Goal: Task Accomplishment & Management: Manage account settings

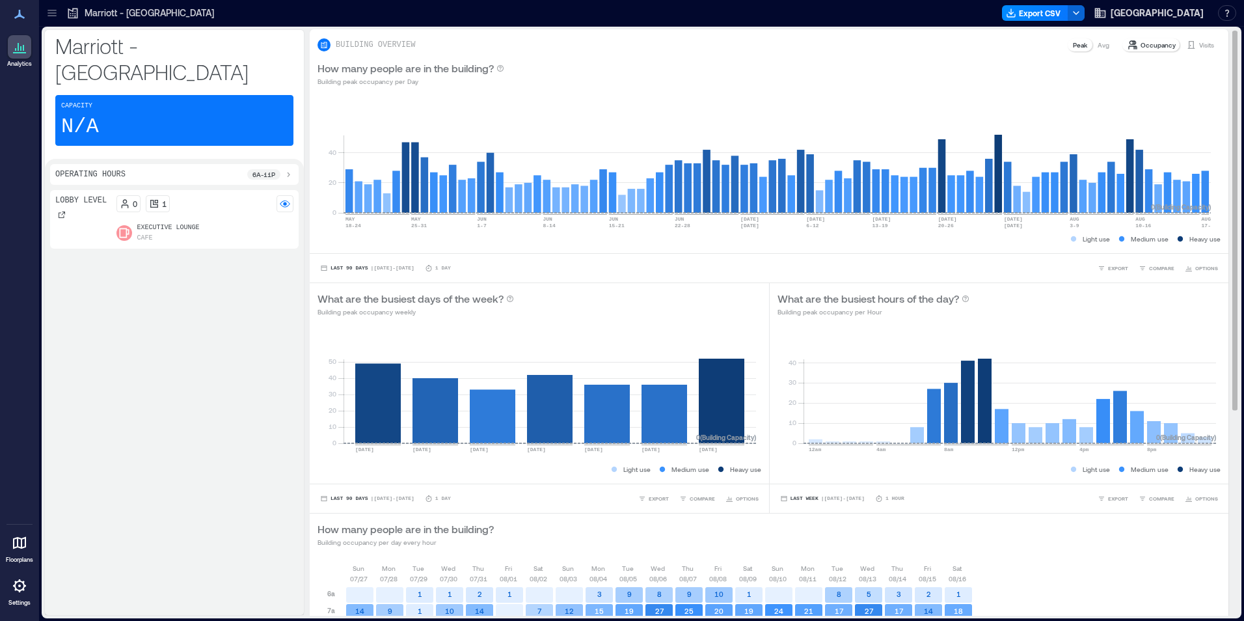
click at [1202, 40] on p "Visits" at bounding box center [1206, 45] width 15 height 10
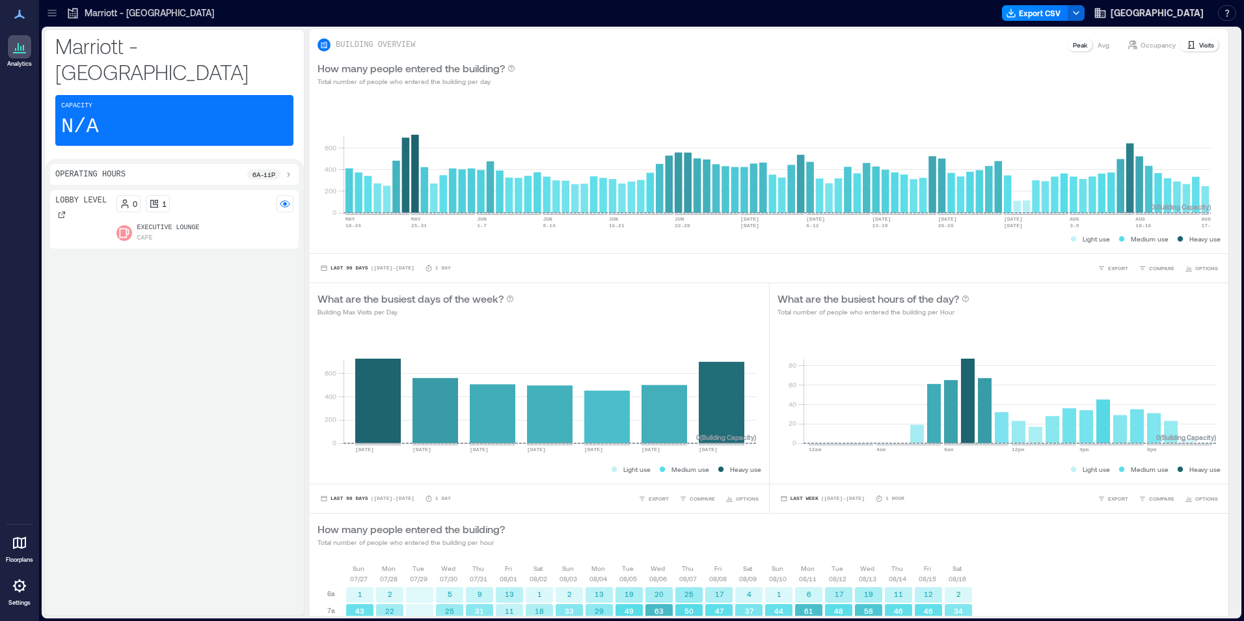
click at [271, 169] on p "6a - 11p" at bounding box center [263, 174] width 23 height 10
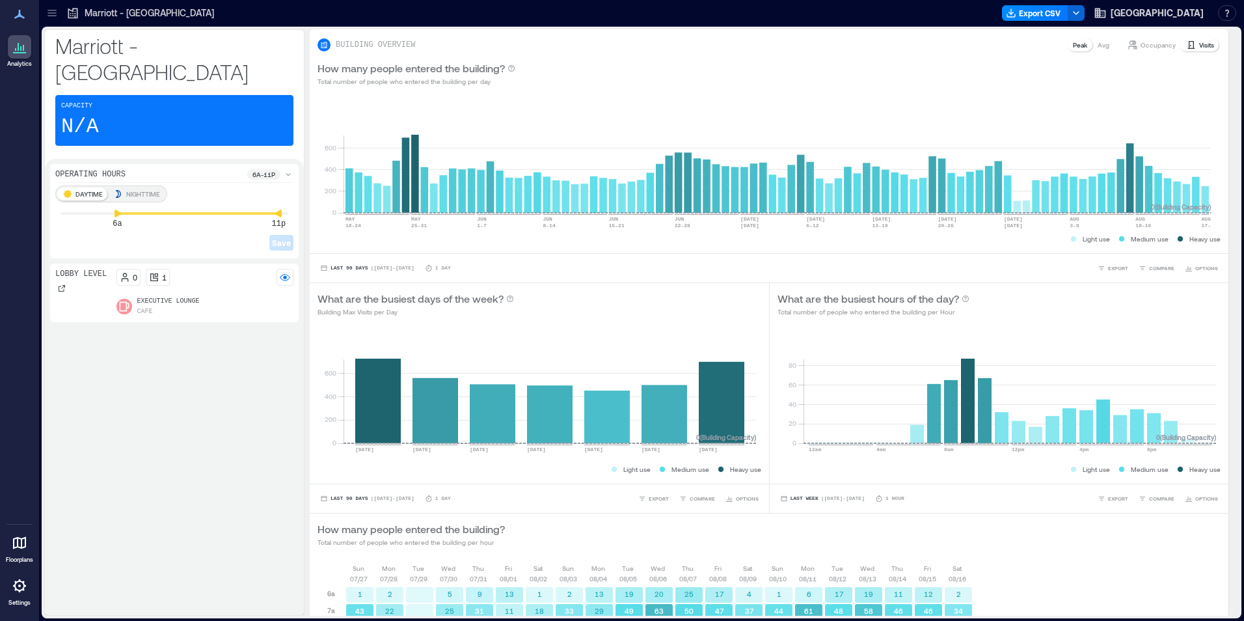
click at [150, 187] on div "NIGHTTIME" at bounding box center [136, 193] width 57 height 13
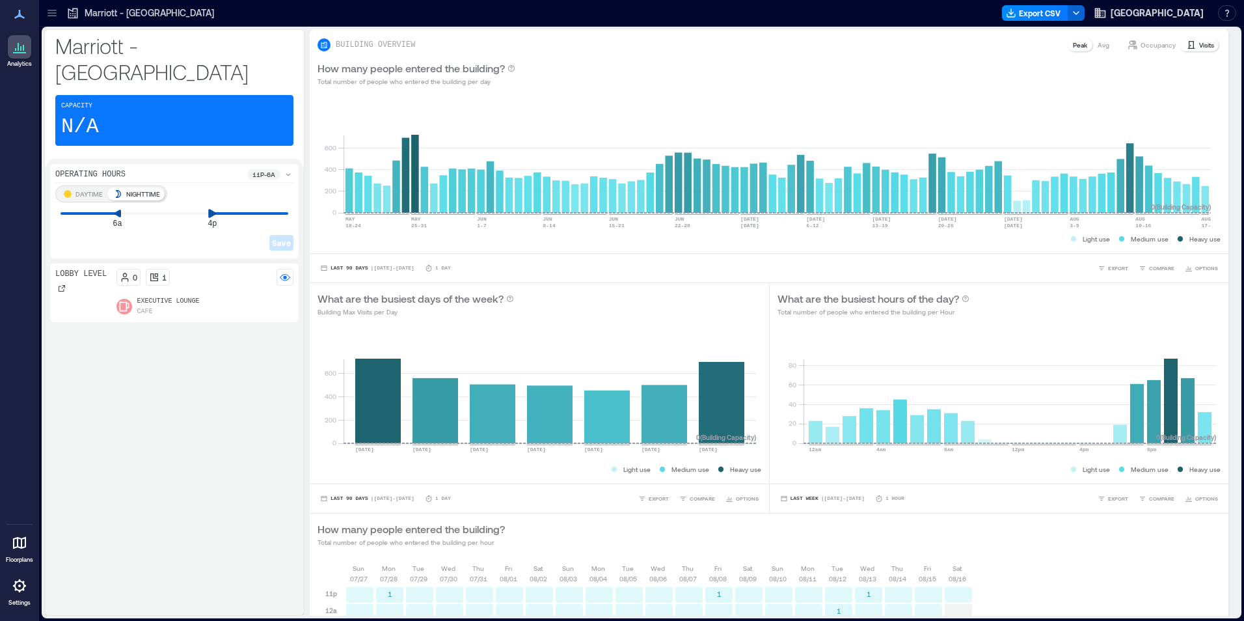
click at [217, 212] on div at bounding box center [175, 213] width 228 height 3
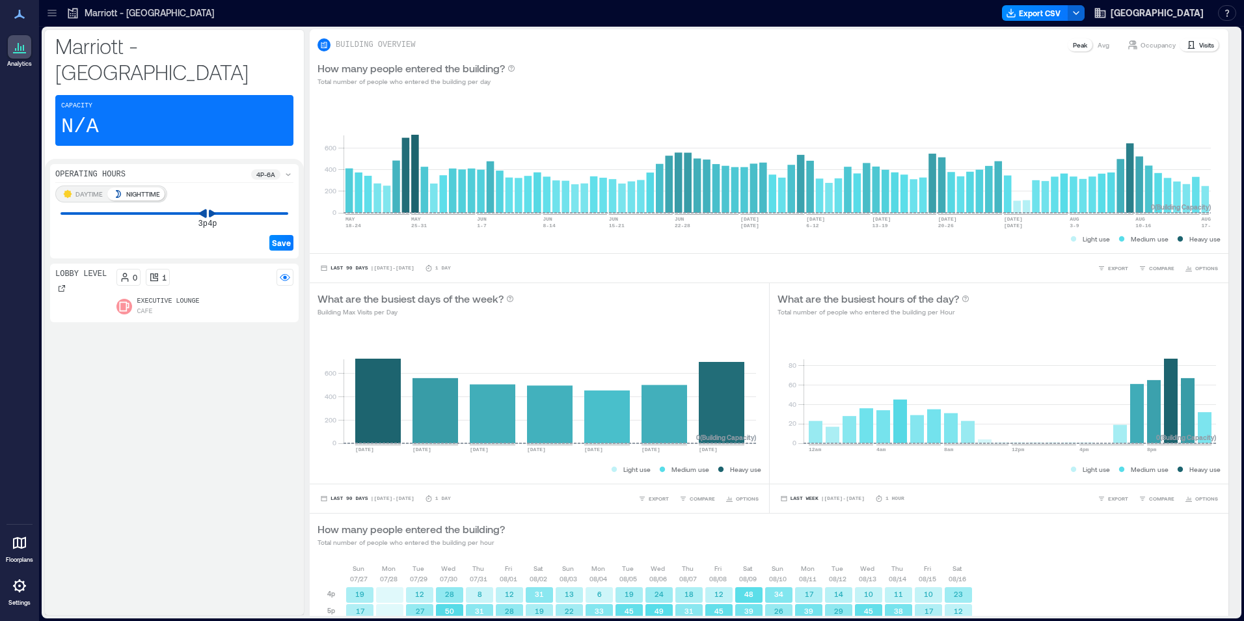
click at [198, 209] on icon at bounding box center [202, 213] width 9 height 9
click at [299, 189] on div "Operating Hours 4p - 3p DAYTIME NIGHTTIME 3p 12a Save Lobby Level 0 1 Executive…" at bounding box center [174, 387] width 259 height 456
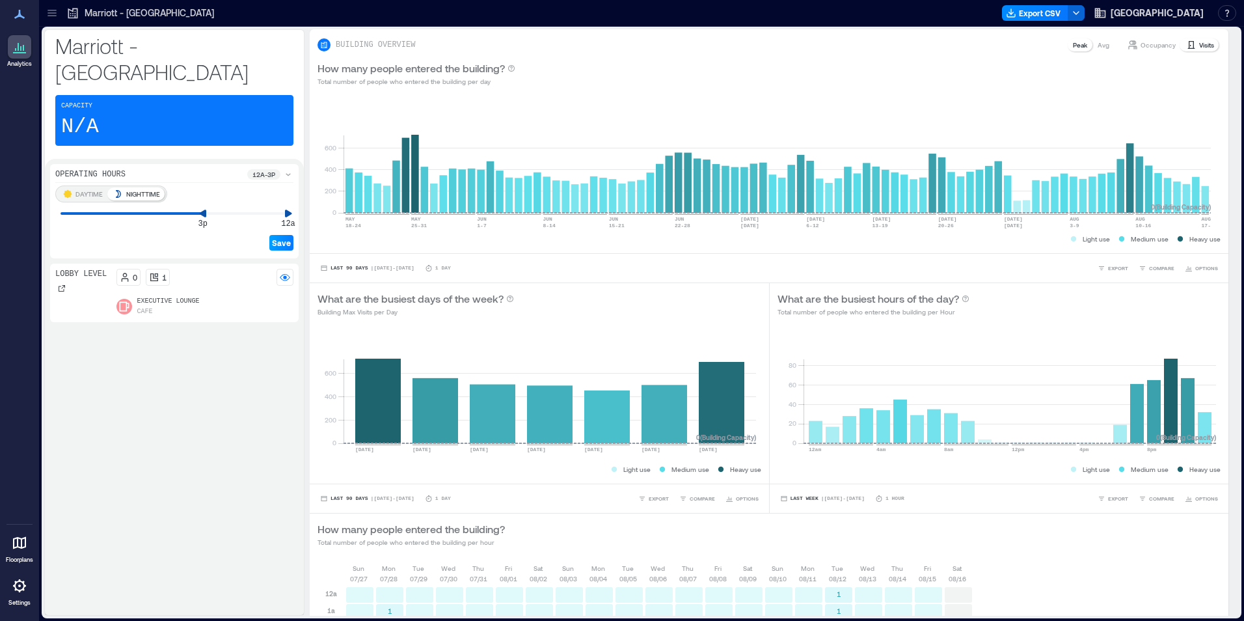
click at [284, 237] on span "Save" at bounding box center [281, 242] width 19 height 10
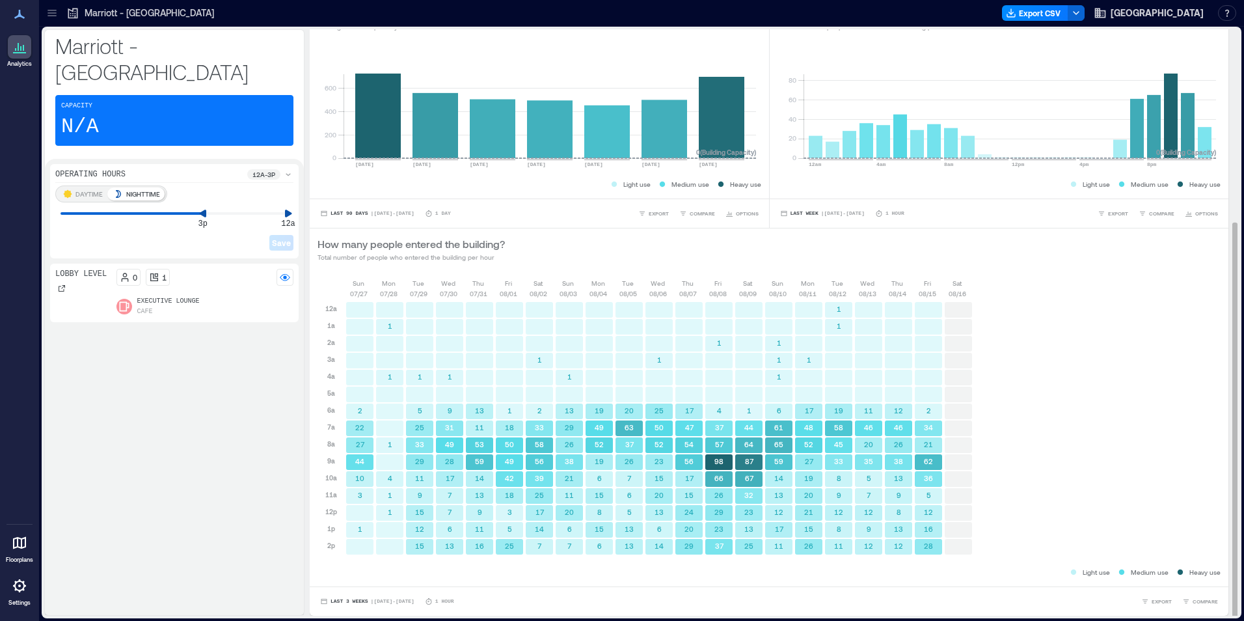
scroll to position [1, 0]
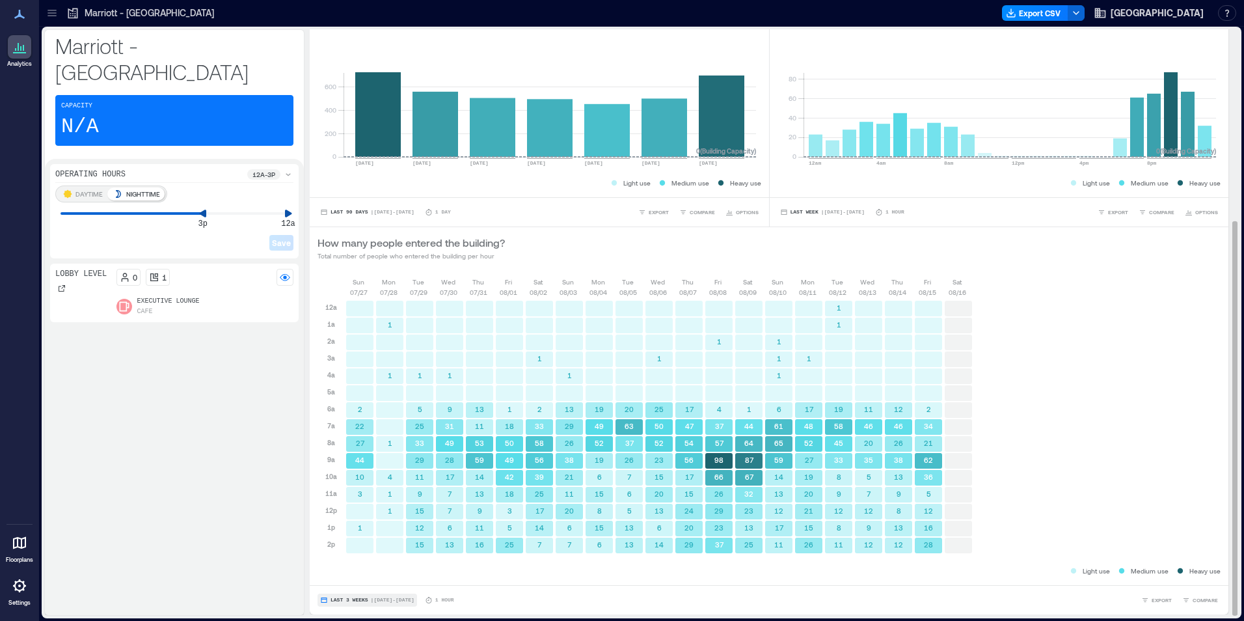
click at [348, 595] on button "Last 3 Weeks | [DATE] - [DATE]" at bounding box center [367, 599] width 100 height 13
click at [344, 573] on span "Custom" at bounding box center [344, 575] width 28 height 9
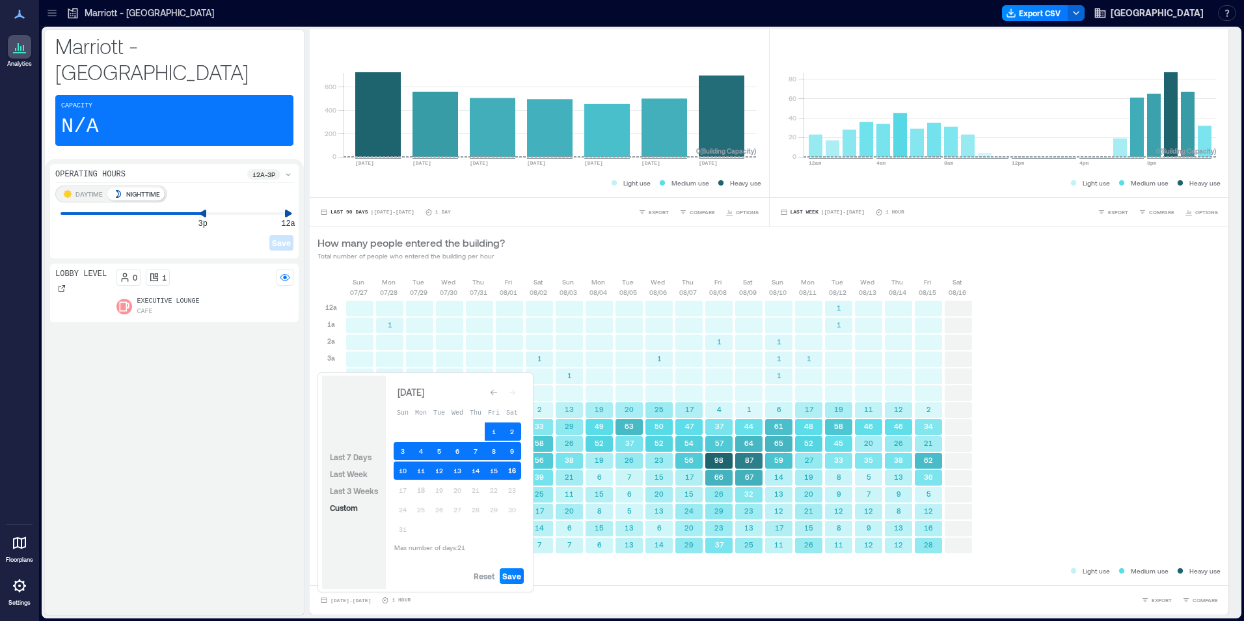
click at [509, 466] on button "16" at bounding box center [512, 470] width 18 height 18
click at [512, 576] on span "Save" at bounding box center [511, 576] width 19 height 10
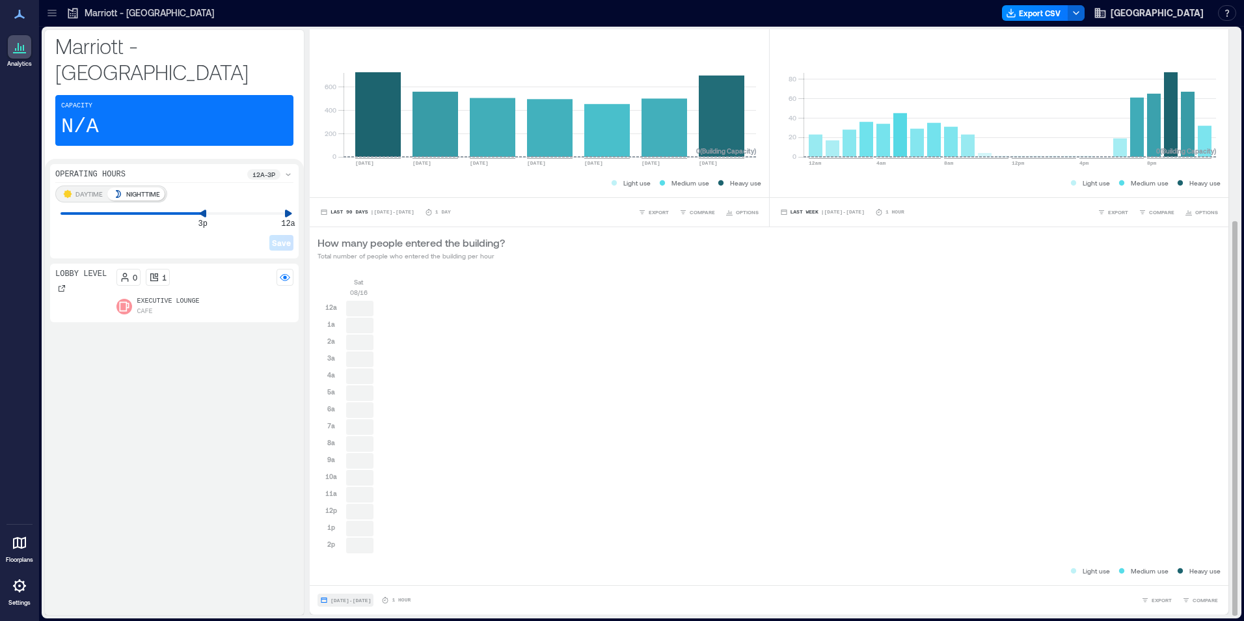
click at [342, 602] on span "Aug 16, 2025 - Aug 16, 2025" at bounding box center [351, 600] width 40 height 6
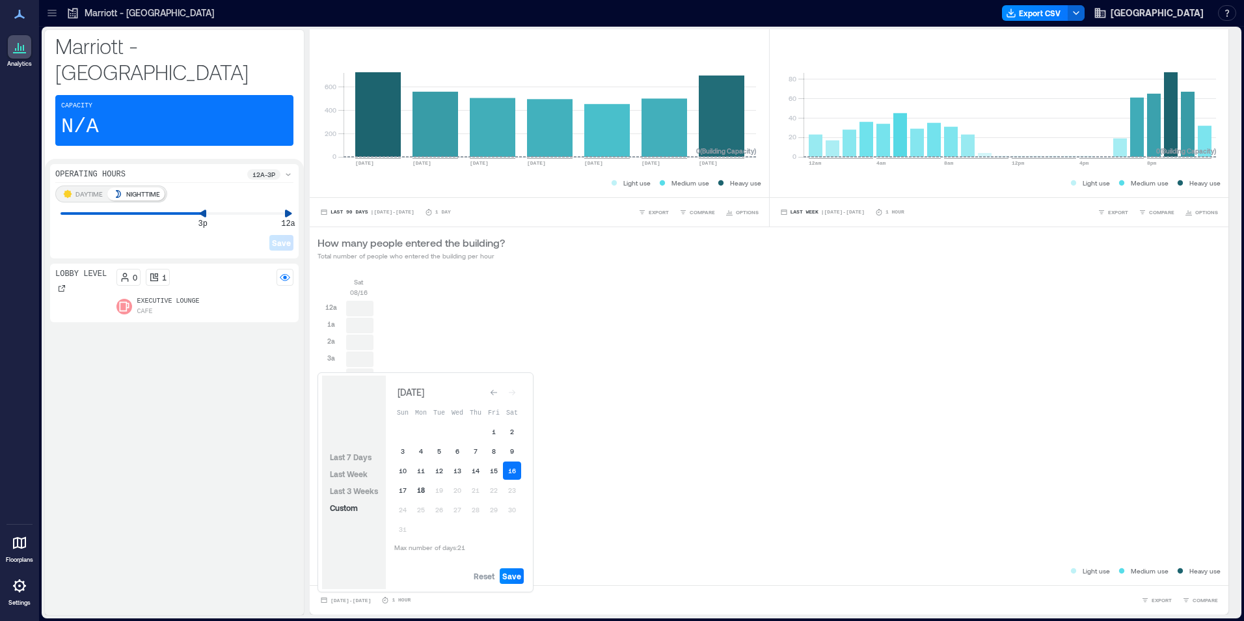
click at [420, 489] on button "18" at bounding box center [421, 490] width 18 height 18
click at [426, 497] on button "18" at bounding box center [421, 490] width 18 height 18
click at [508, 569] on button "Save" at bounding box center [512, 576] width 24 height 16
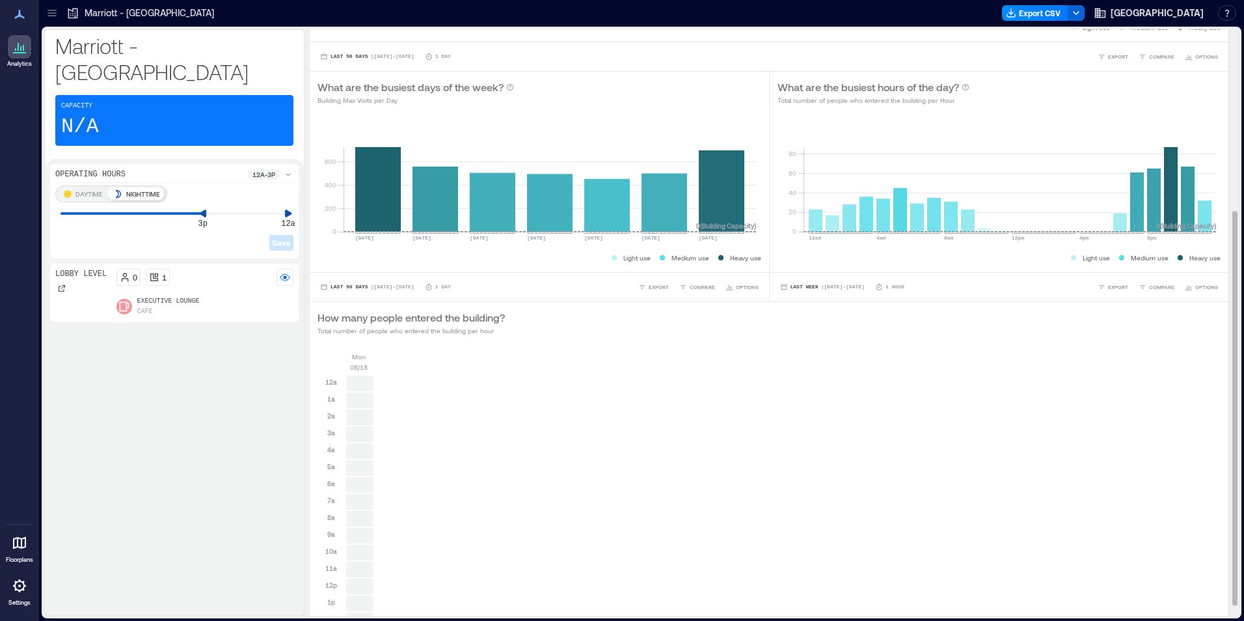
scroll to position [285, 0]
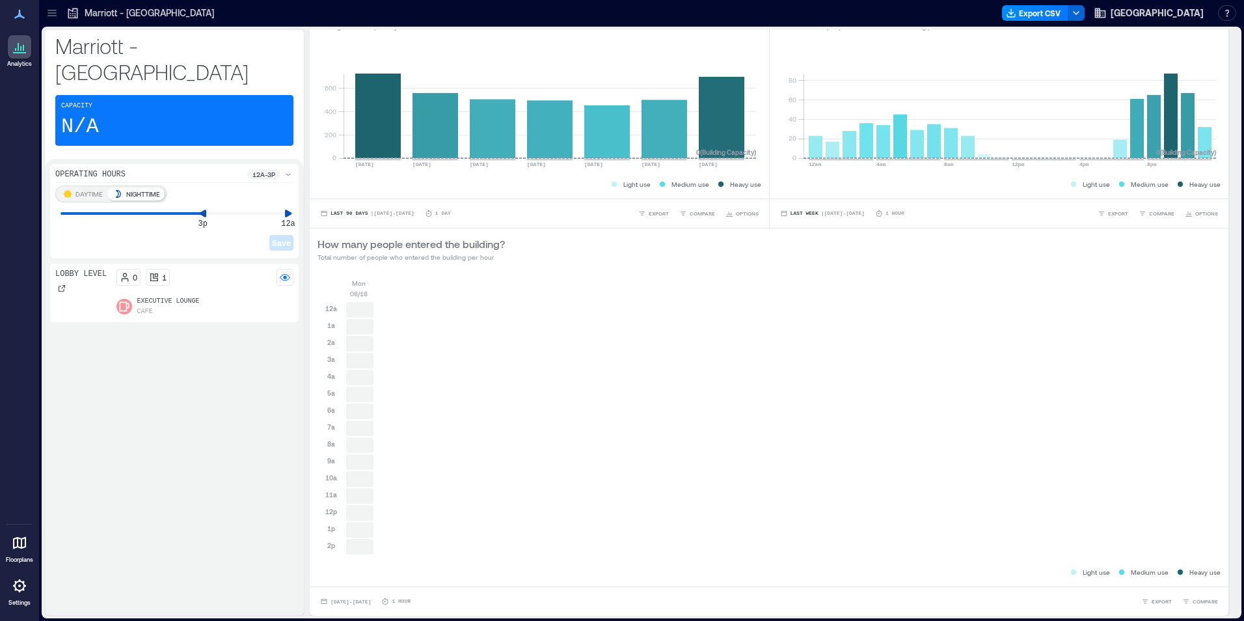
click at [287, 169] on icon at bounding box center [288, 174] width 10 height 10
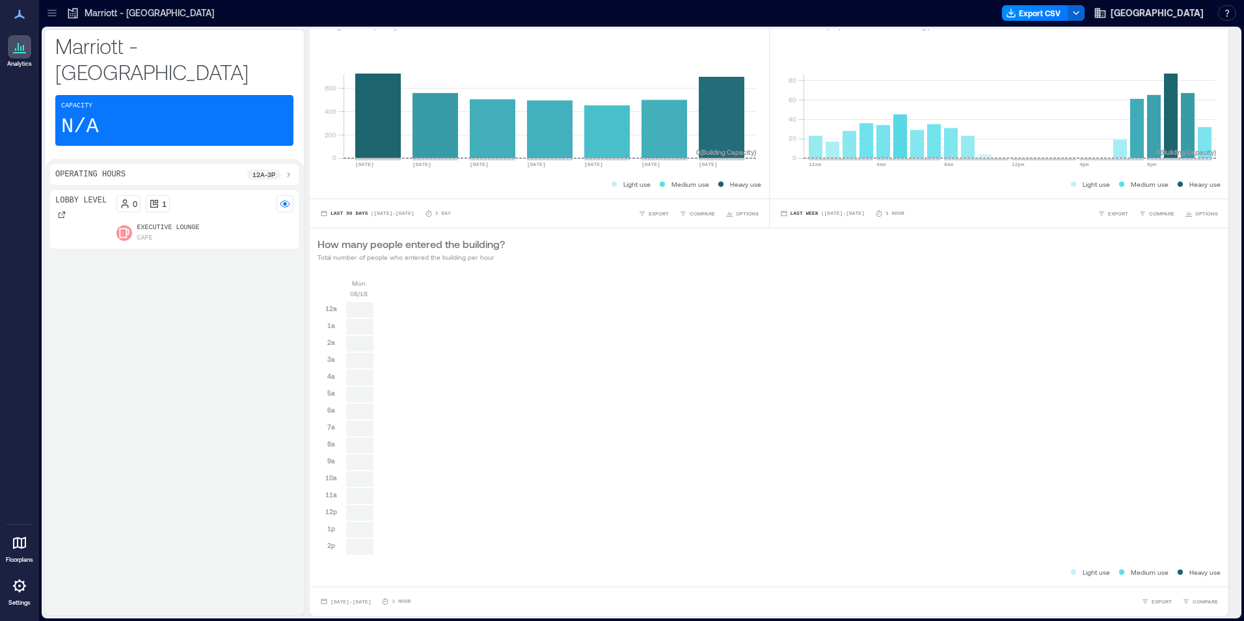
click at [286, 169] on icon at bounding box center [288, 174] width 10 height 10
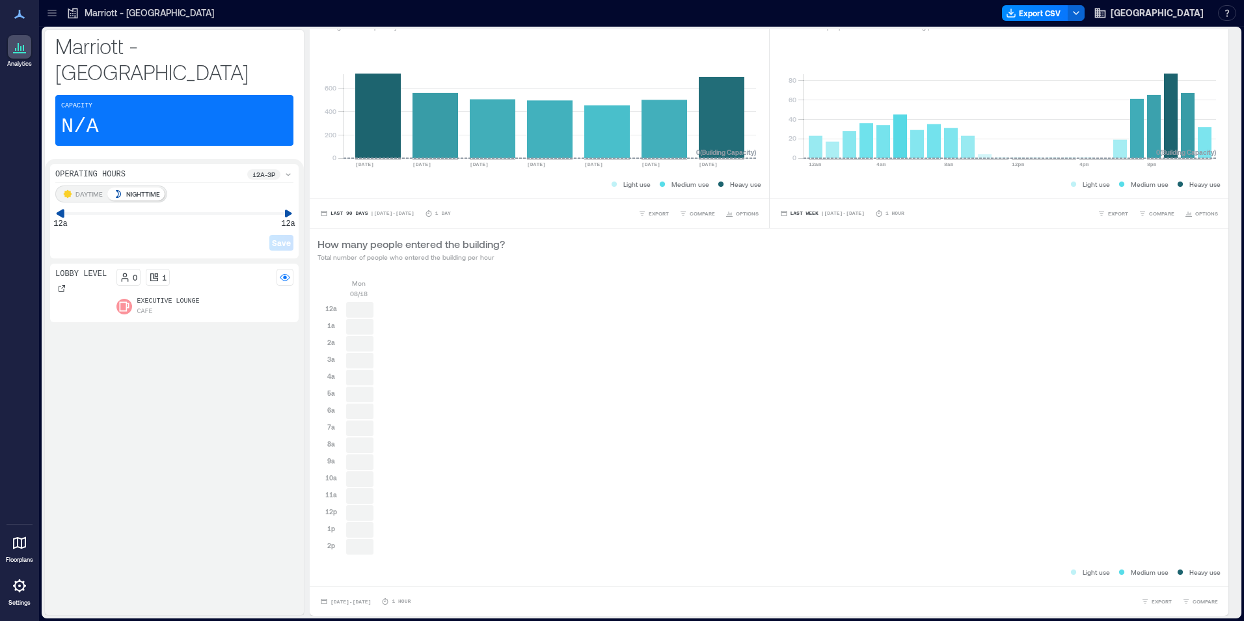
click at [47, 193] on div "Operating Hours 12a - 3p DAYTIME NIGHTTIME 12a 12a Save Lobby Level 0 1 Executi…" at bounding box center [174, 387] width 259 height 456
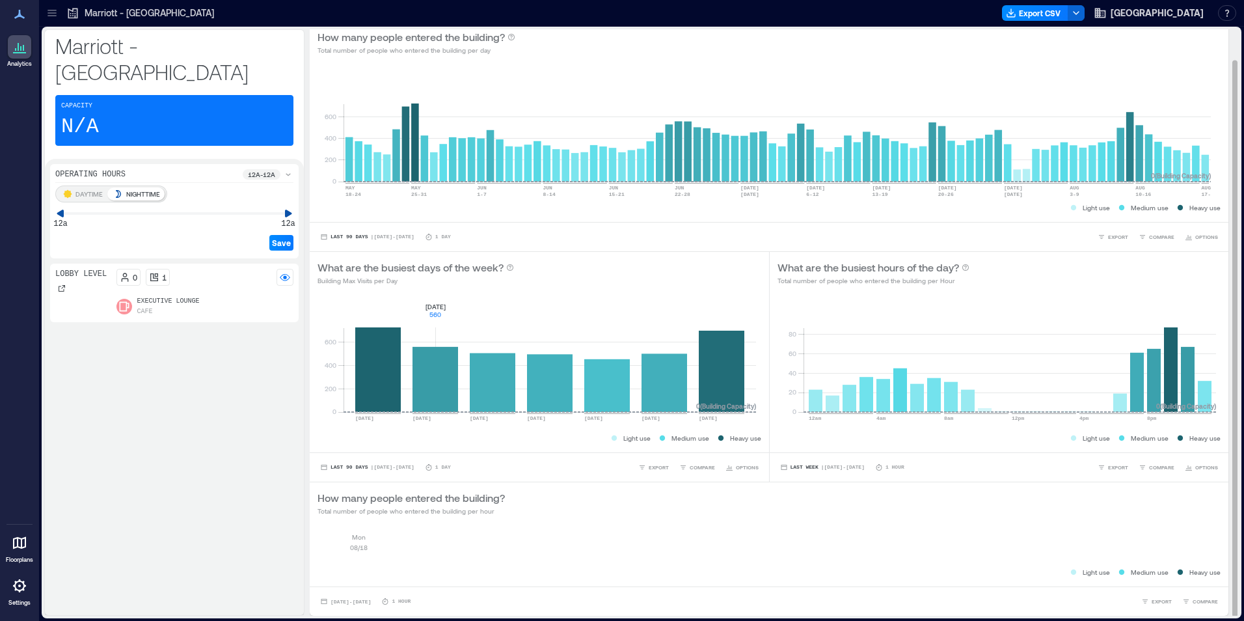
scroll to position [1, 0]
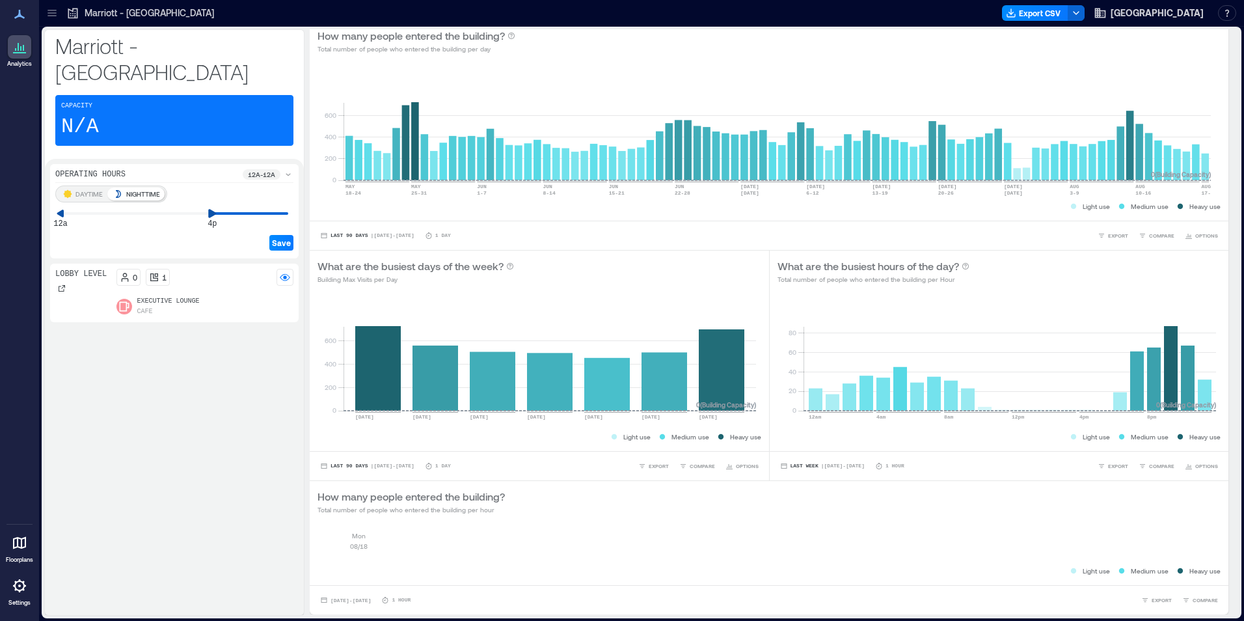
click at [210, 206] on div "DAYTIME NIGHTTIME 12a 4p Save" at bounding box center [174, 219] width 238 height 68
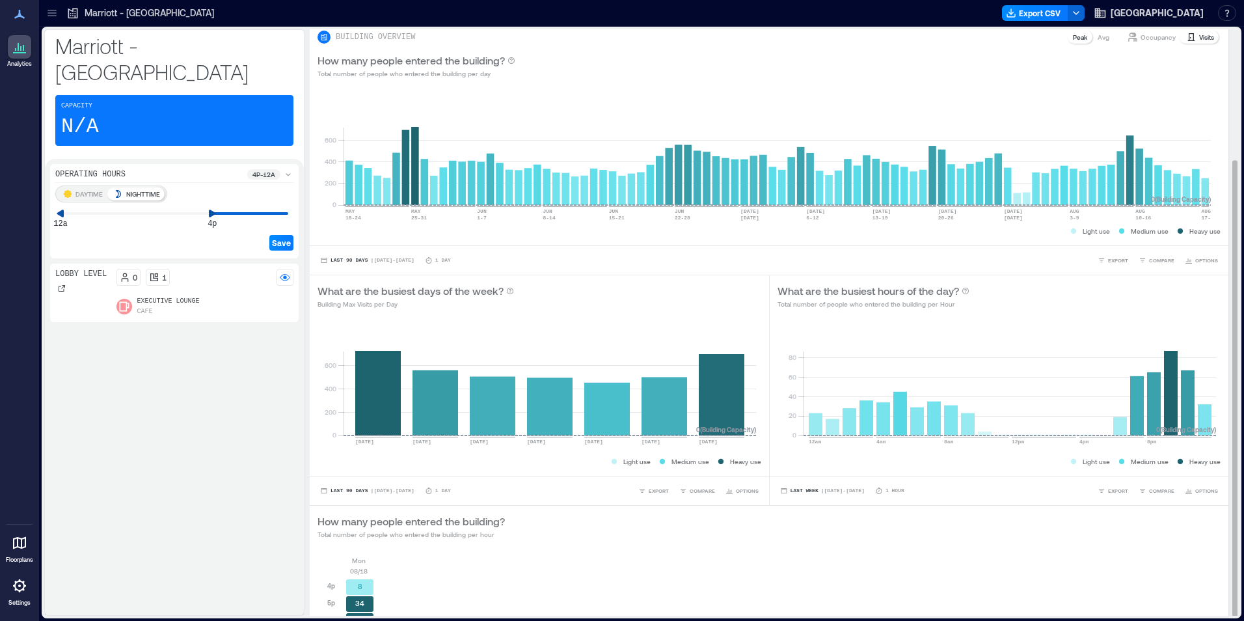
scroll to position [167, 0]
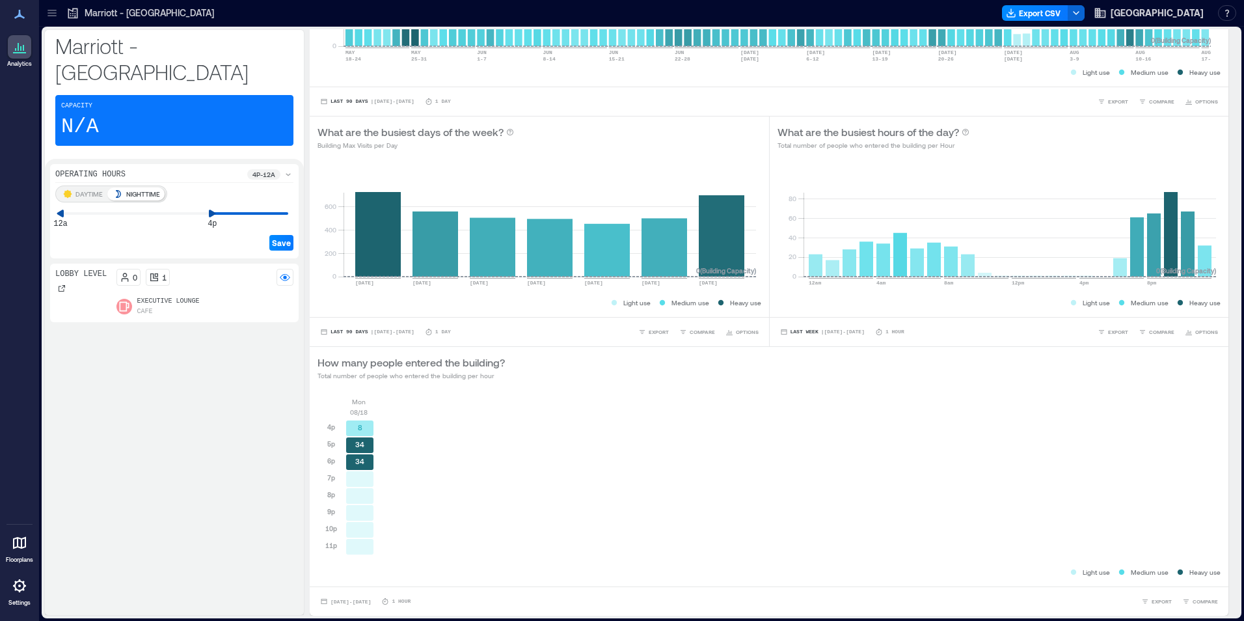
click at [87, 189] on p "DAYTIME" at bounding box center [88, 194] width 27 height 10
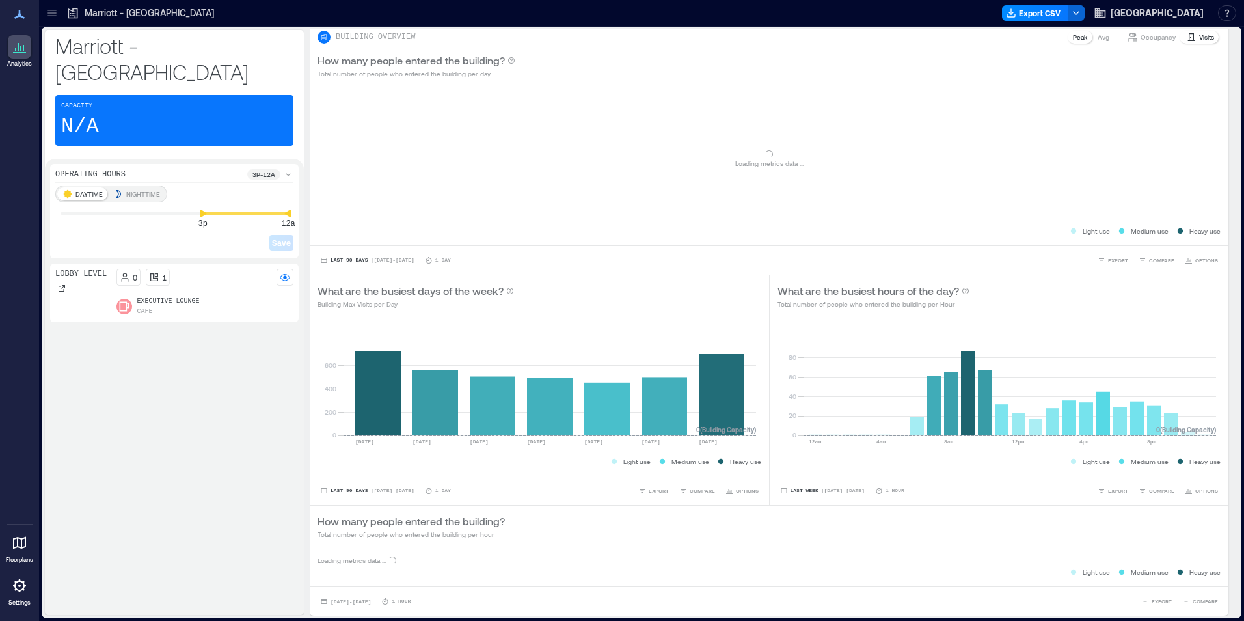
scroll to position [183, 0]
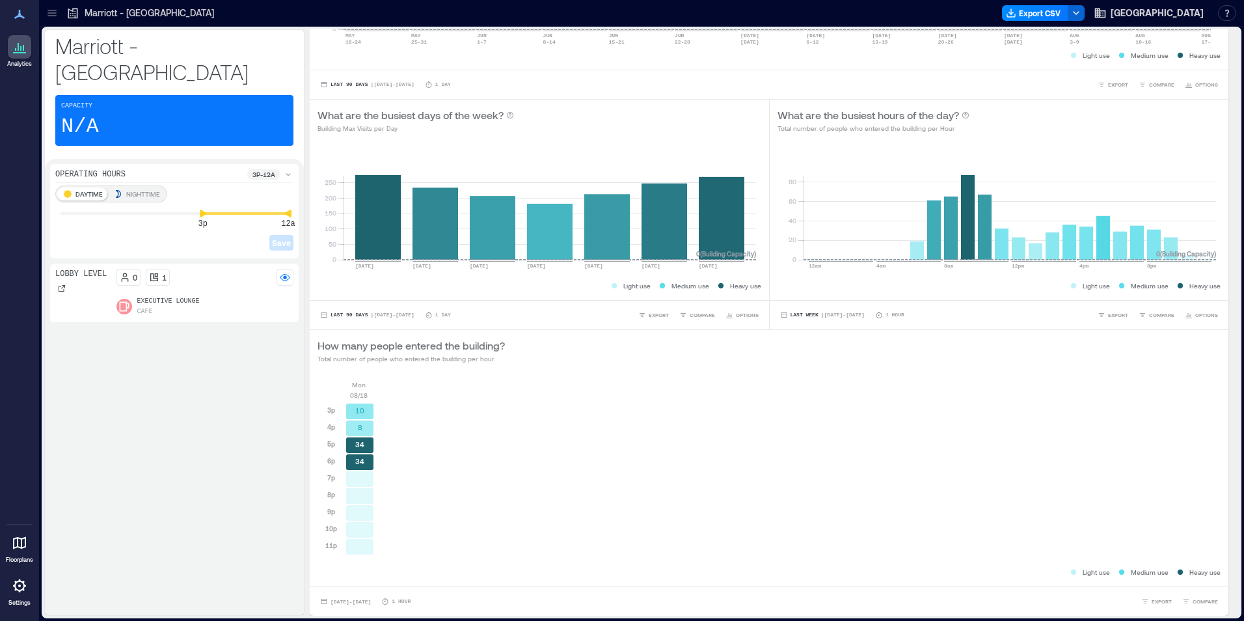
click at [282, 169] on div "3p - 12a" at bounding box center [270, 174] width 46 height 10
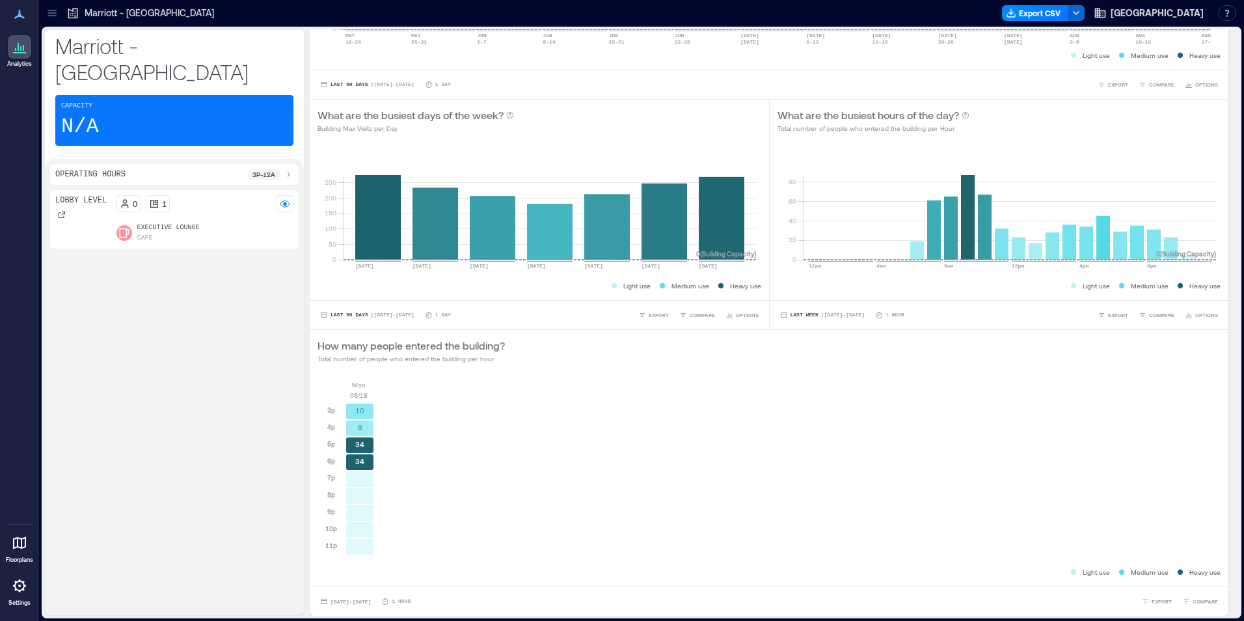
click at [282, 169] on div "3p - 12a" at bounding box center [270, 174] width 46 height 10
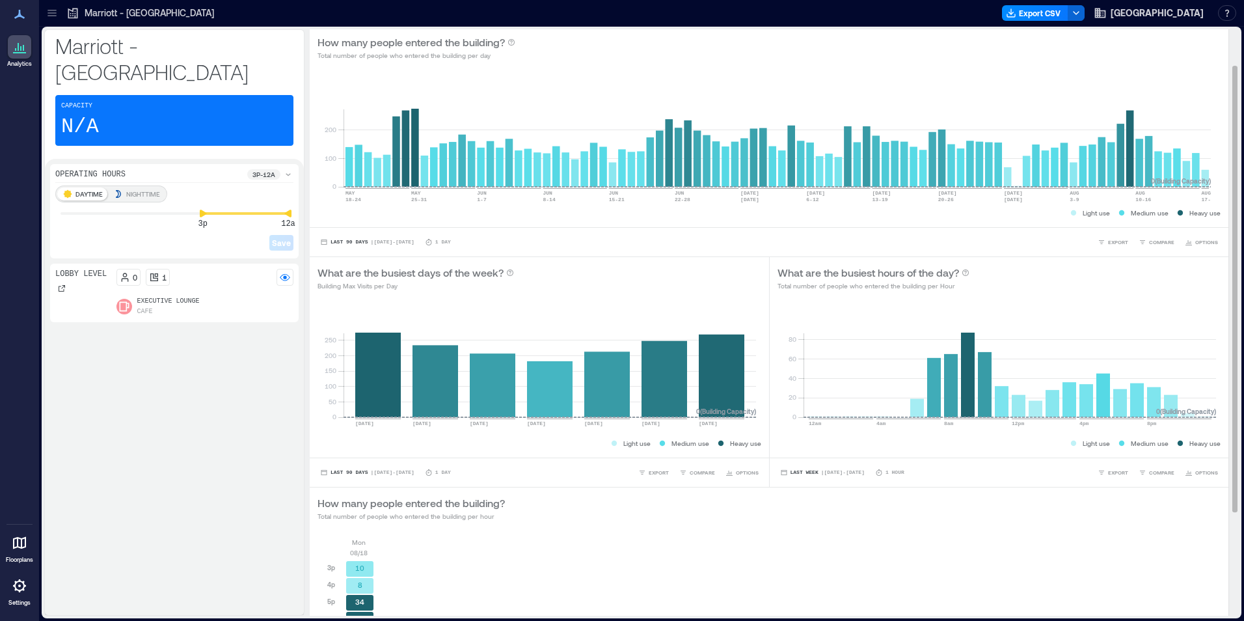
scroll to position [0, 0]
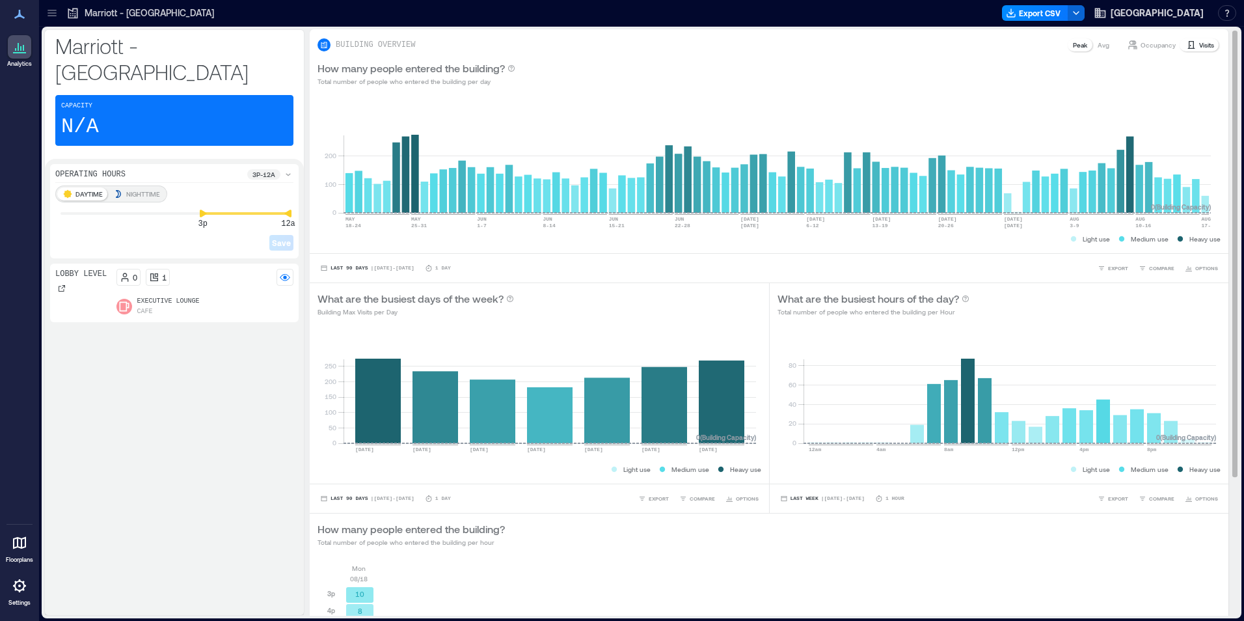
click at [1141, 40] on p "Occupancy" at bounding box center [1158, 45] width 35 height 10
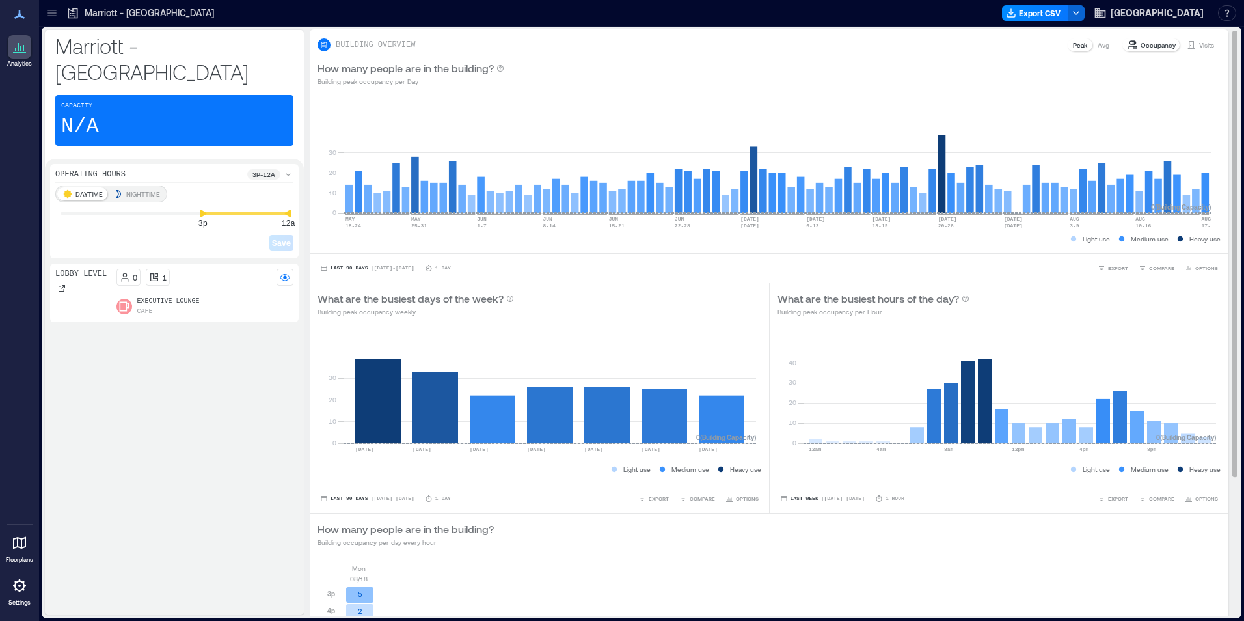
click at [1199, 43] on p "Visits" at bounding box center [1206, 45] width 15 height 10
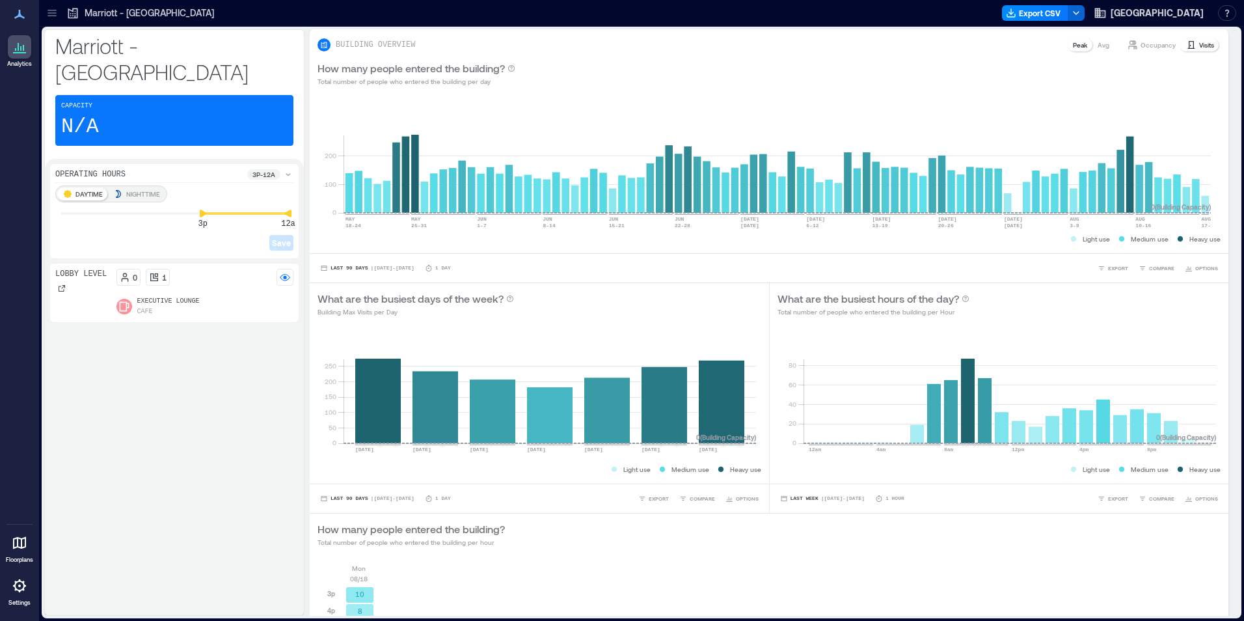
click at [82, 189] on p "DAYTIME" at bounding box center [88, 194] width 27 height 10
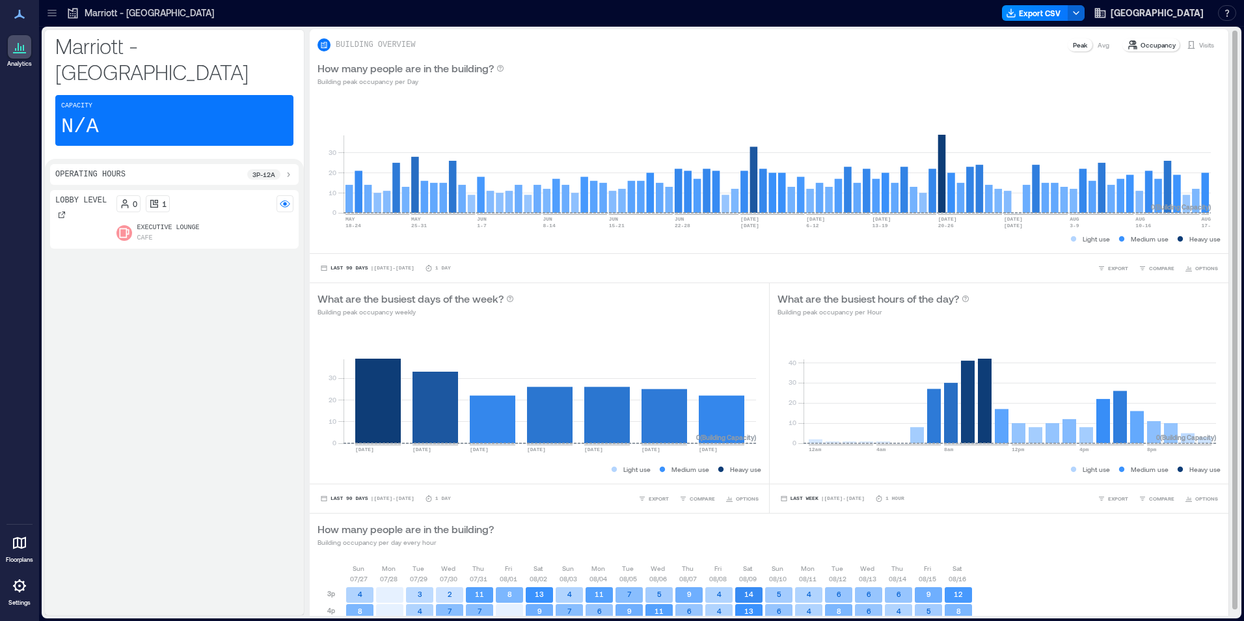
click at [1199, 49] on p "Visits" at bounding box center [1206, 45] width 15 height 10
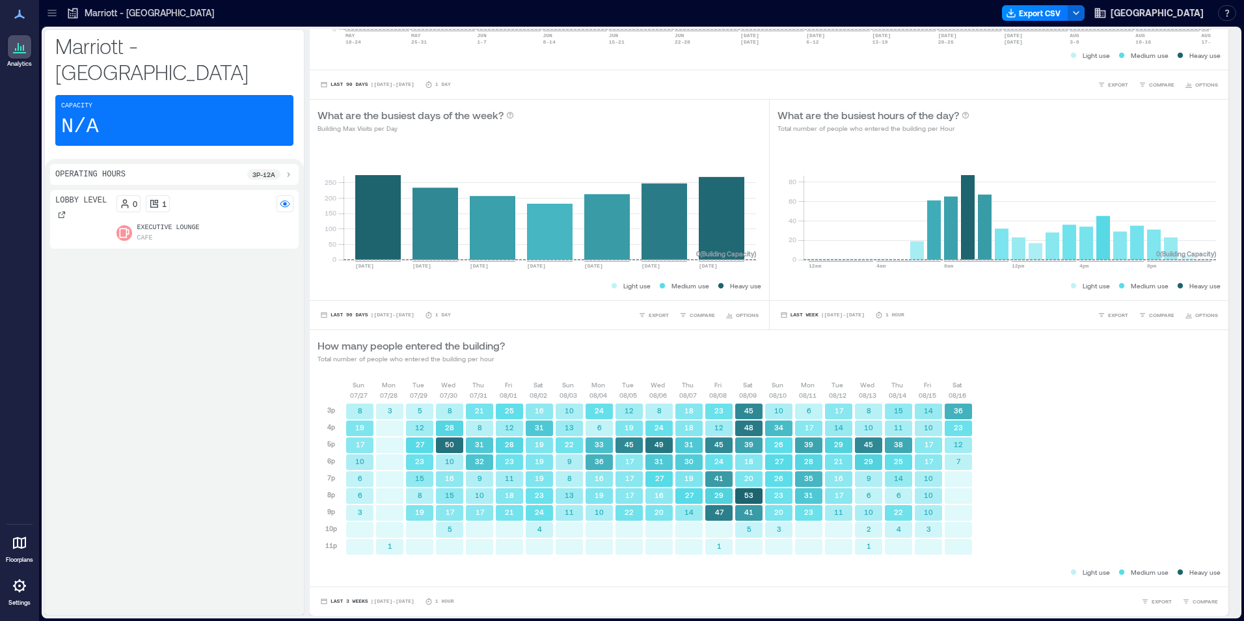
scroll to position [1, 0]
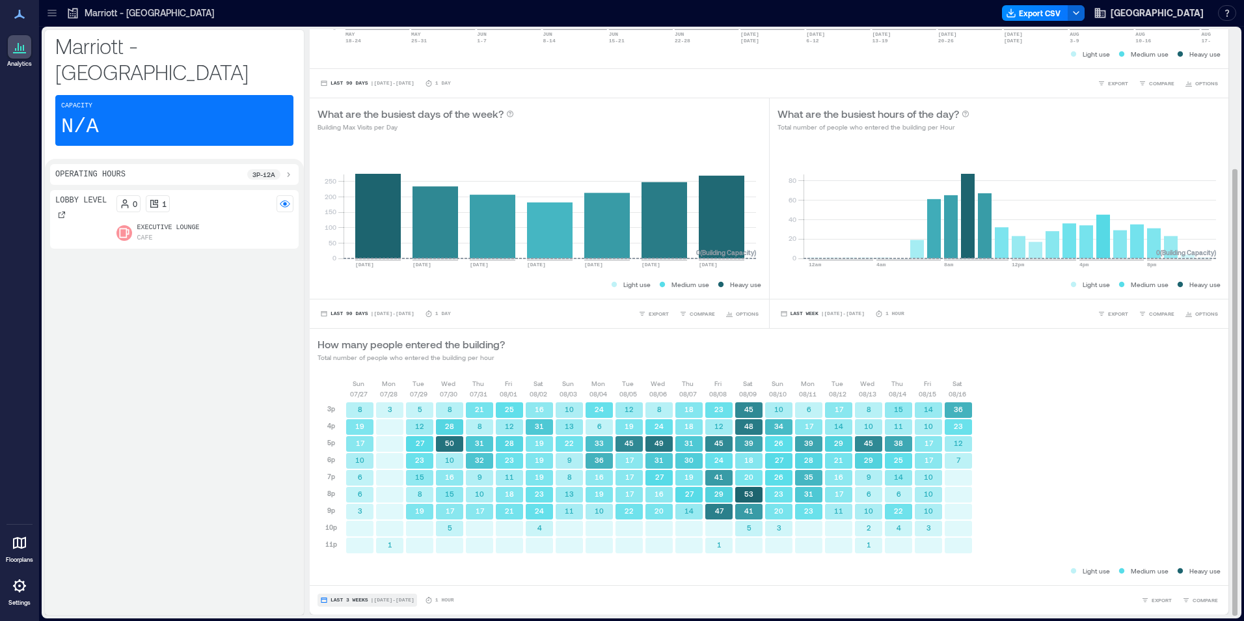
click at [324, 593] on button "Last 3 Weeks | [DATE] - [DATE]" at bounding box center [367, 599] width 100 height 13
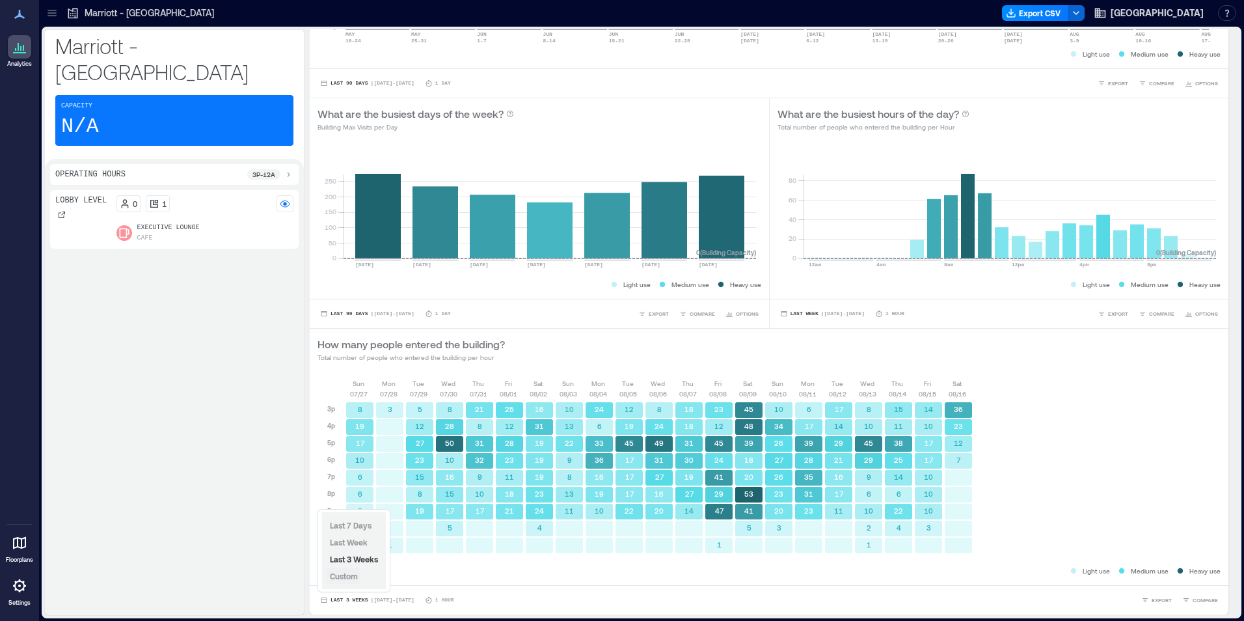
click at [333, 574] on span "Custom" at bounding box center [344, 575] width 28 height 9
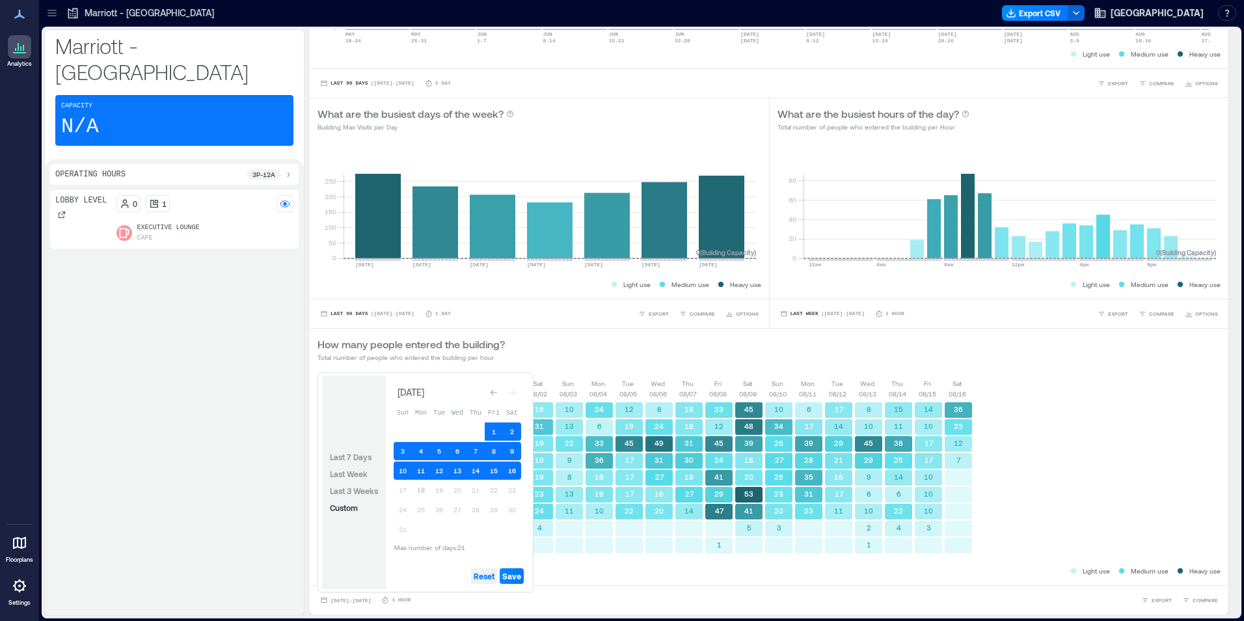
click at [476, 576] on span "Reset" at bounding box center [484, 576] width 21 height 10
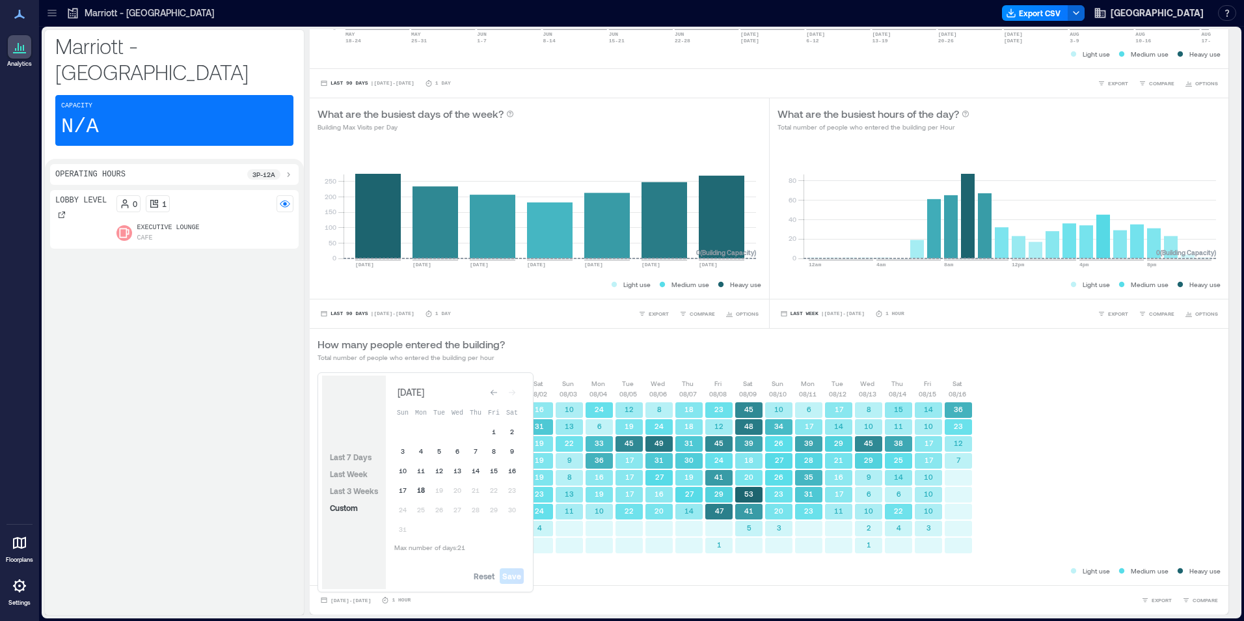
click at [420, 490] on button "18" at bounding box center [421, 490] width 18 height 18
click at [512, 568] on button "Save" at bounding box center [512, 576] width 24 height 16
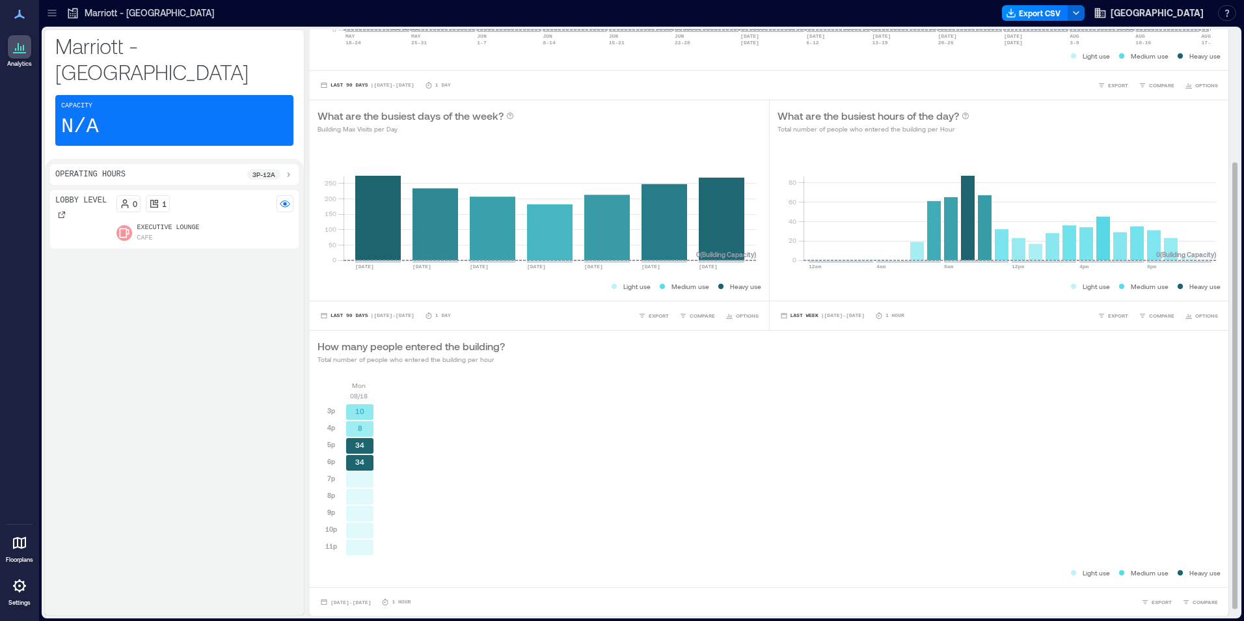
scroll to position [183, 0]
click at [268, 169] on p "3p - 12a" at bounding box center [263, 174] width 23 height 10
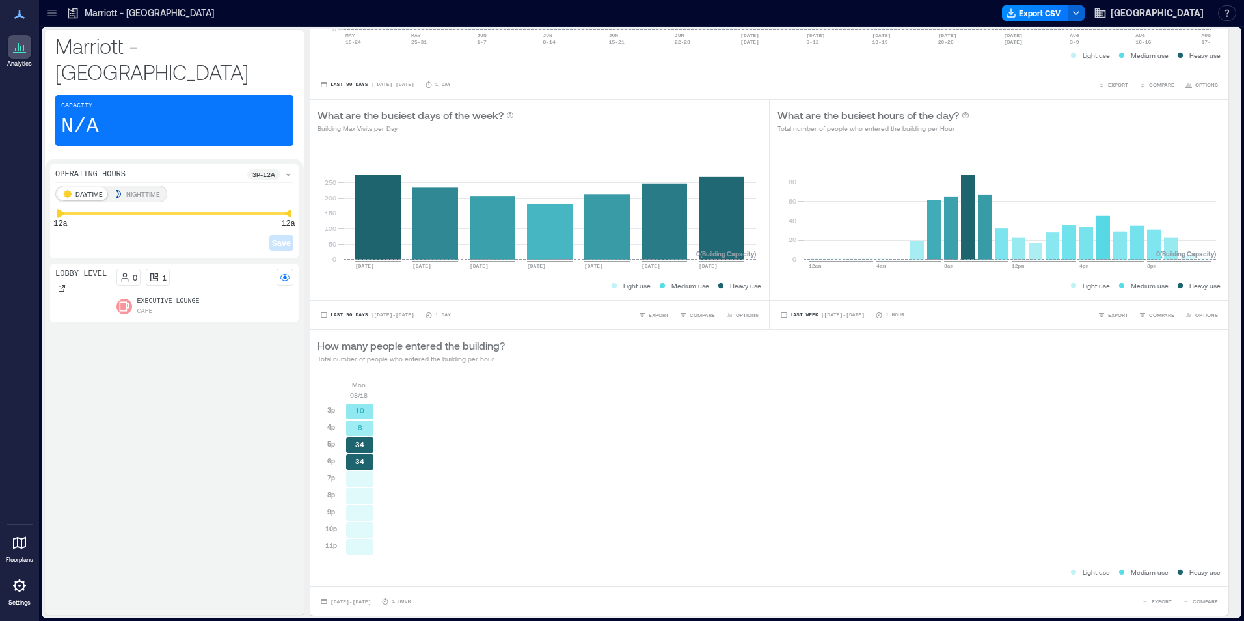
click at [62, 195] on div "DAYTIME NIGHTTIME 12a 12a Save" at bounding box center [174, 219] width 238 height 68
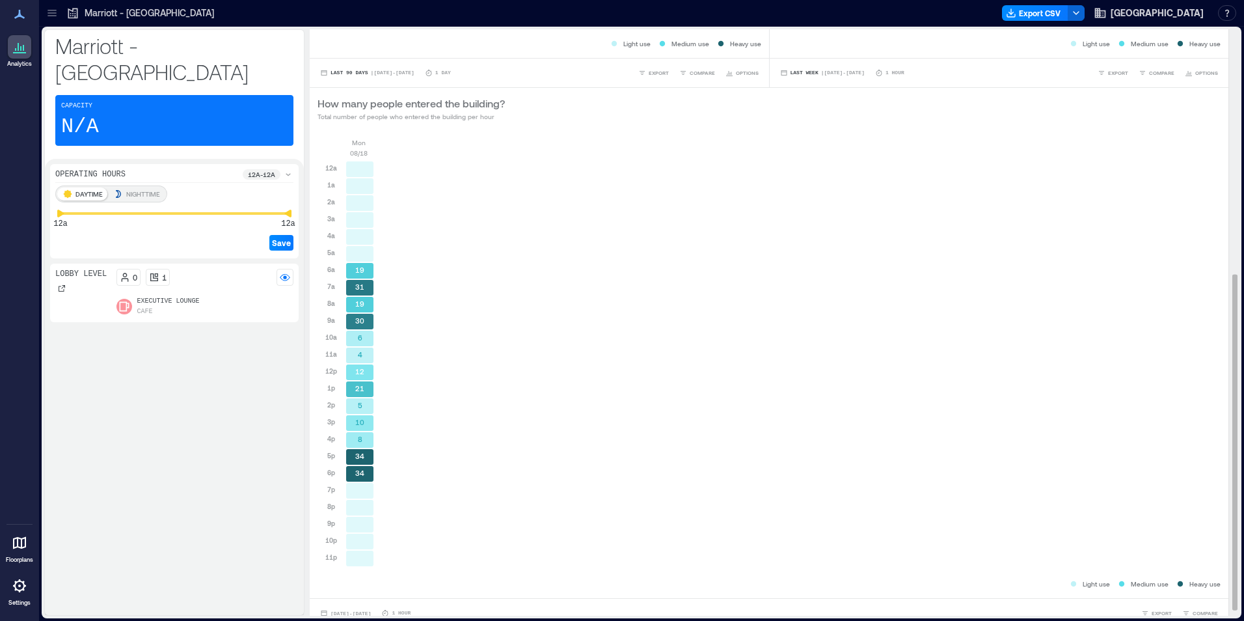
scroll to position [437, 0]
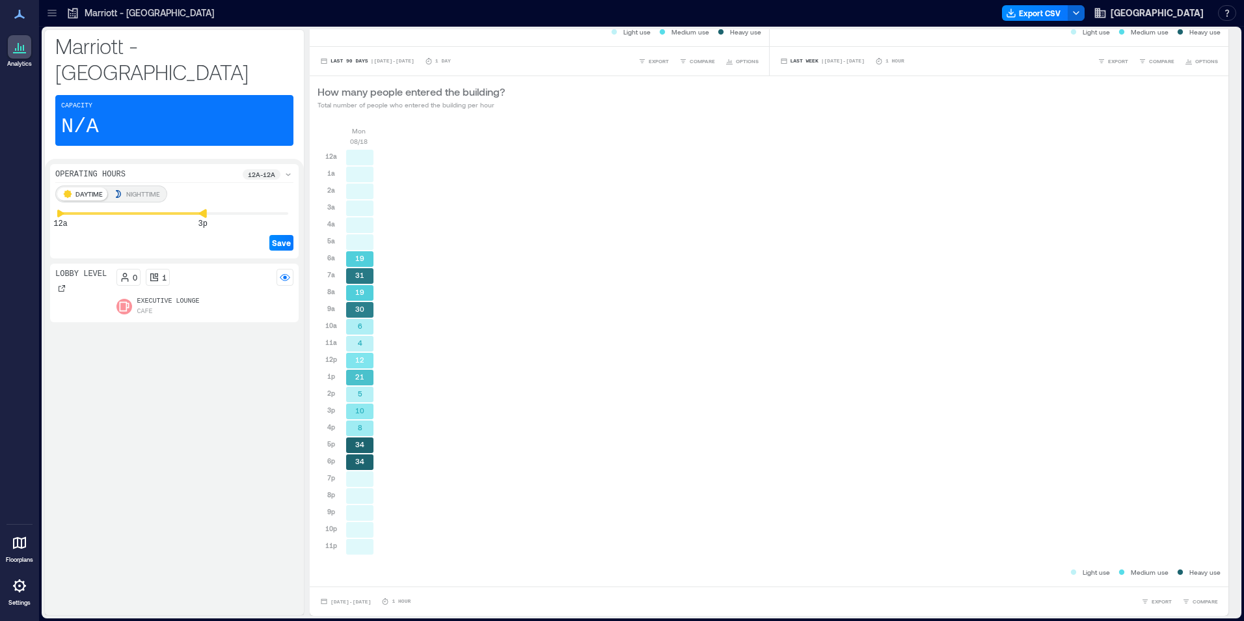
click at [202, 206] on div "DAYTIME NIGHTTIME 12a 3p Save" at bounding box center [174, 219] width 238 height 68
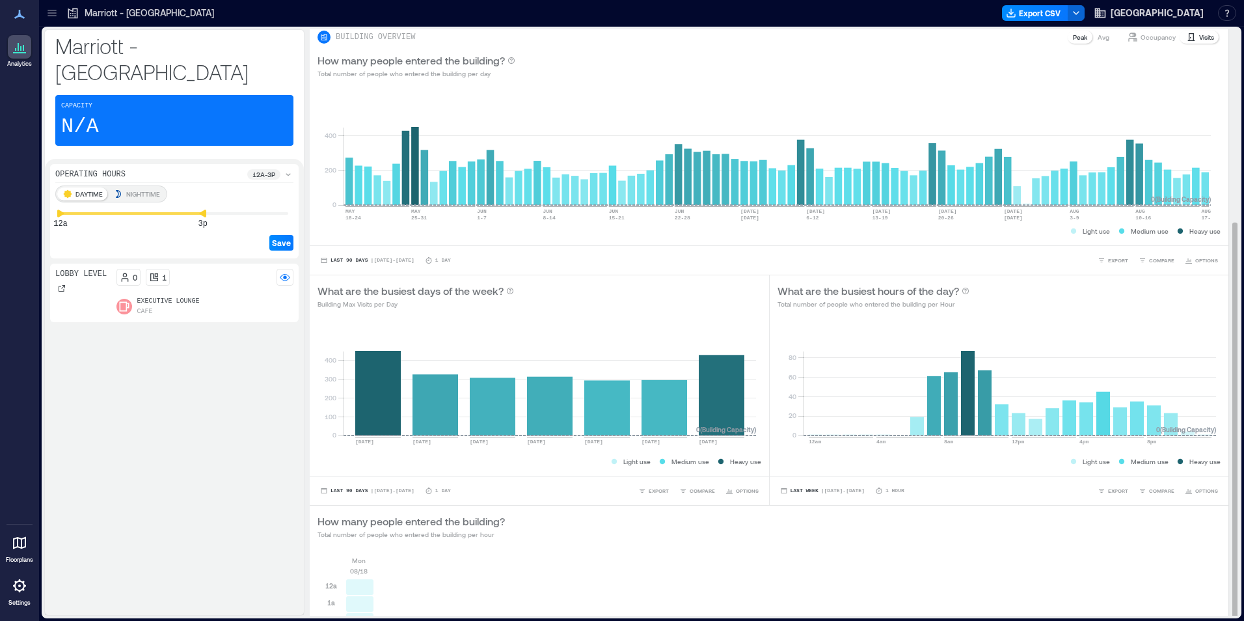
scroll to position [285, 0]
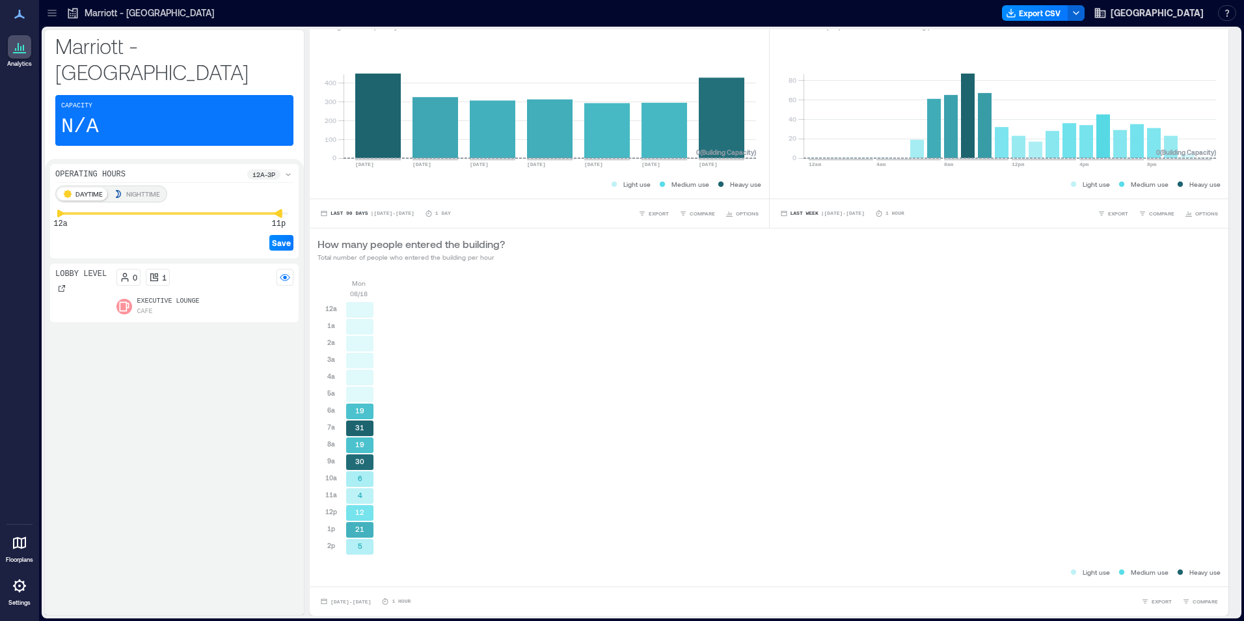
click at [334, 200] on div "Marriott - [GEOGRAPHIC_DATA] Capacity N/A Operating Hours 12a - 3p DAYTIME NIGH…" at bounding box center [641, 322] width 1195 height 586
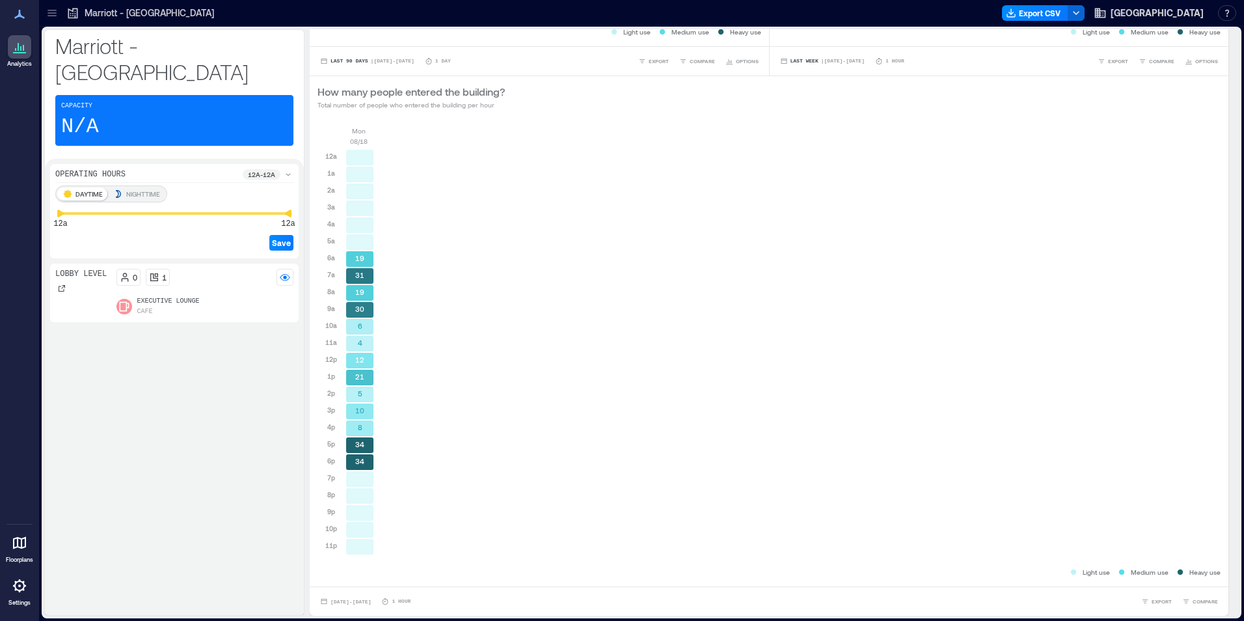
click at [135, 185] on div "DAYTIME NIGHTTIME 12a 12a" at bounding box center [174, 199] width 238 height 29
click at [150, 189] on p "NIGHTTIME" at bounding box center [143, 194] width 34 height 10
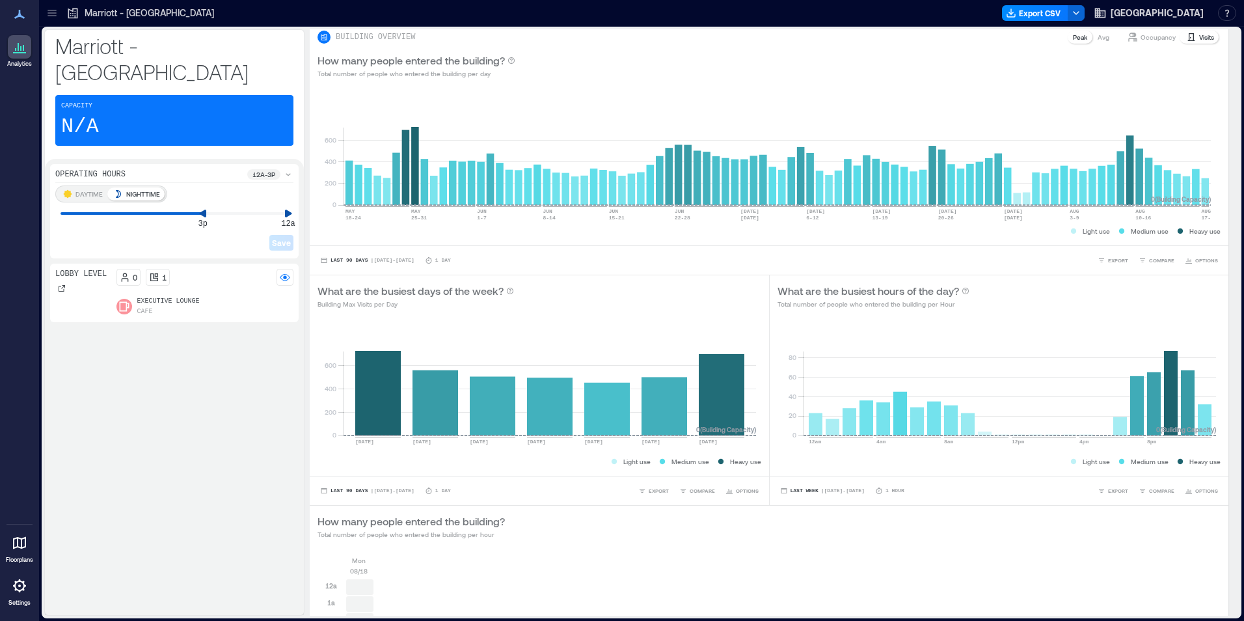
scroll to position [285, 0]
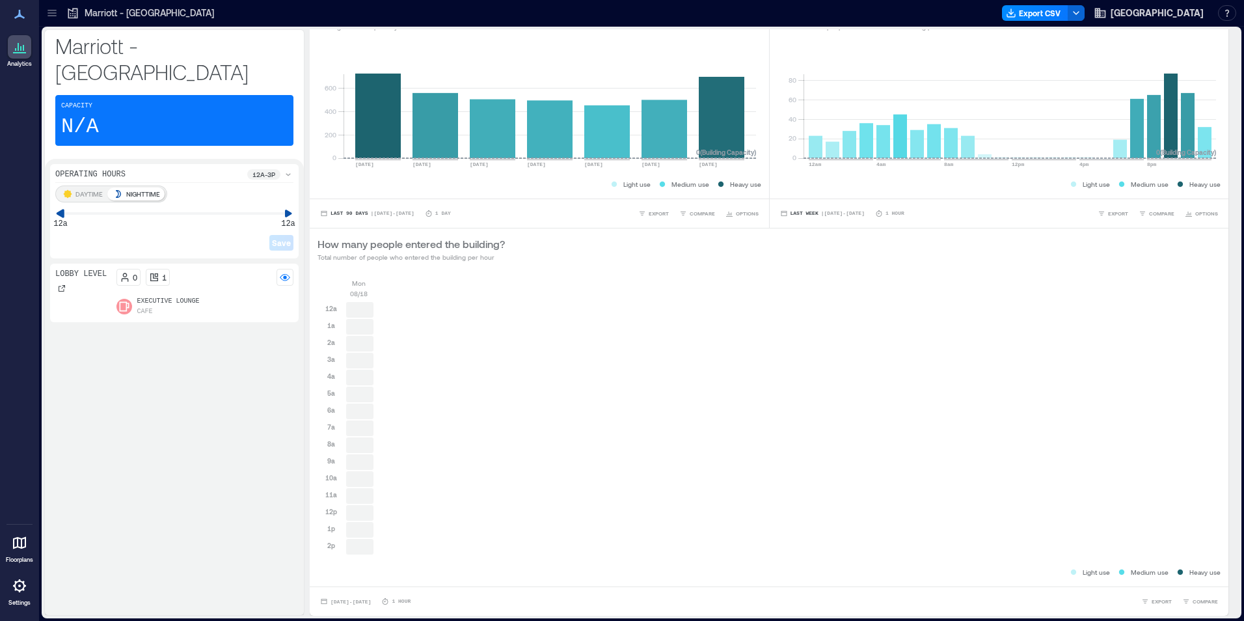
click at [42, 191] on div "Marriott - [GEOGRAPHIC_DATA] Capacity N/A Operating Hours 12a - 3p DAYTIME NIGH…" at bounding box center [642, 322] width 1200 height 591
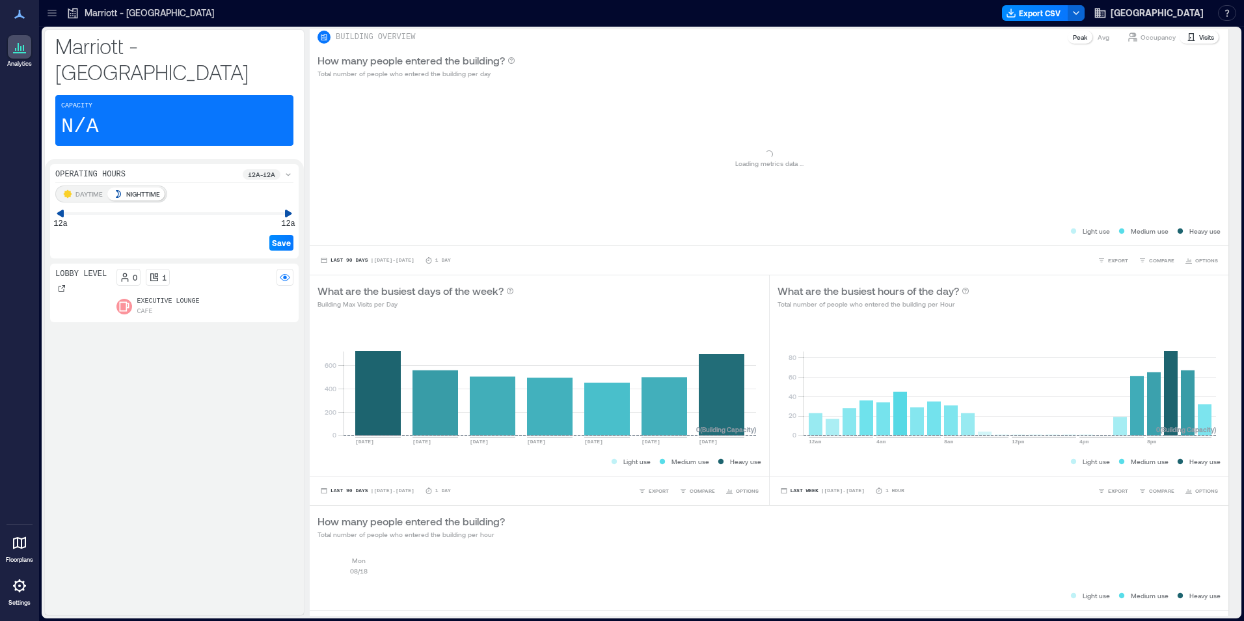
scroll to position [31, 0]
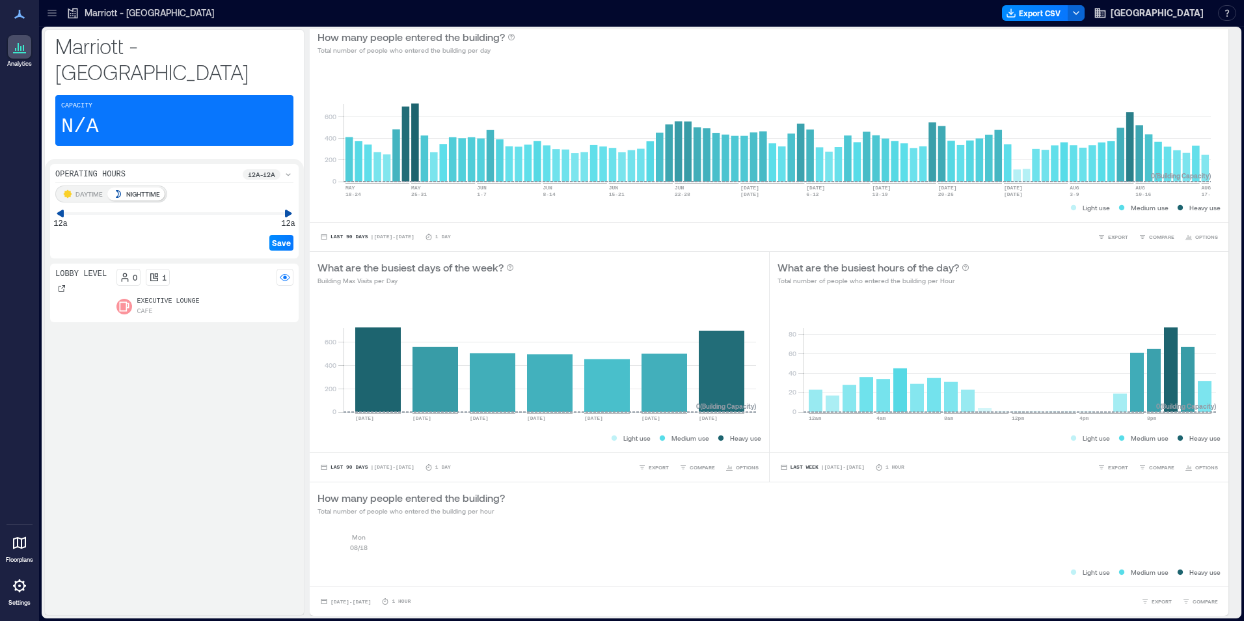
click at [288, 173] on icon at bounding box center [288, 174] width 5 height 3
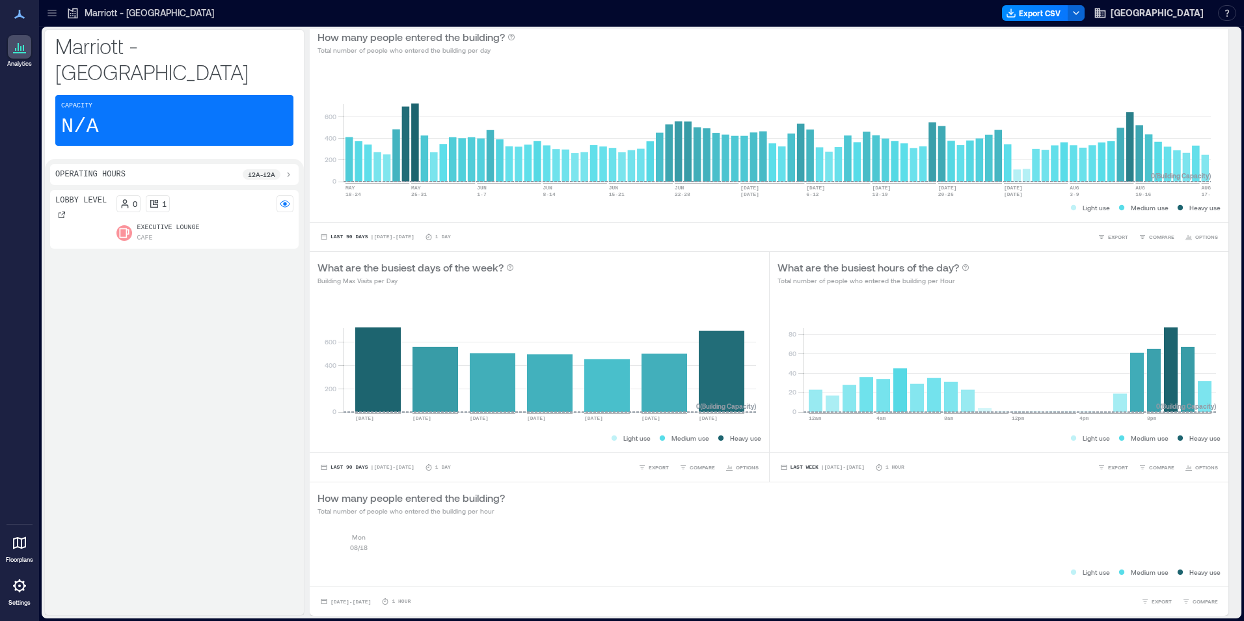
click at [288, 169] on icon at bounding box center [288, 174] width 10 height 10
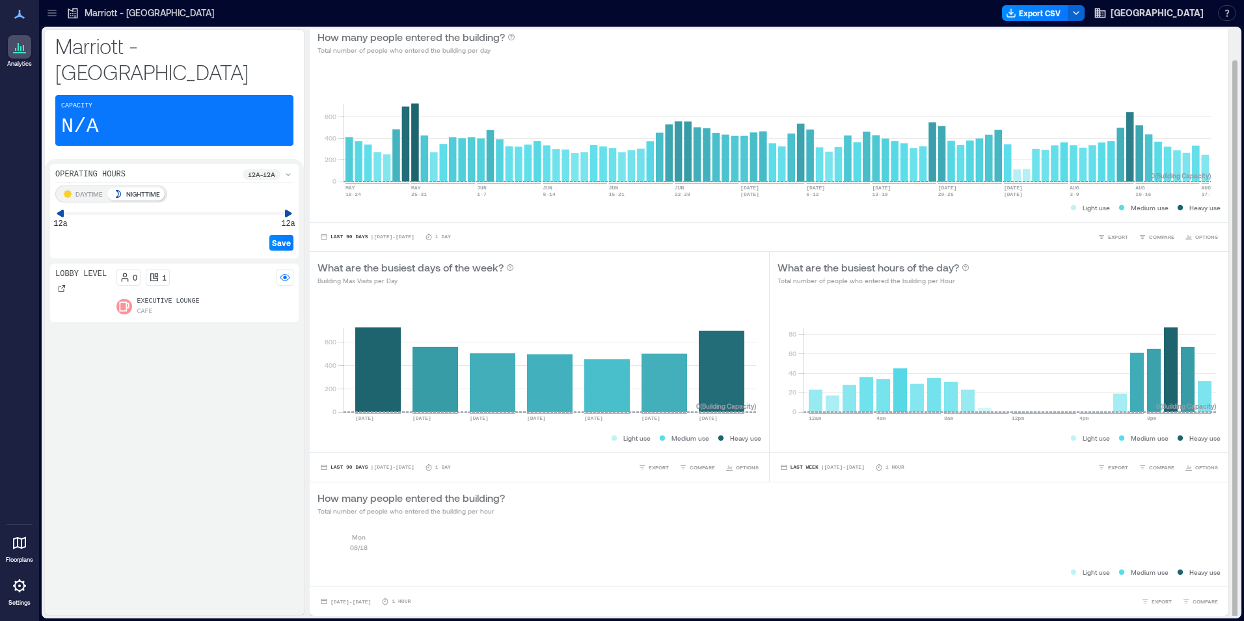
scroll to position [1, 0]
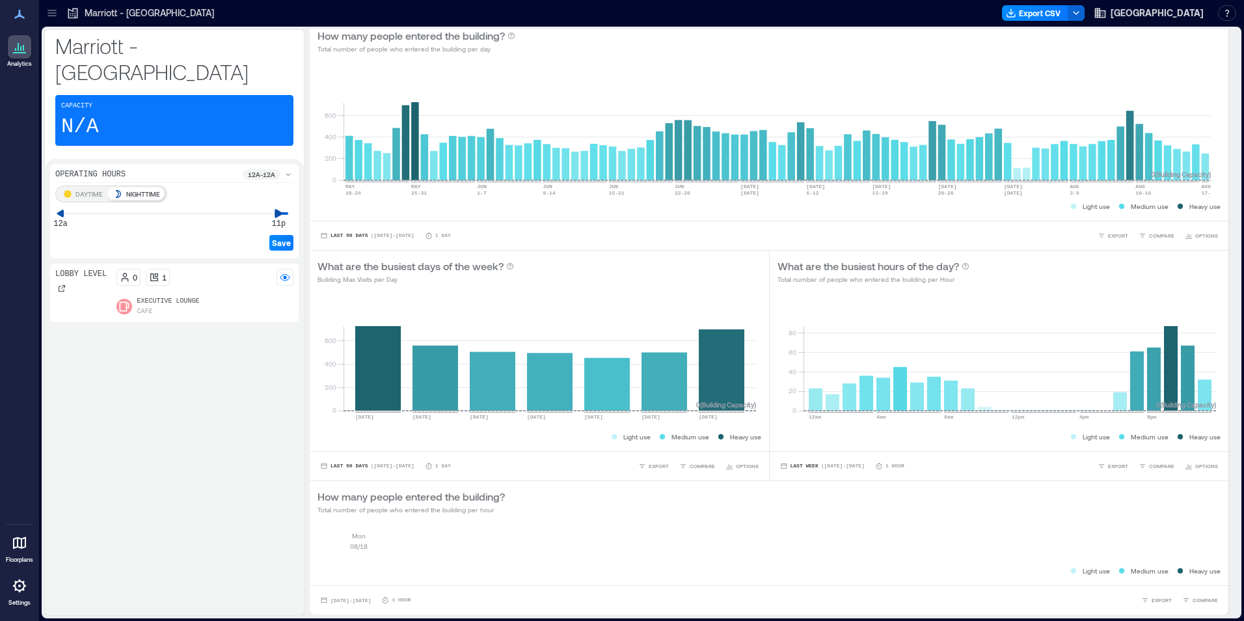
click at [276, 209] on icon at bounding box center [279, 213] width 8 height 8
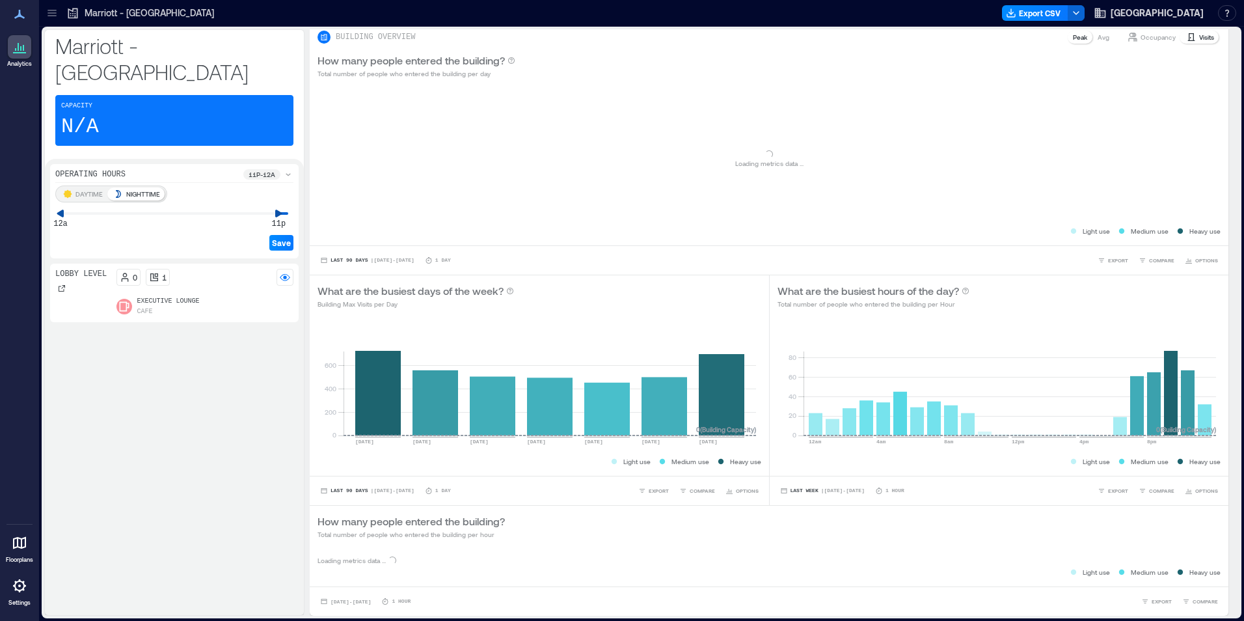
scroll to position [48, 0]
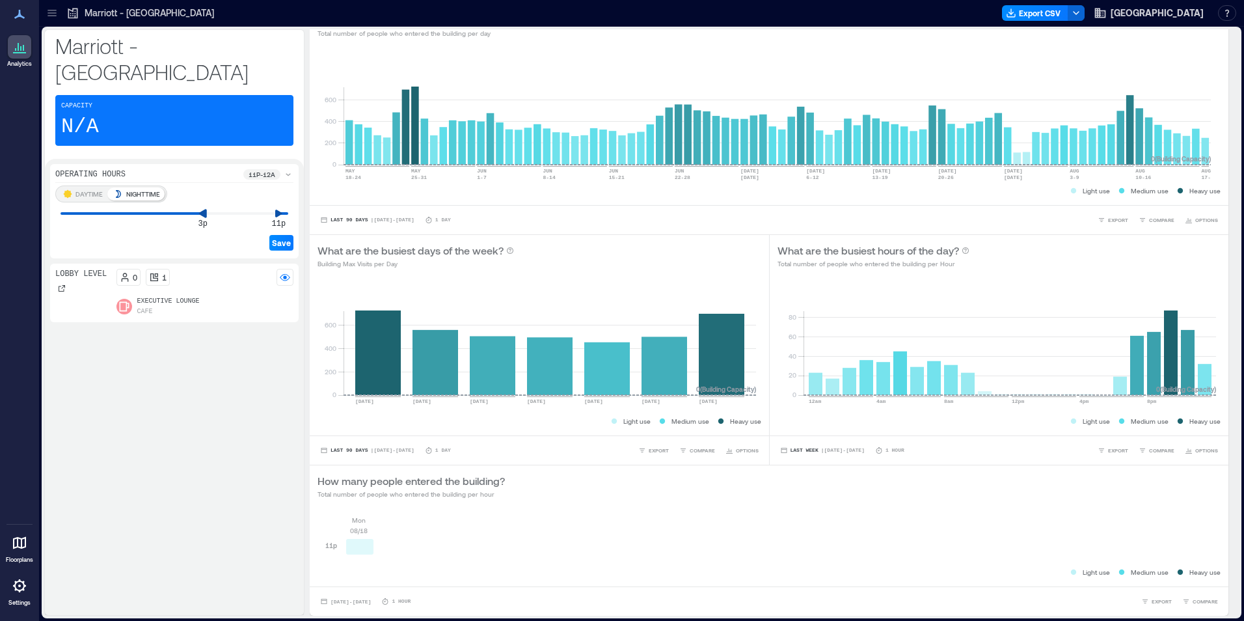
click at [200, 206] on div "DAYTIME NIGHTTIME 3p 11p Save" at bounding box center [174, 219] width 238 height 68
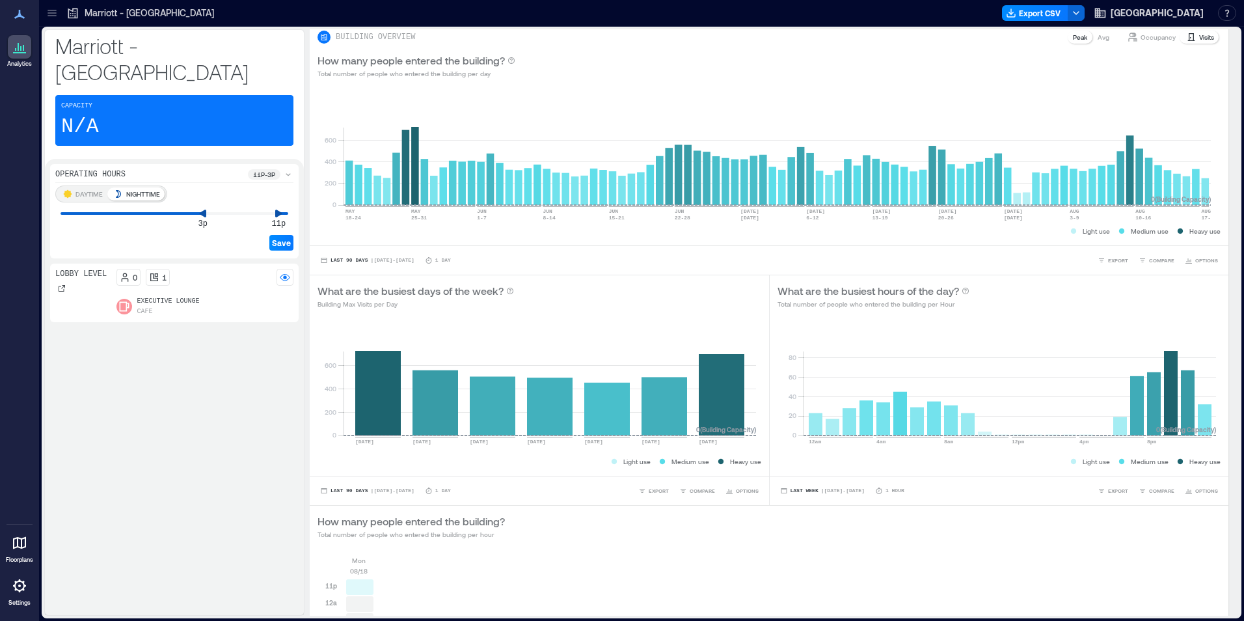
scroll to position [302, 0]
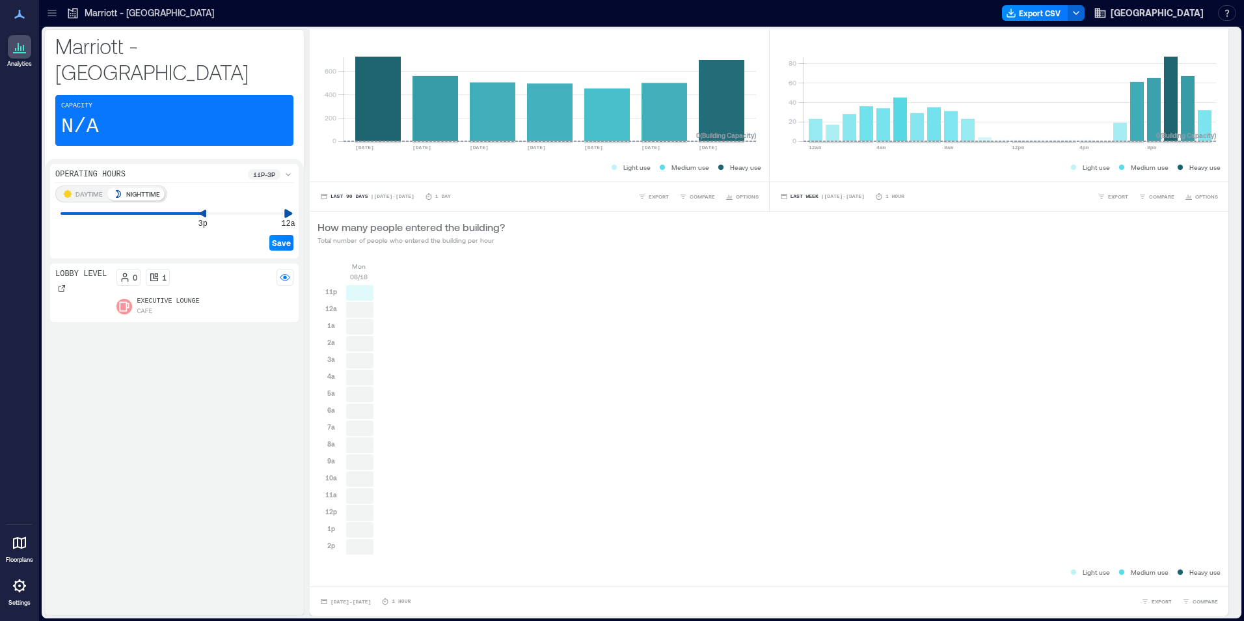
click at [319, 190] on div "Marriott - [GEOGRAPHIC_DATA] Capacity N/A Operating Hours 11p - 3p DAYTIME NIGH…" at bounding box center [641, 322] width 1195 height 586
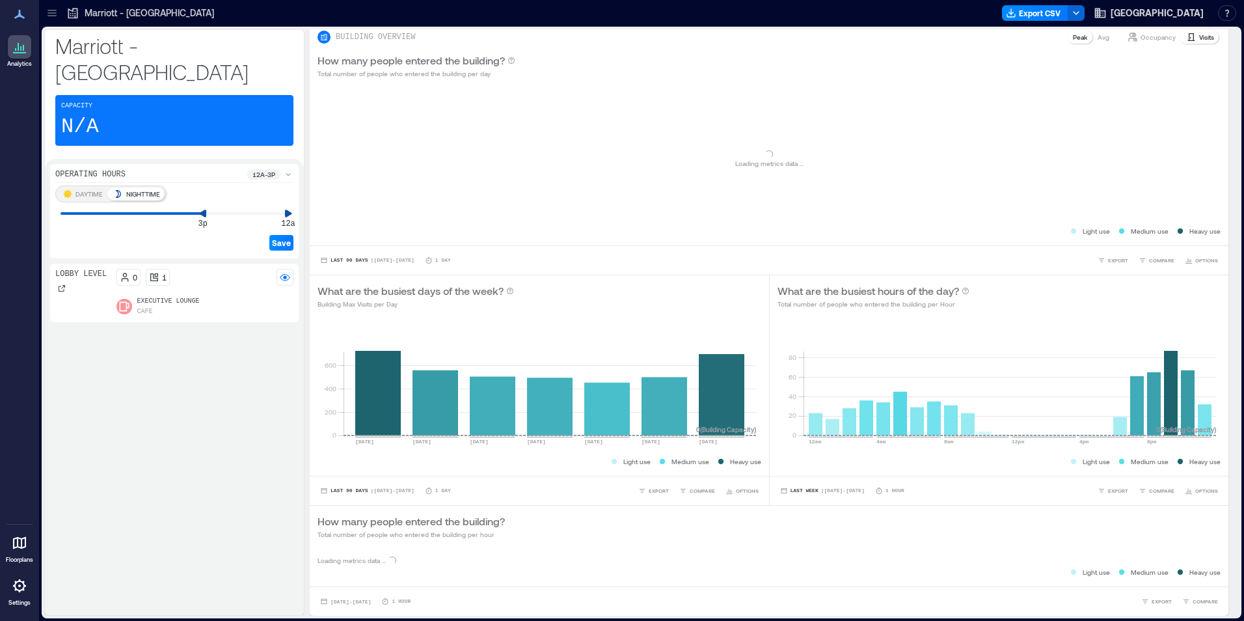
scroll to position [285, 0]
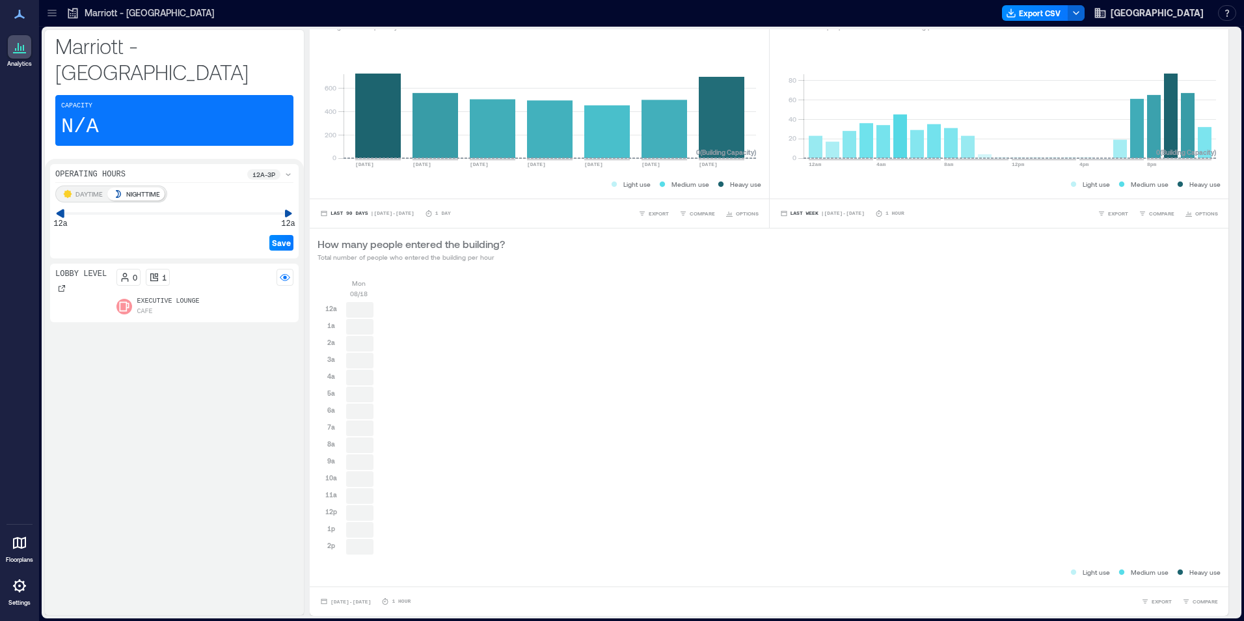
click at [0, 193] on html "Analytics Floorplans Settings My Spaces Marriott - [GEOGRAPHIC_DATA] 1 Floor Bu…" at bounding box center [622, 310] width 1244 height 621
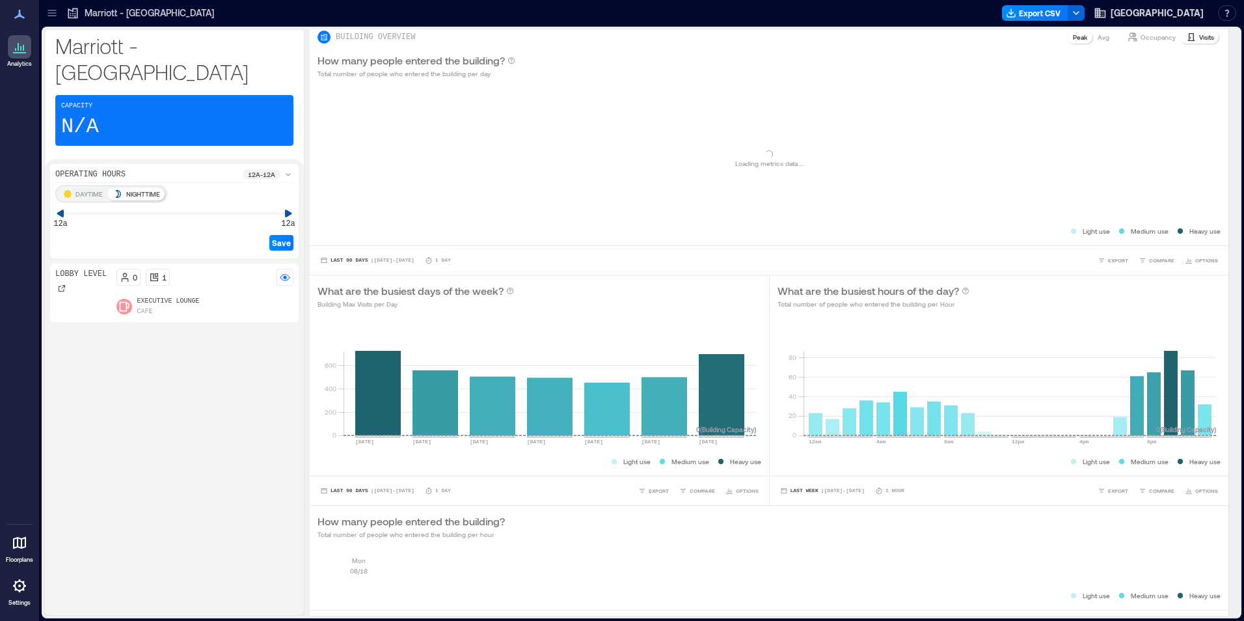
scroll to position [31, 0]
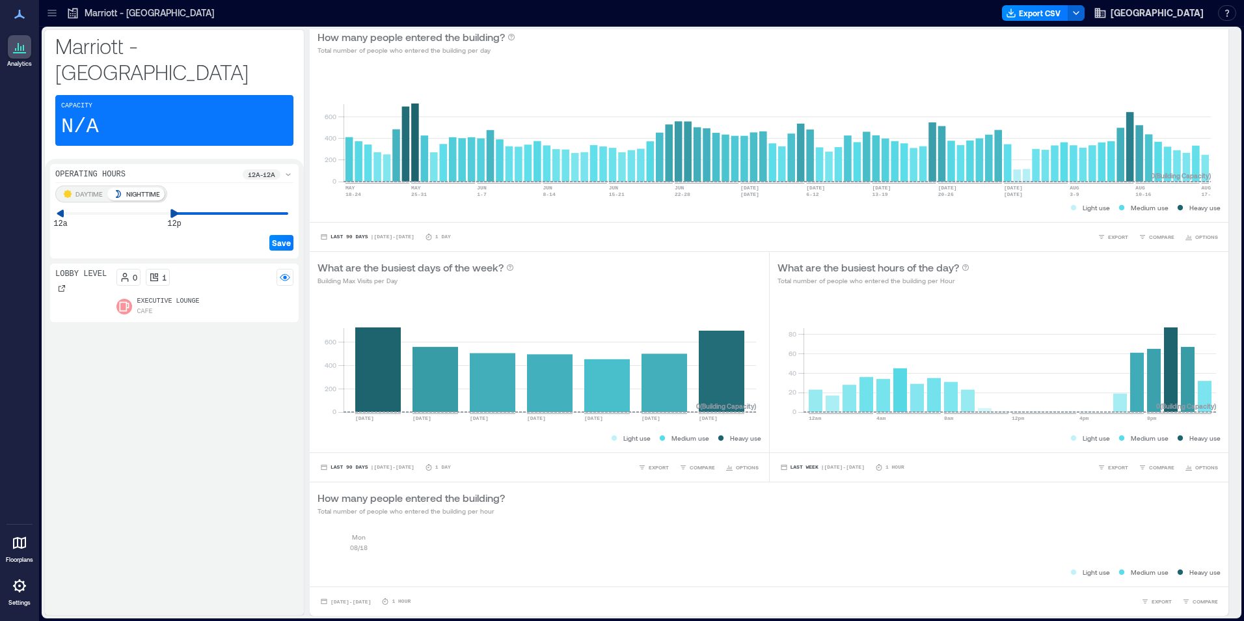
click at [169, 191] on div "DAYTIME NIGHTTIME 12a 12p Save" at bounding box center [174, 219] width 238 height 68
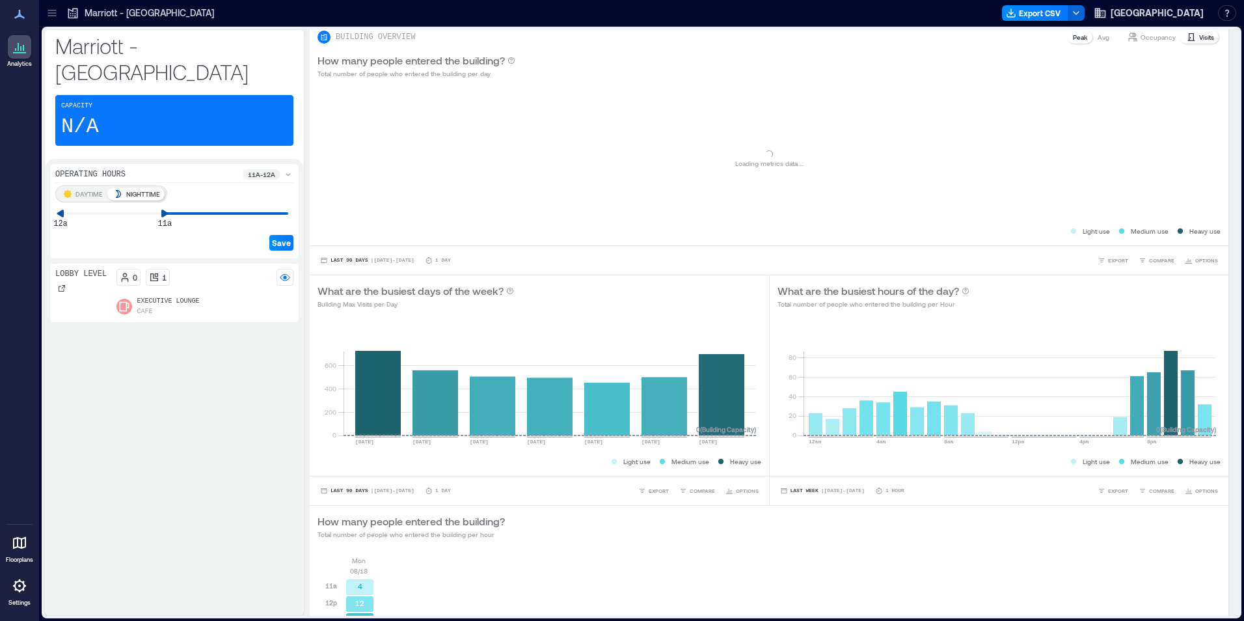
scroll to position [251, 0]
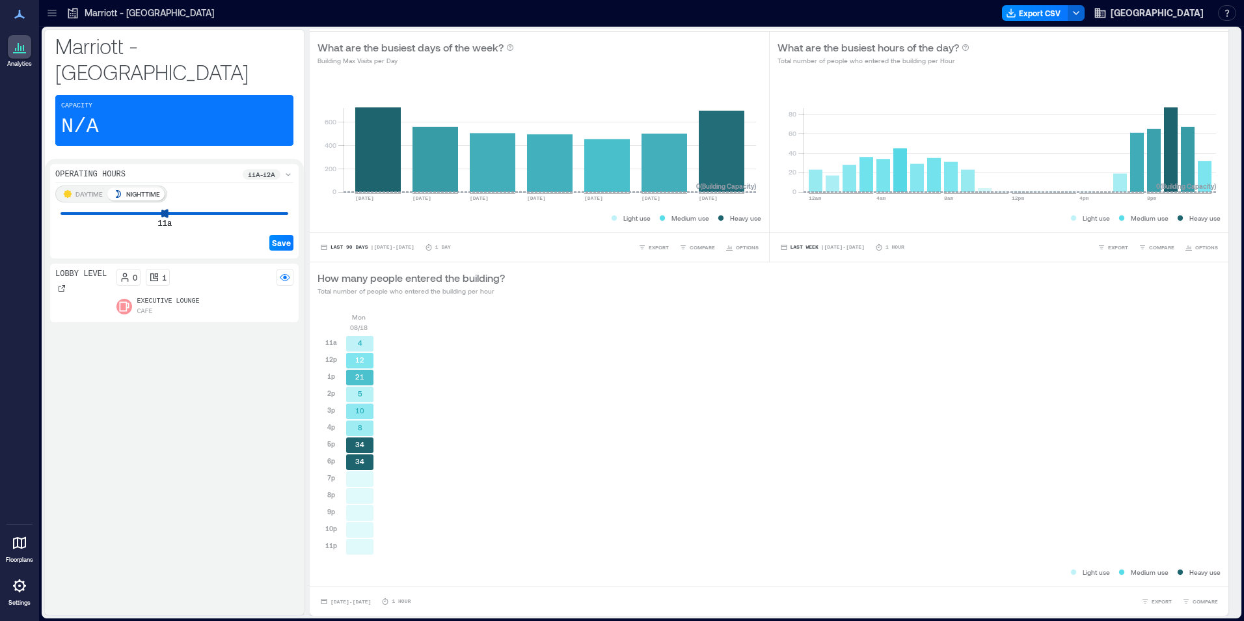
click at [227, 198] on div "DAYTIME NIGHTTIME 11a 11a Save" at bounding box center [174, 219] width 238 height 68
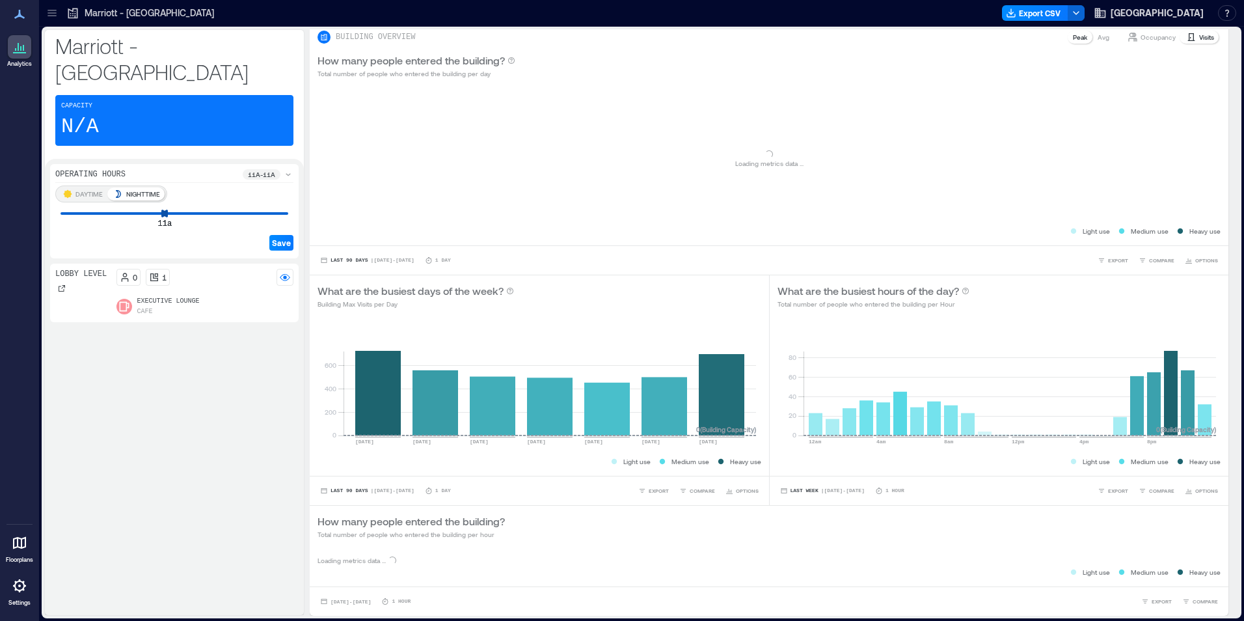
scroll to position [437, 0]
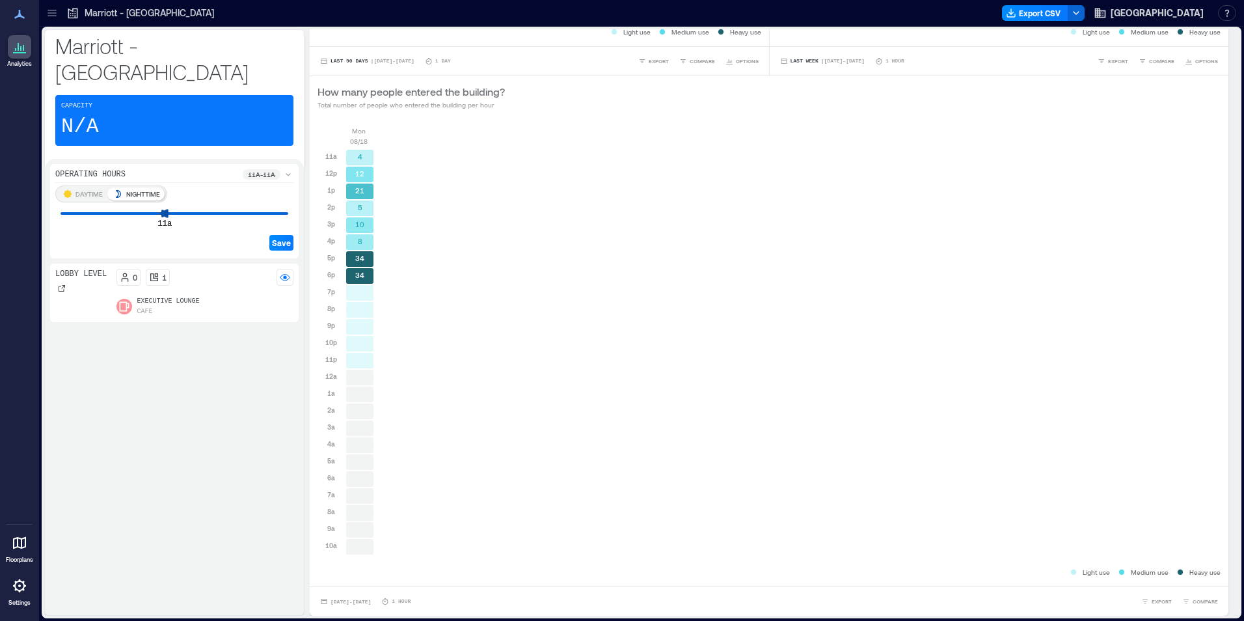
click at [187, 191] on div "DAYTIME NIGHTTIME 11a 11a Save" at bounding box center [174, 219] width 238 height 68
click at [94, 189] on p "DAYTIME" at bounding box center [88, 194] width 27 height 10
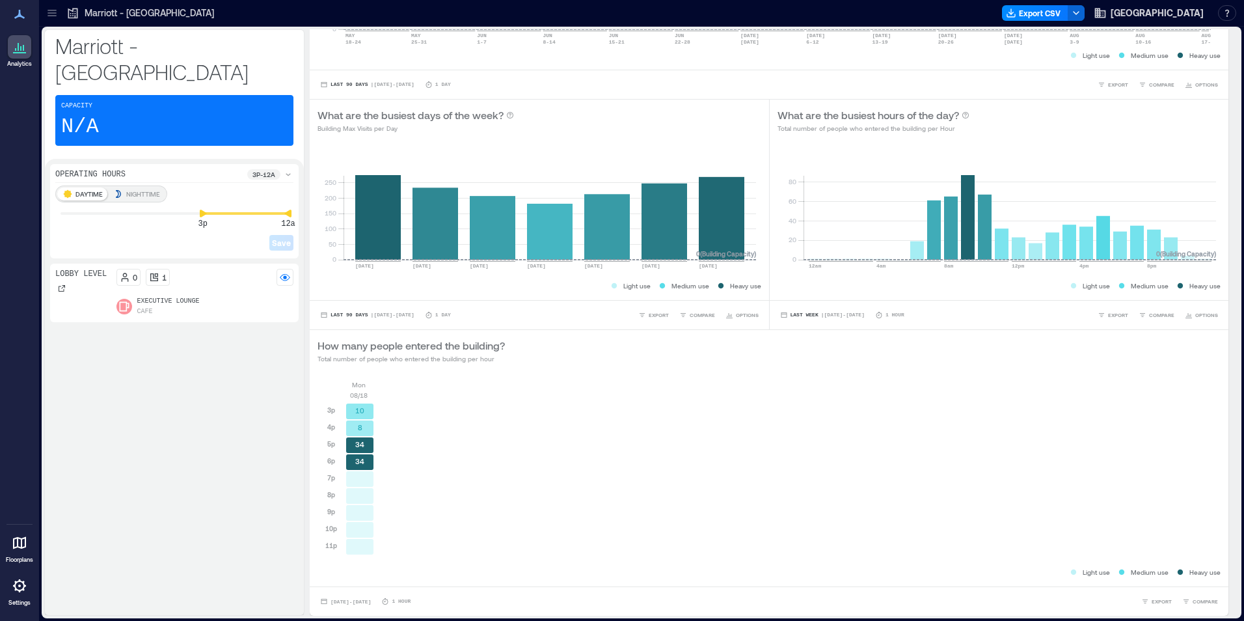
click at [135, 189] on p "NIGHTTIME" at bounding box center [143, 194] width 34 height 10
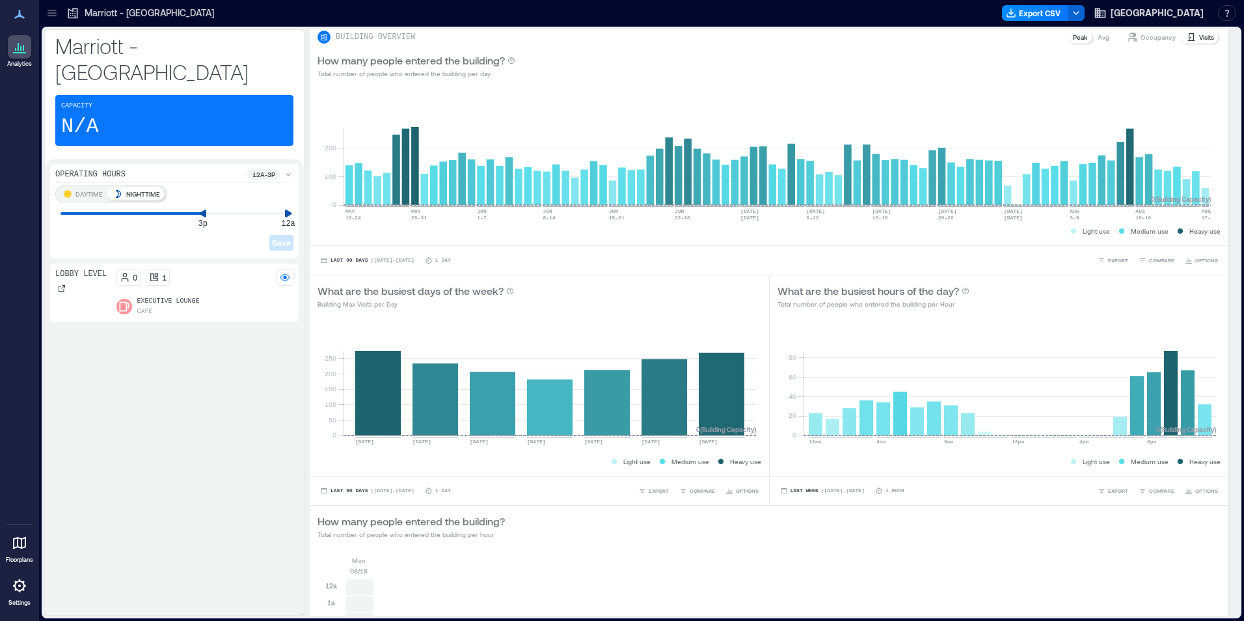
scroll to position [285, 0]
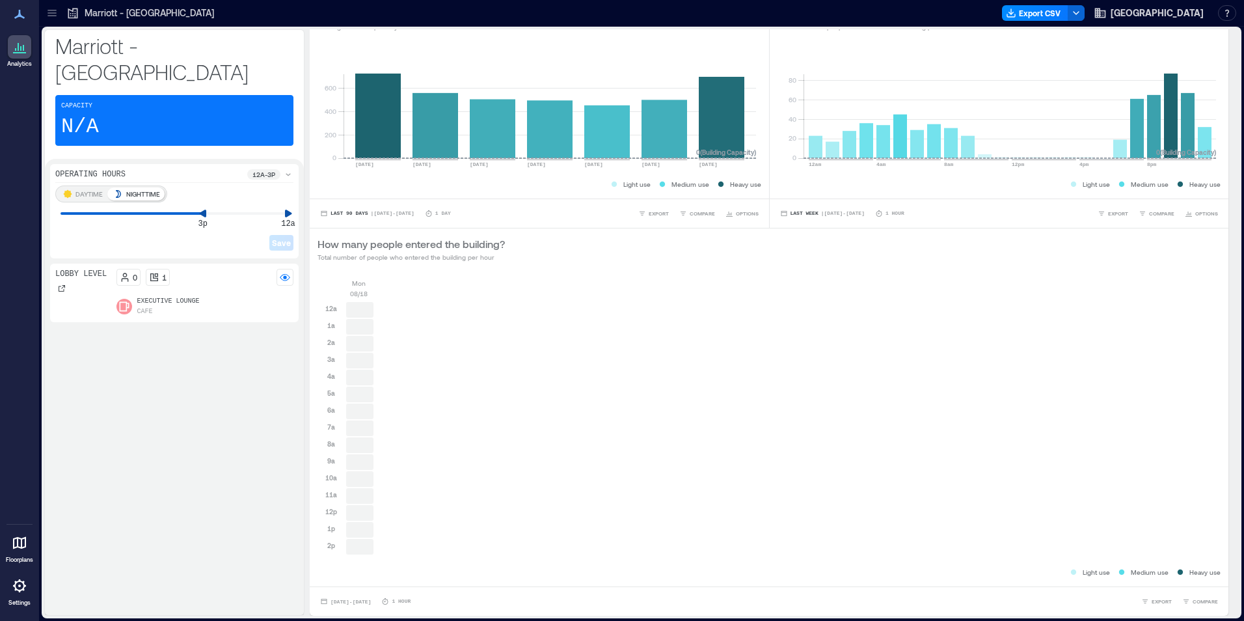
click at [92, 189] on p "DAYTIME" at bounding box center [88, 194] width 27 height 10
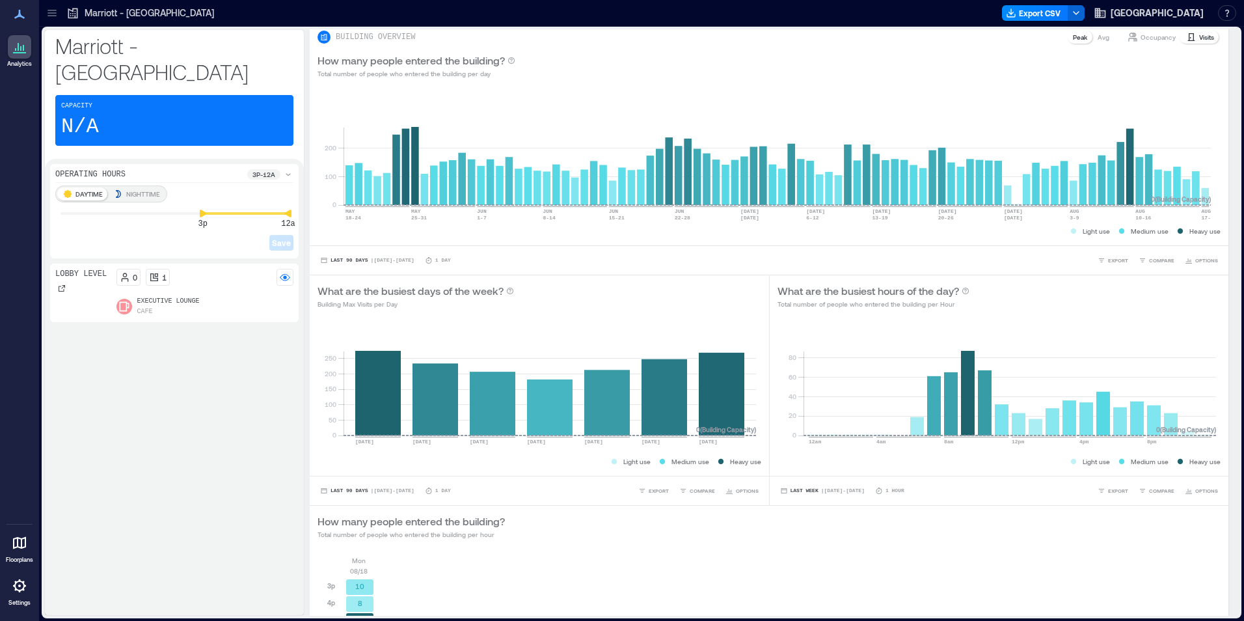
scroll to position [183, 0]
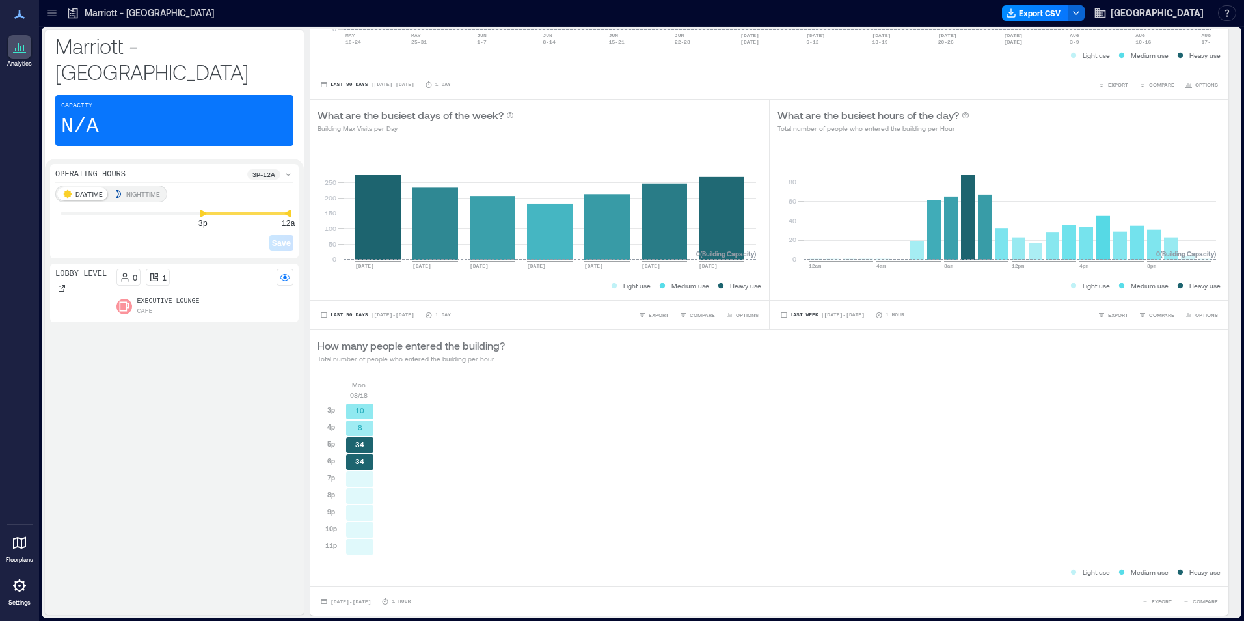
click at [284, 169] on icon at bounding box center [288, 174] width 10 height 10
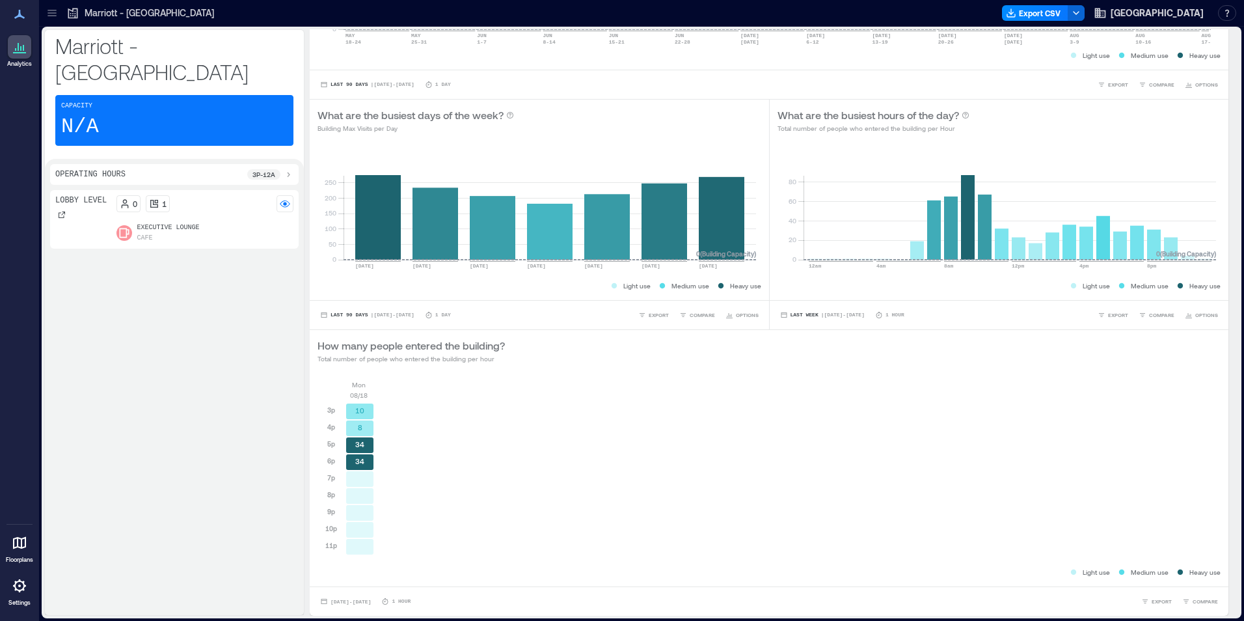
click at [284, 169] on icon at bounding box center [288, 174] width 10 height 10
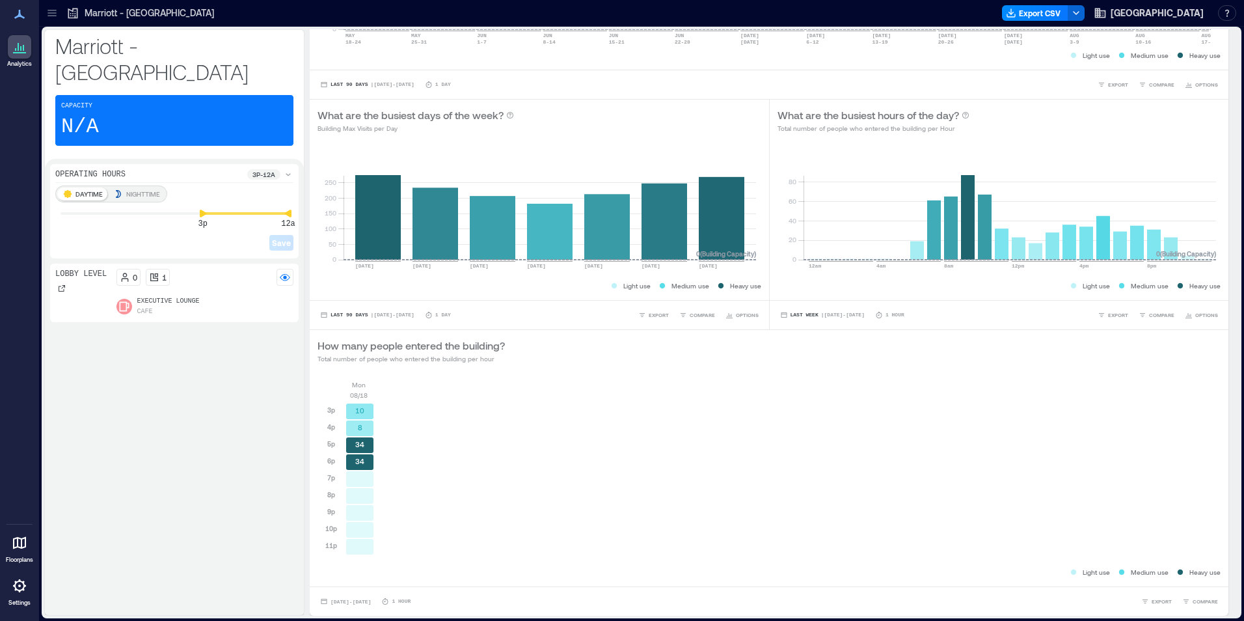
click at [262, 169] on p "3p - 12a" at bounding box center [263, 174] width 23 height 10
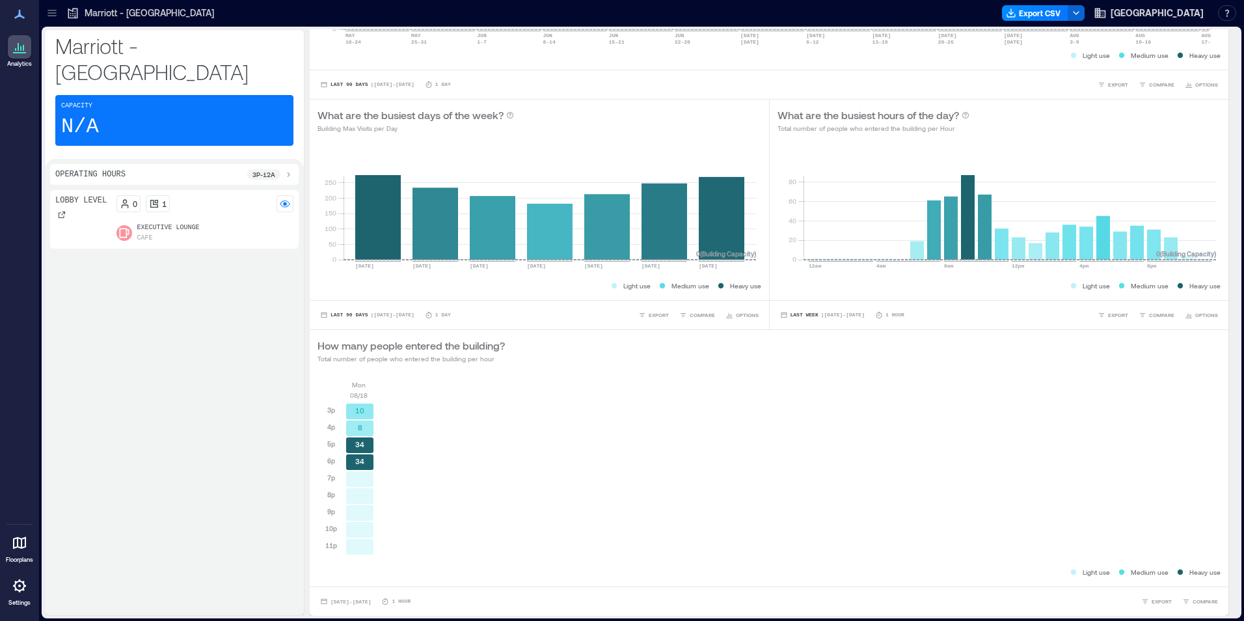
click at [262, 169] on p "3p - 12a" at bounding box center [263, 174] width 23 height 10
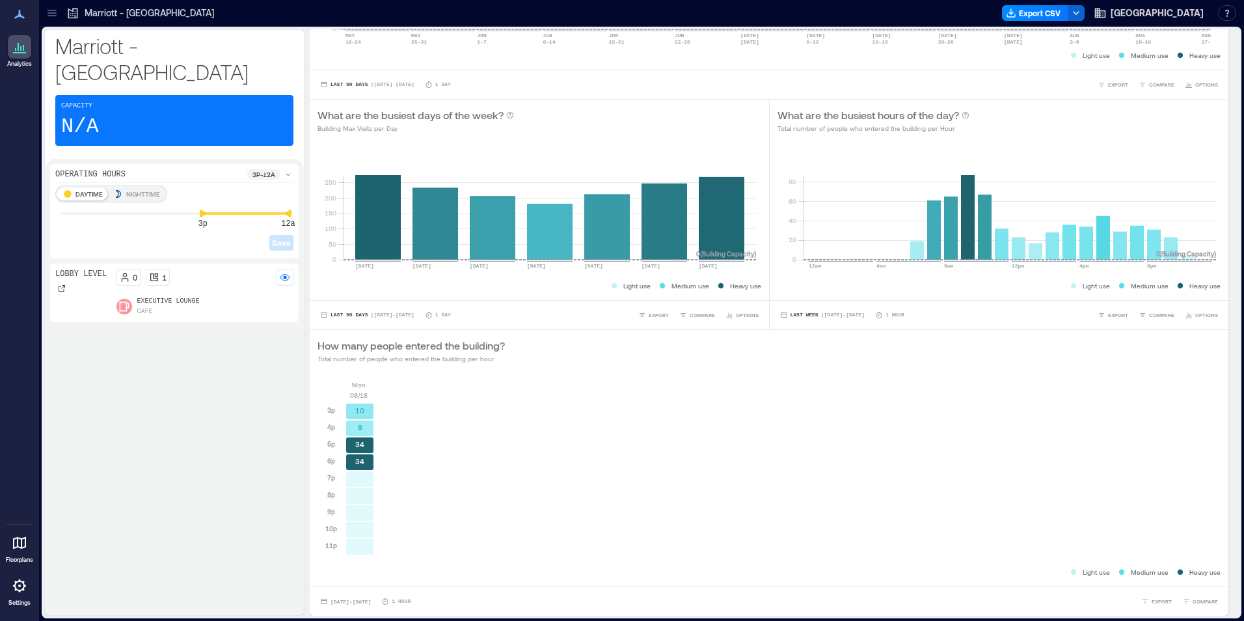
click at [142, 189] on p "NIGHTTIME" at bounding box center [143, 194] width 34 height 10
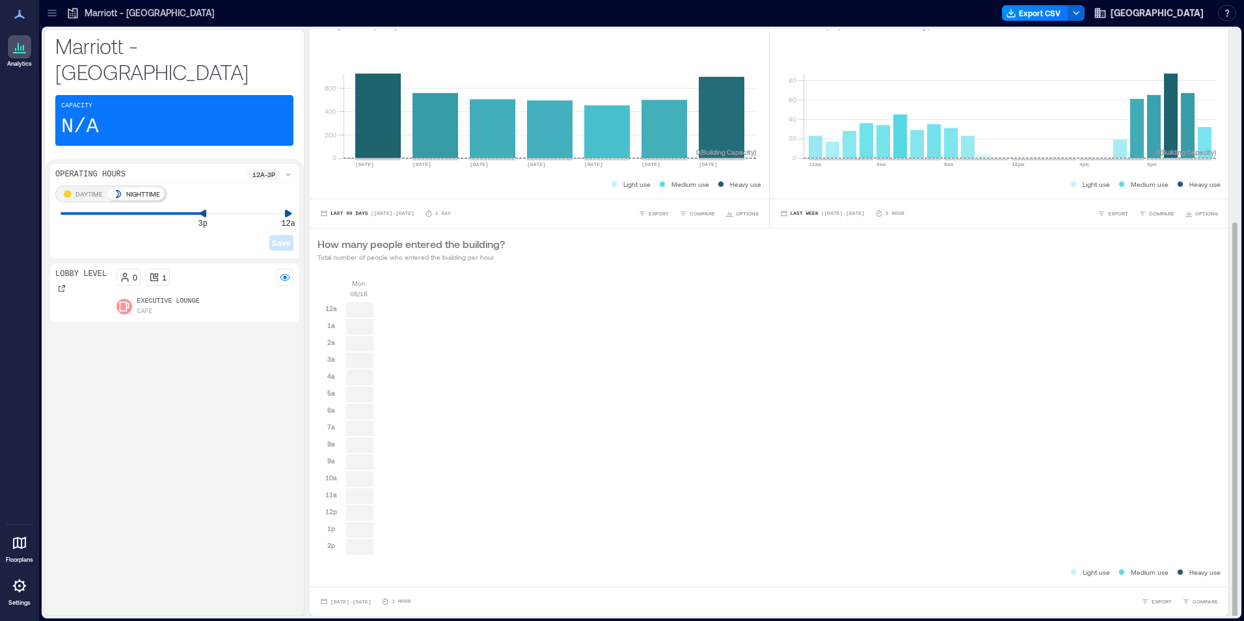
scroll to position [1, 0]
click at [337, 595] on button "[DATE] - [DATE]" at bounding box center [345, 599] width 56 height 13
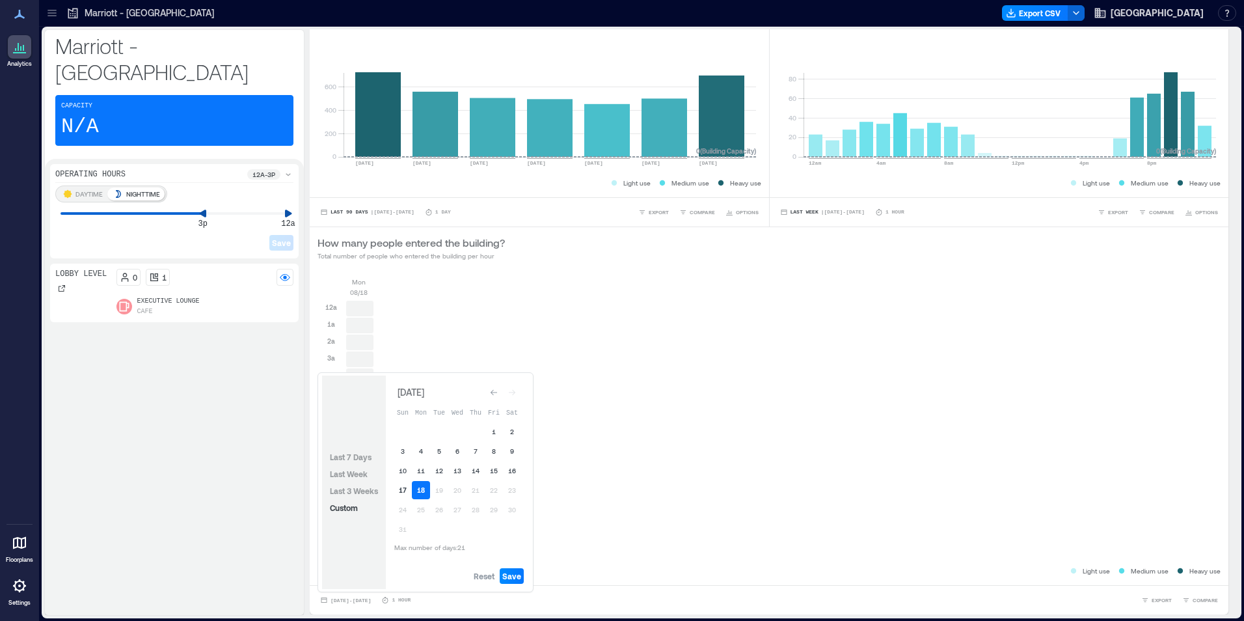
click at [401, 491] on button "17" at bounding box center [403, 490] width 18 height 18
click at [424, 490] on button "18" at bounding box center [421, 490] width 18 height 18
click at [402, 488] on button "17" at bounding box center [403, 490] width 18 height 18
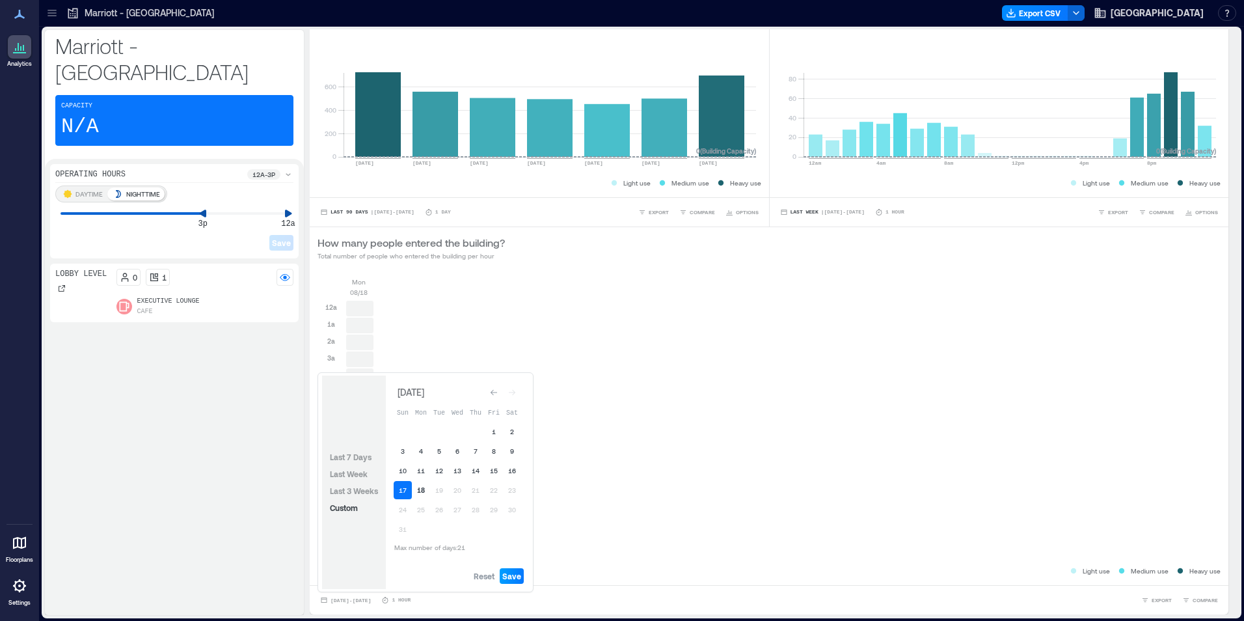
click at [517, 574] on span "Save" at bounding box center [511, 576] width 19 height 10
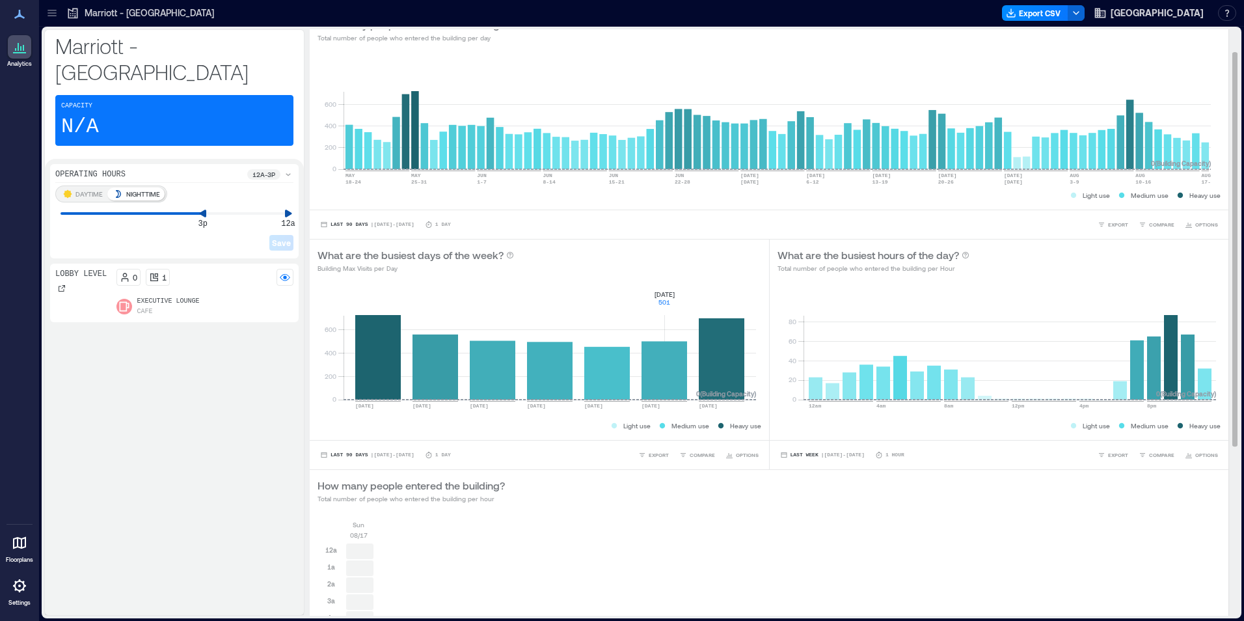
scroll to position [0, 0]
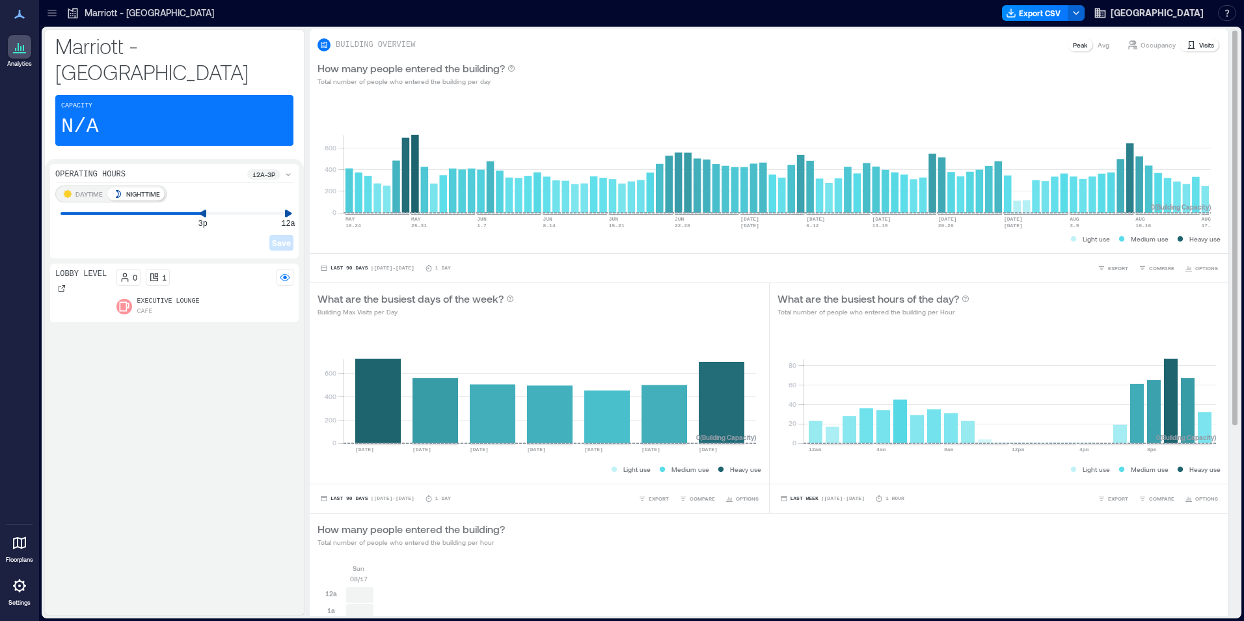
click at [1145, 44] on p "Occupancy" at bounding box center [1158, 45] width 35 height 10
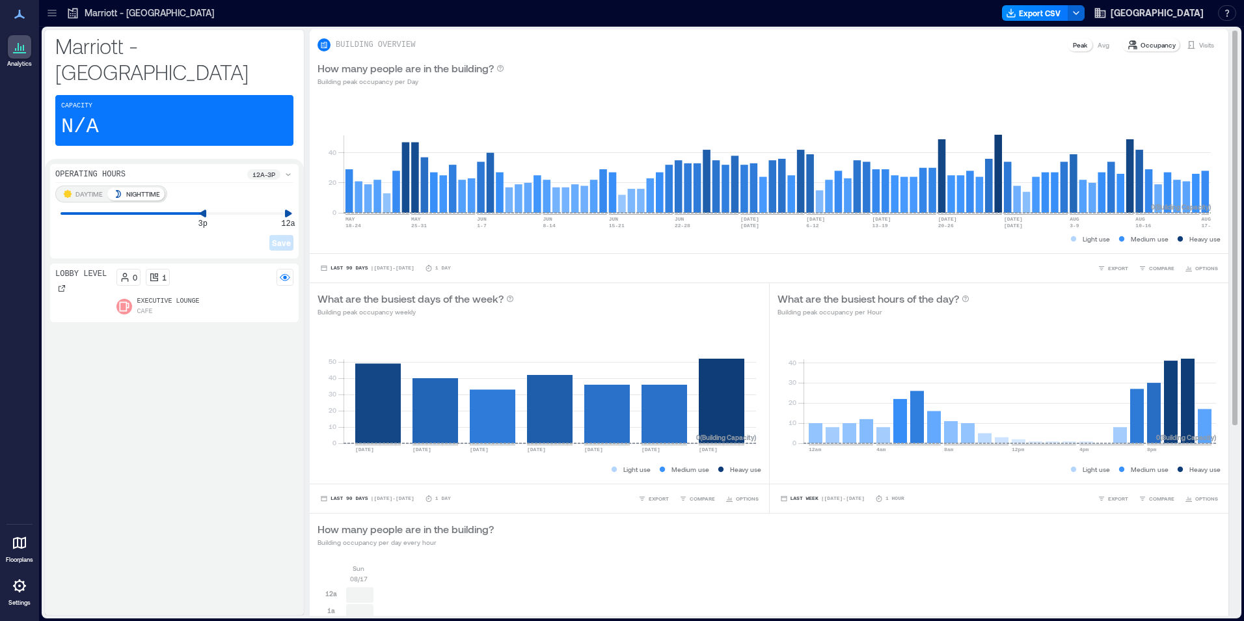
click at [1199, 45] on p "Visits" at bounding box center [1206, 45] width 15 height 10
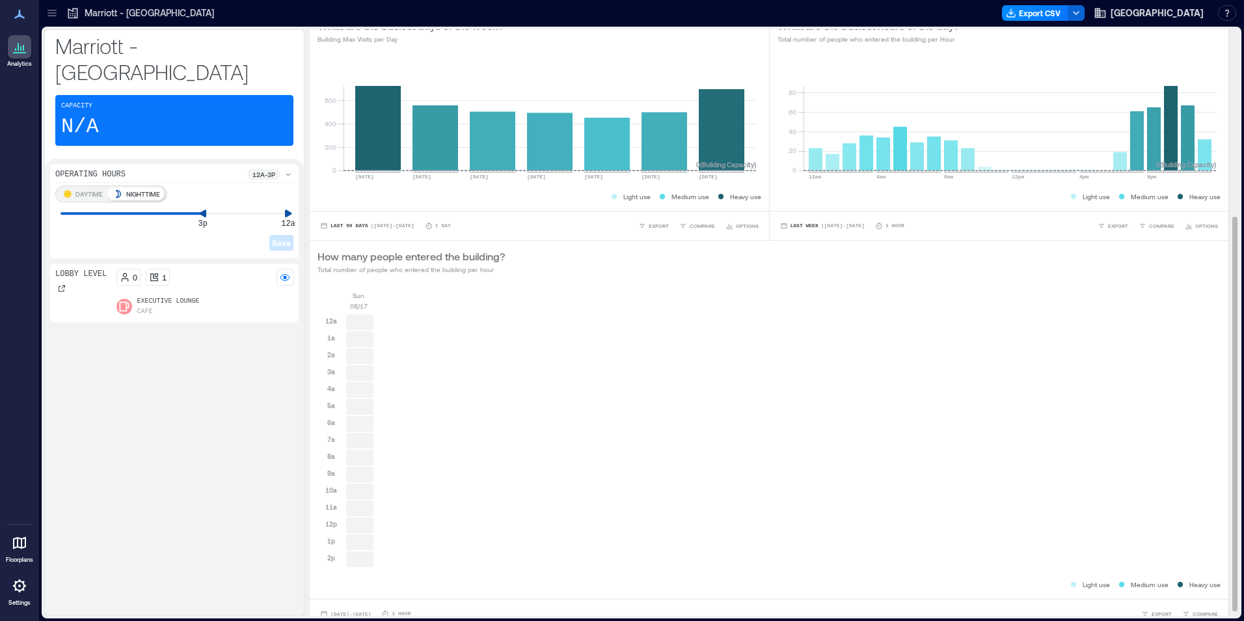
scroll to position [285, 0]
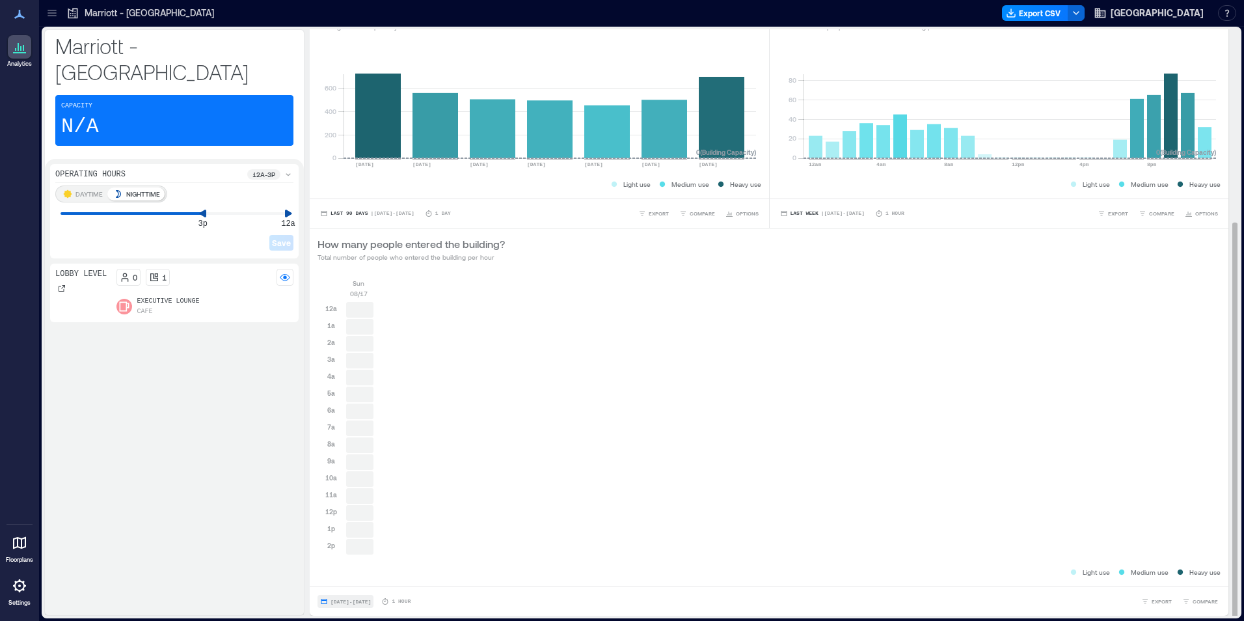
click at [371, 600] on span "[DATE] - [DATE]" at bounding box center [351, 602] width 40 height 6
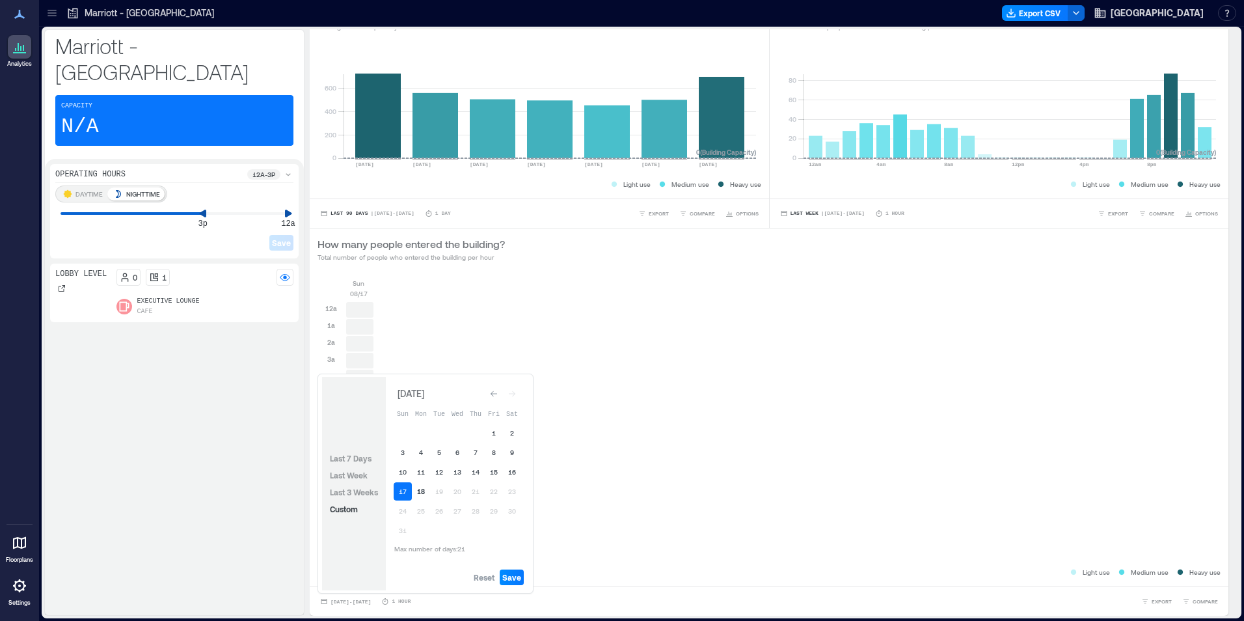
click at [419, 489] on button "18" at bounding box center [421, 491] width 18 height 18
click at [516, 573] on span "Save" at bounding box center [511, 577] width 19 height 10
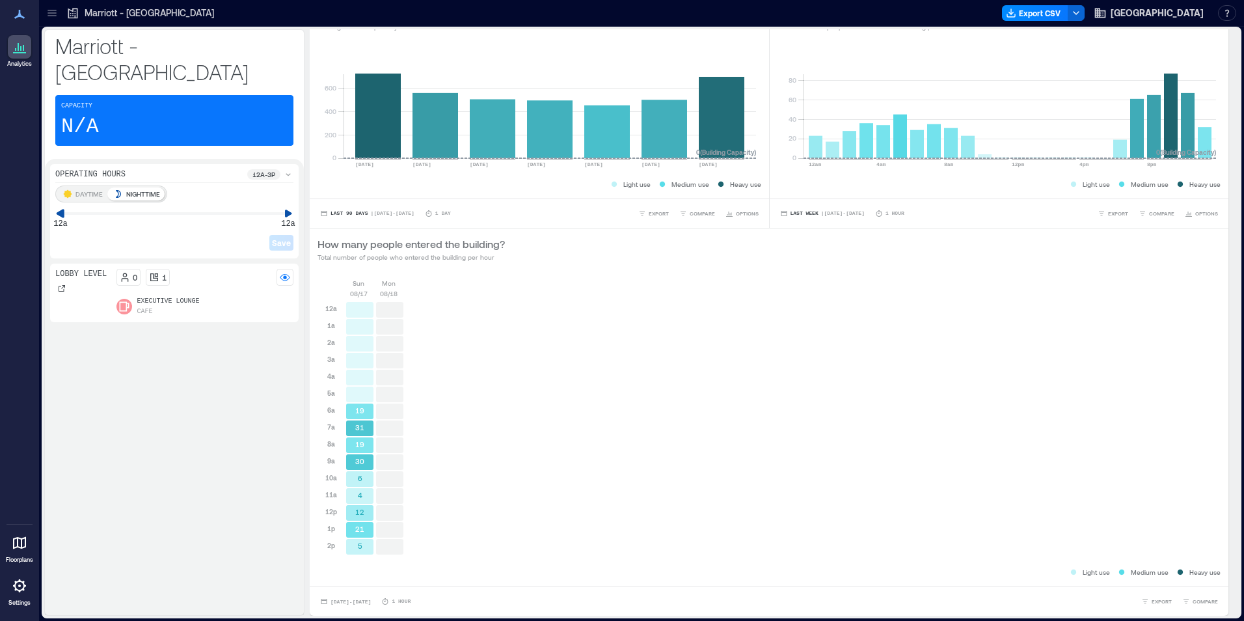
click at [31, 202] on div "Analytics Floorplans Settings My Spaces Marriott - [GEOGRAPHIC_DATA] 1 Floor Bu…" at bounding box center [622, 310] width 1244 height 621
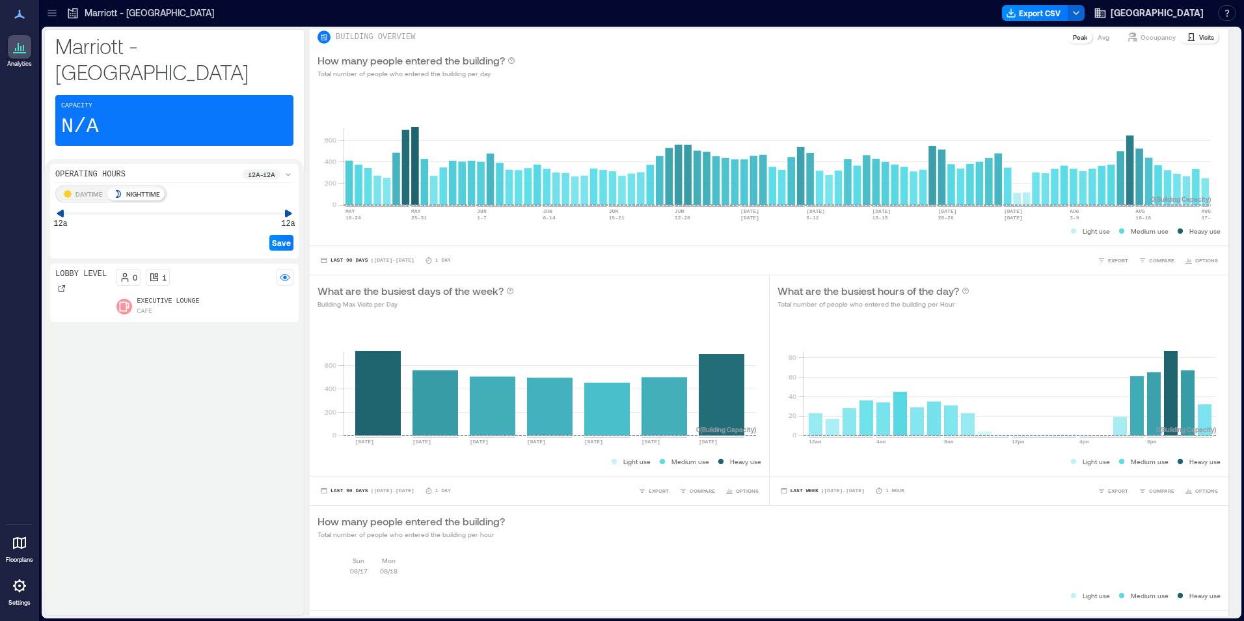
scroll to position [31, 0]
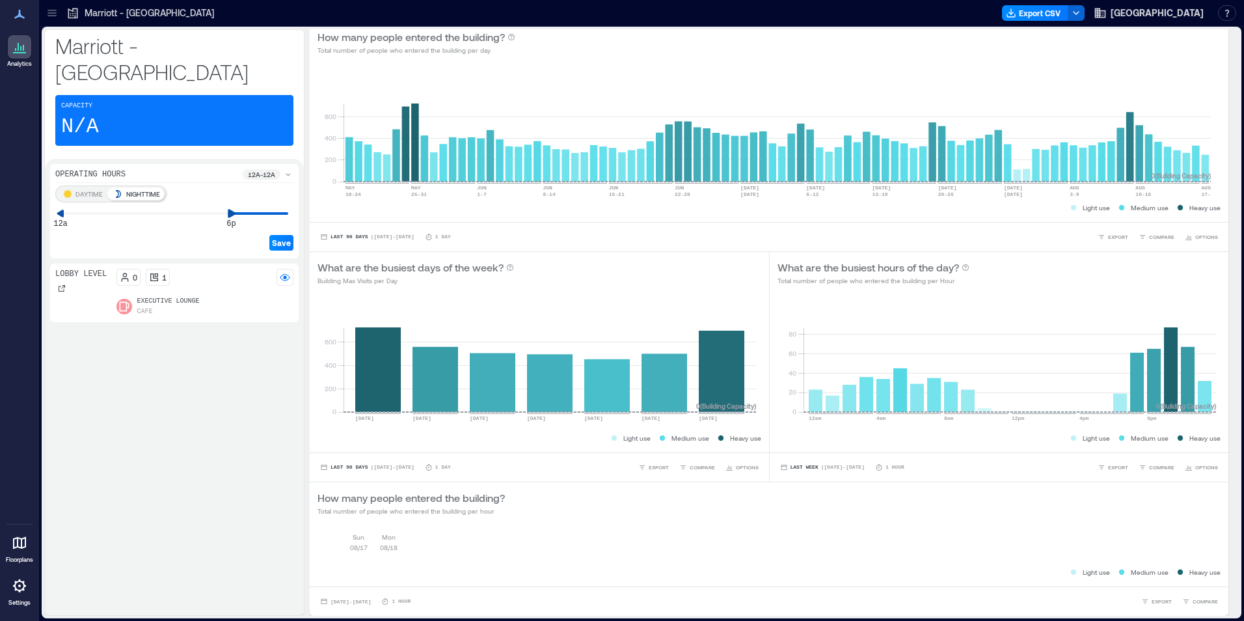
click at [229, 202] on div "DAYTIME NIGHTTIME 12a 6p Save" at bounding box center [174, 219] width 238 height 68
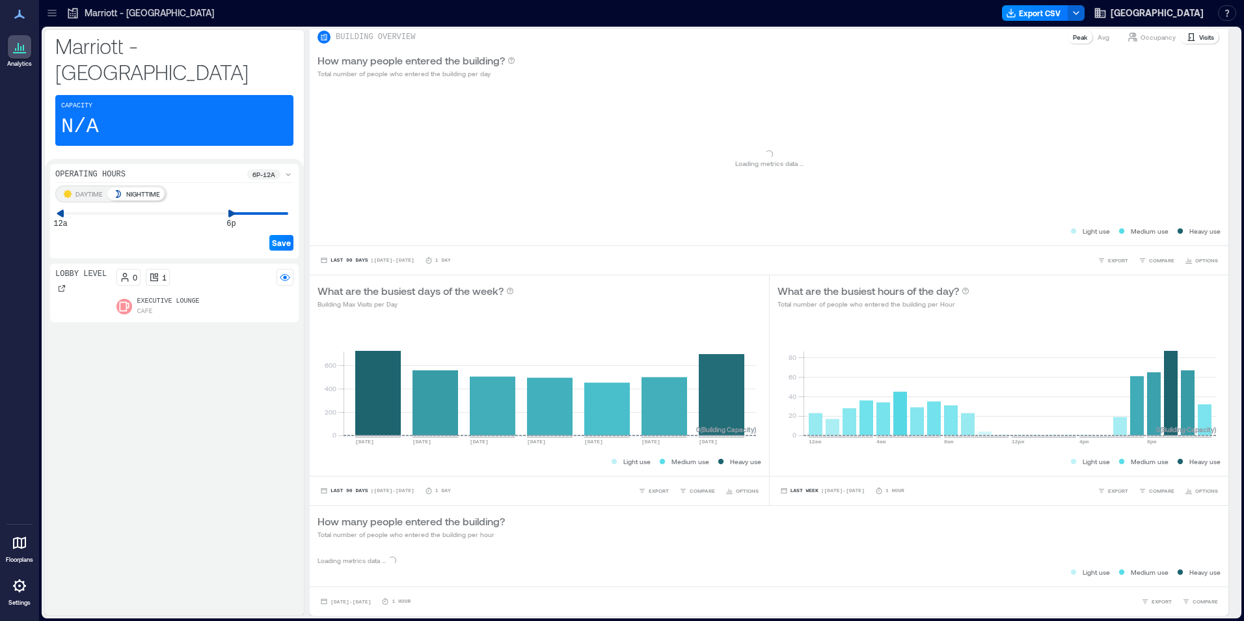
scroll to position [133, 0]
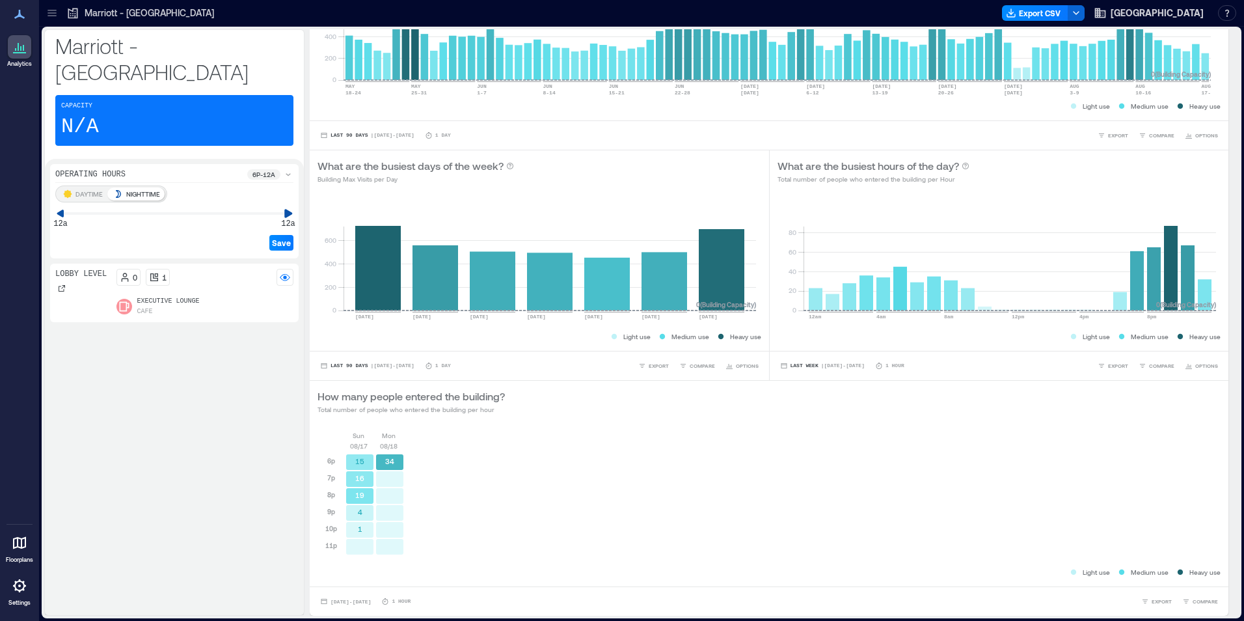
click at [291, 198] on div "DAYTIME NIGHTTIME 12a 12a Save" at bounding box center [174, 219] width 238 height 68
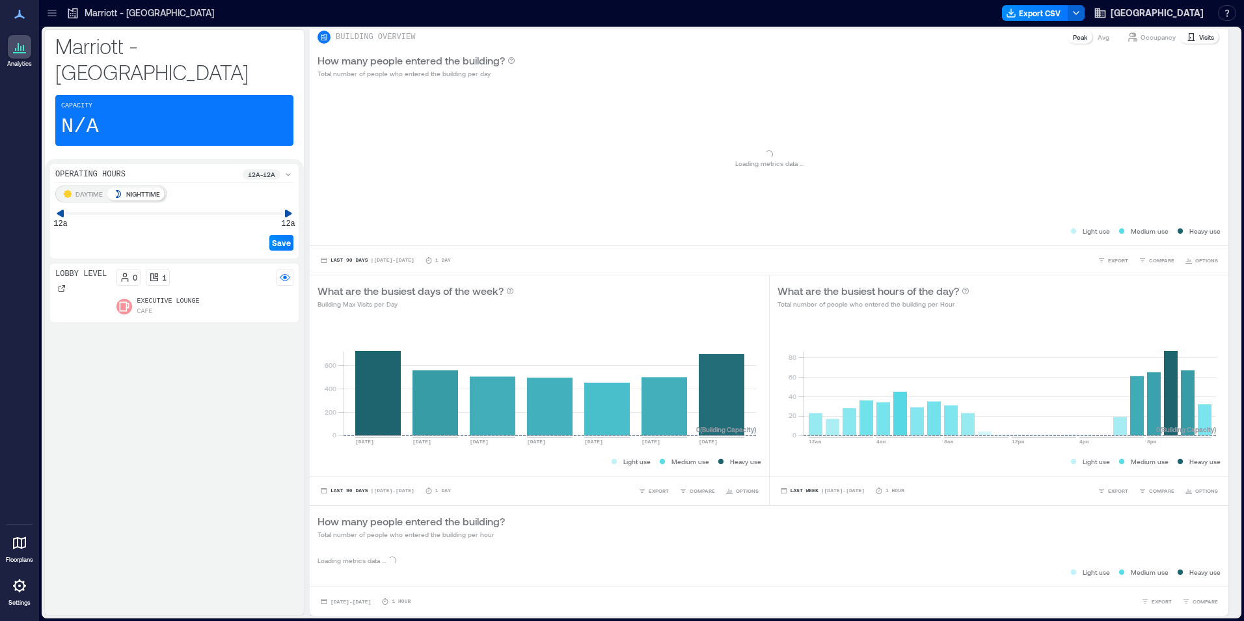
scroll to position [31, 0]
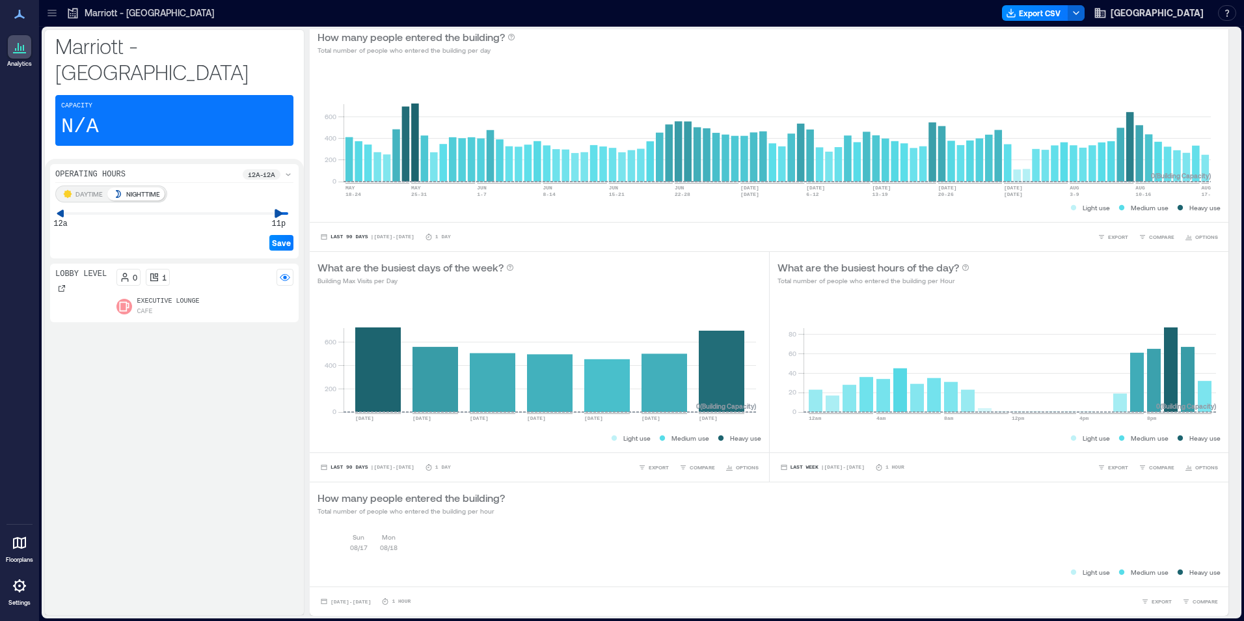
click at [276, 209] on icon at bounding box center [279, 213] width 8 height 8
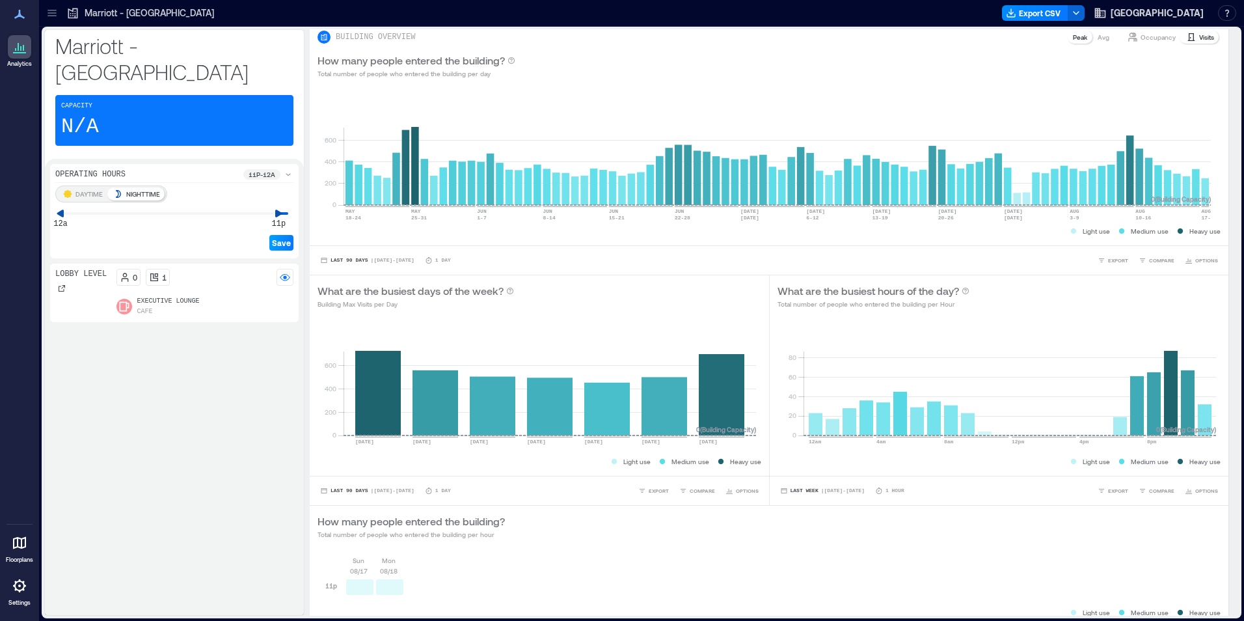
scroll to position [48, 0]
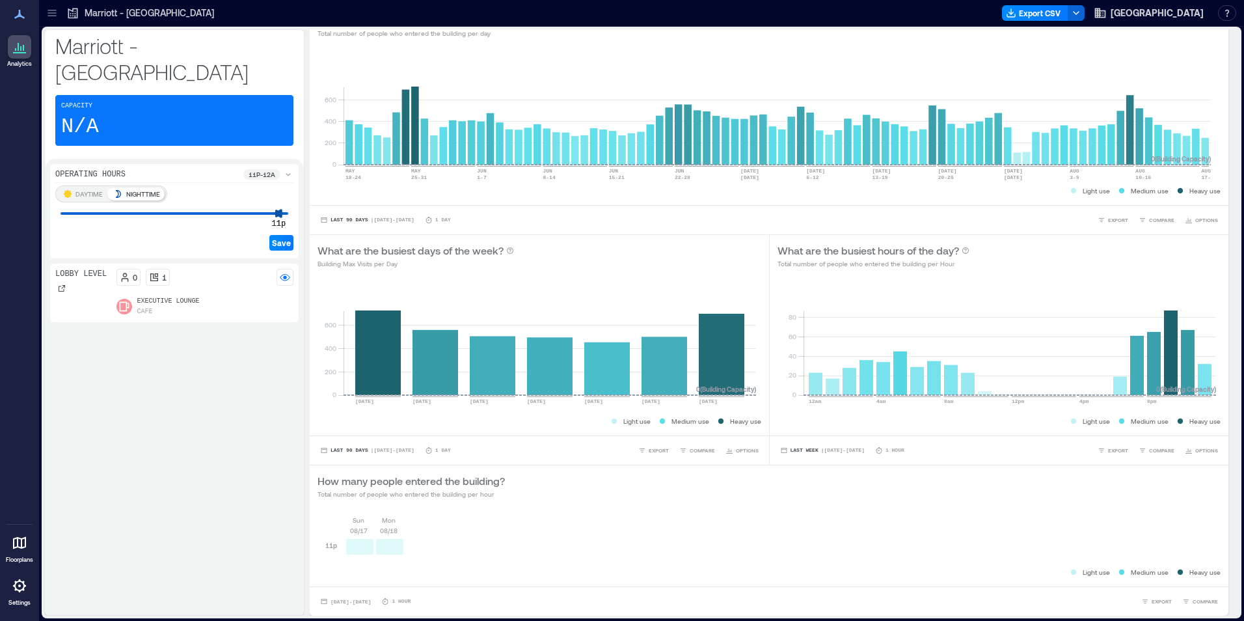
click at [295, 195] on div "Operating Hours 11p - 12a DAYTIME NIGHTTIME 11p 11p Save" at bounding box center [174, 211] width 249 height 94
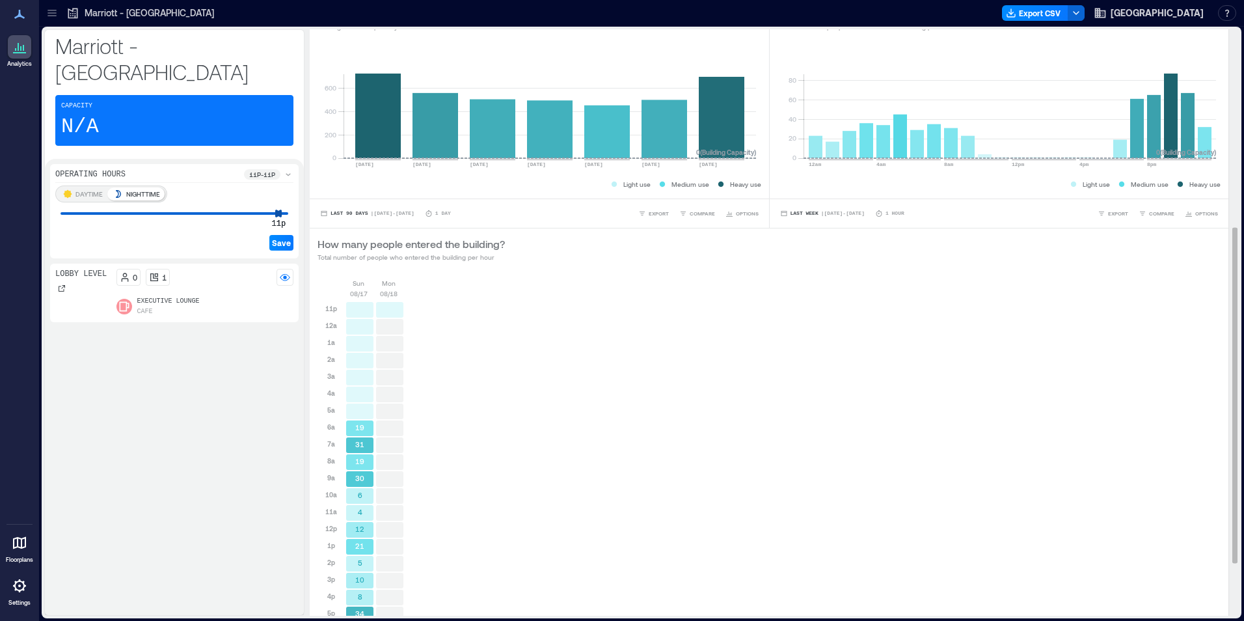
scroll to position [415, 0]
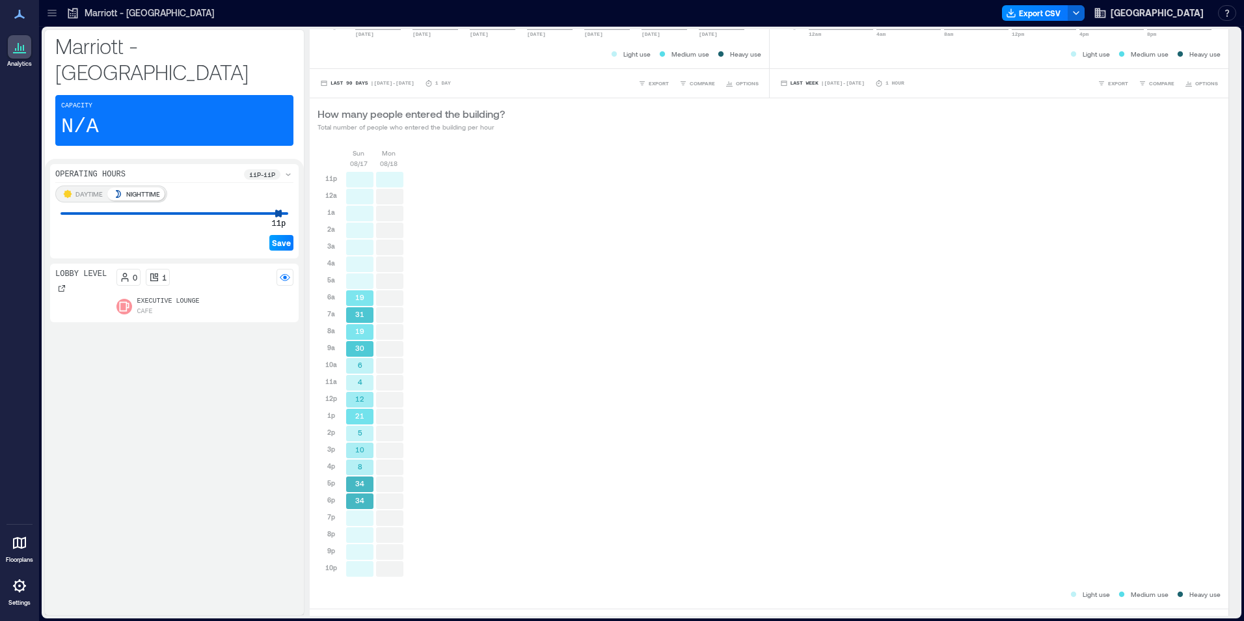
click at [280, 235] on button "Save" at bounding box center [281, 243] width 24 height 16
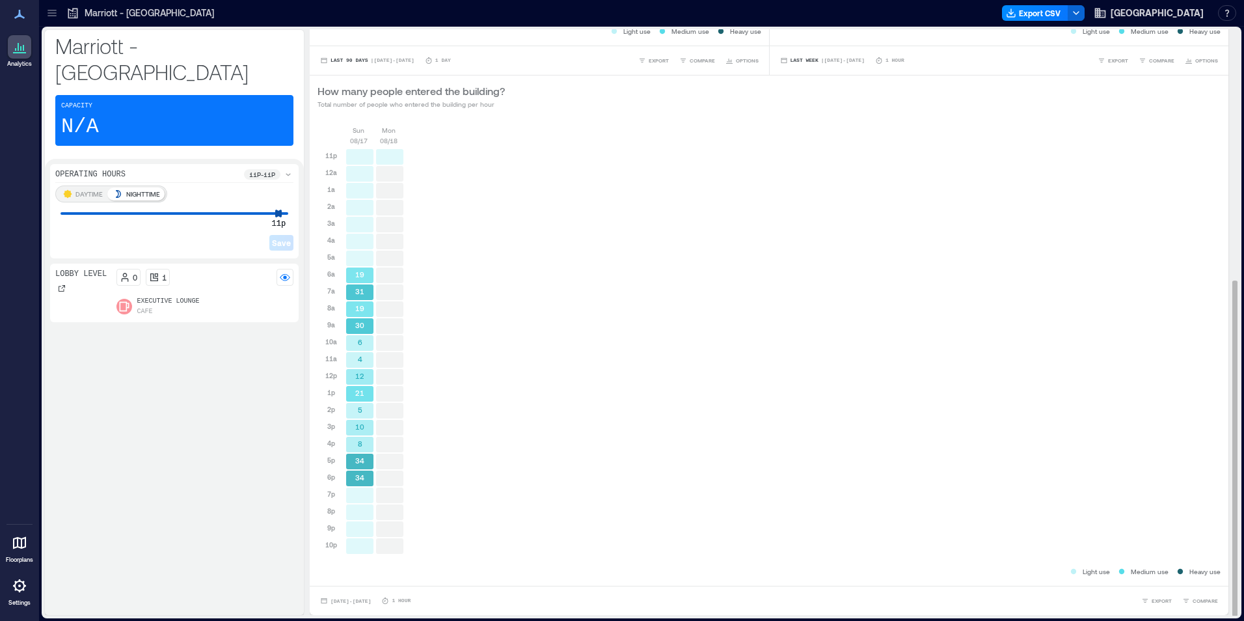
scroll to position [1, 0]
click at [345, 597] on span "[DATE] - [DATE]" at bounding box center [351, 600] width 40 height 6
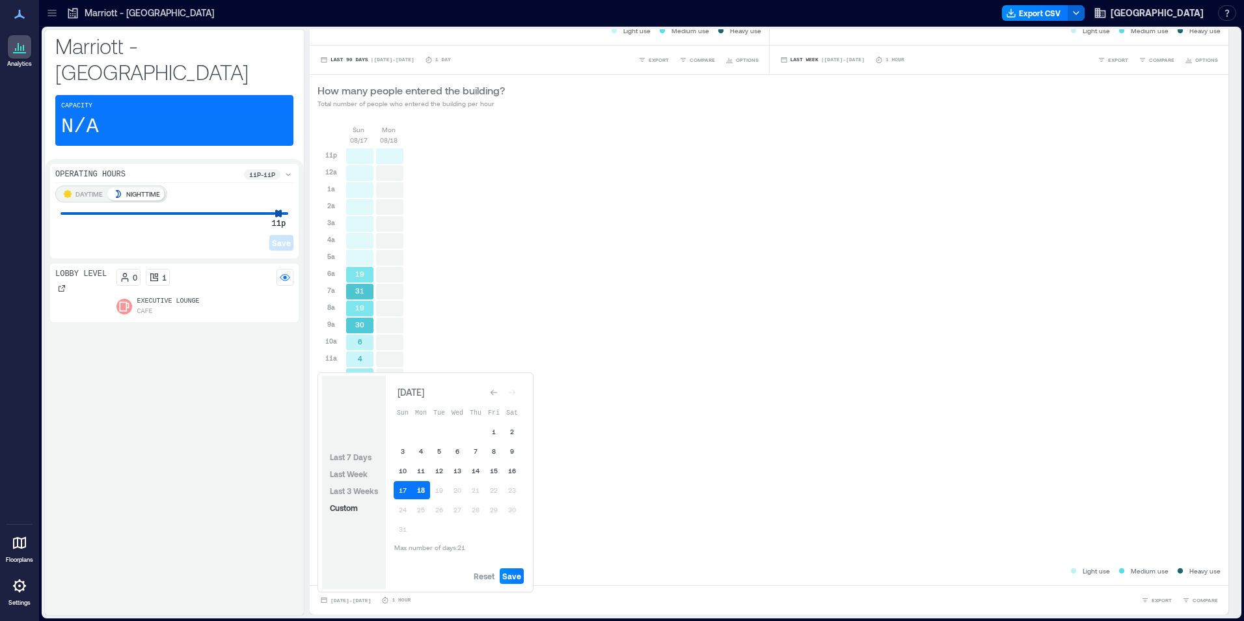
click at [425, 491] on button "18" at bounding box center [421, 490] width 18 height 18
click at [511, 575] on span "Save" at bounding box center [511, 576] width 19 height 10
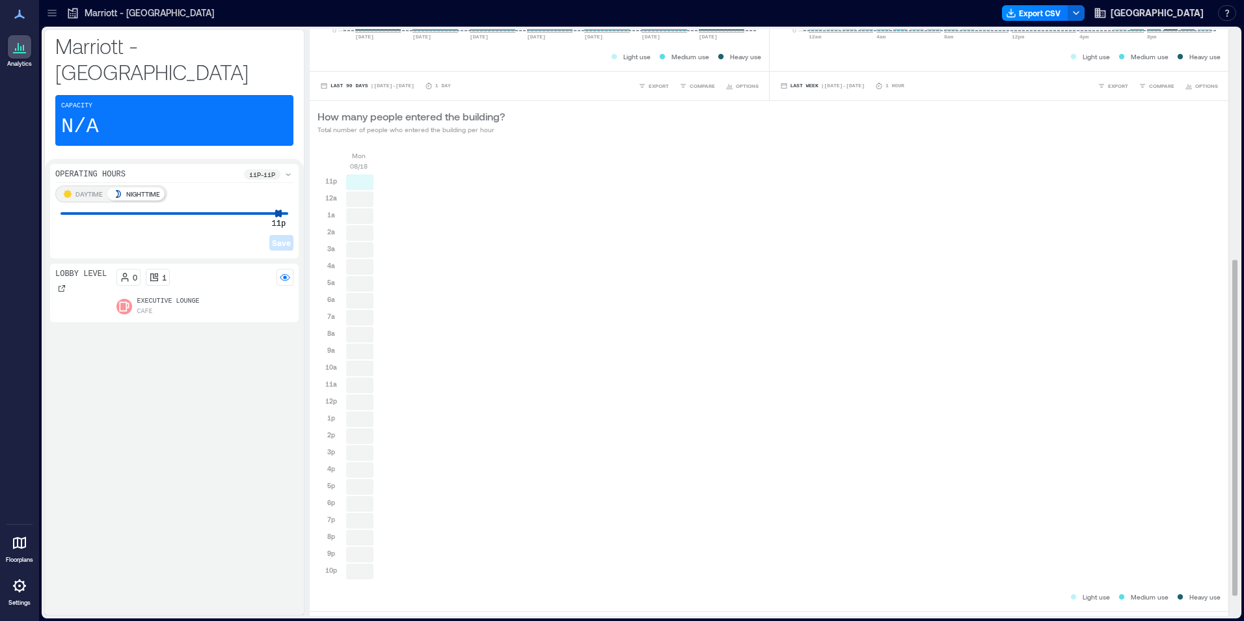
scroll to position [437, 0]
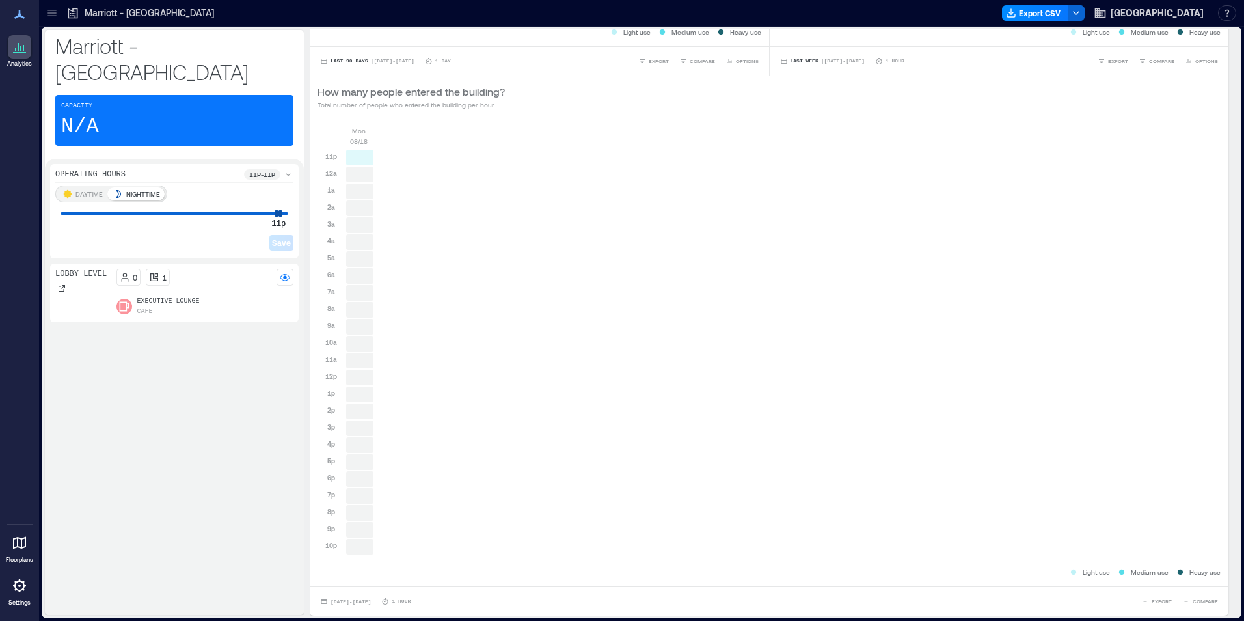
click at [286, 169] on icon at bounding box center [288, 174] width 10 height 10
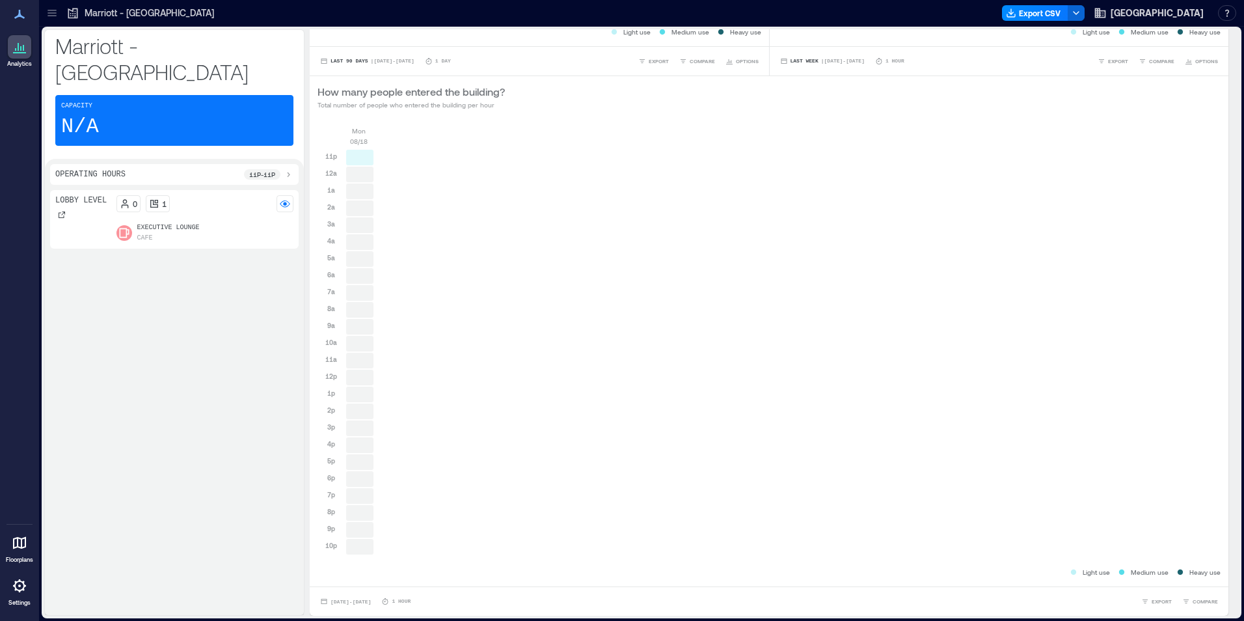
click at [286, 169] on icon at bounding box center [288, 174] width 10 height 10
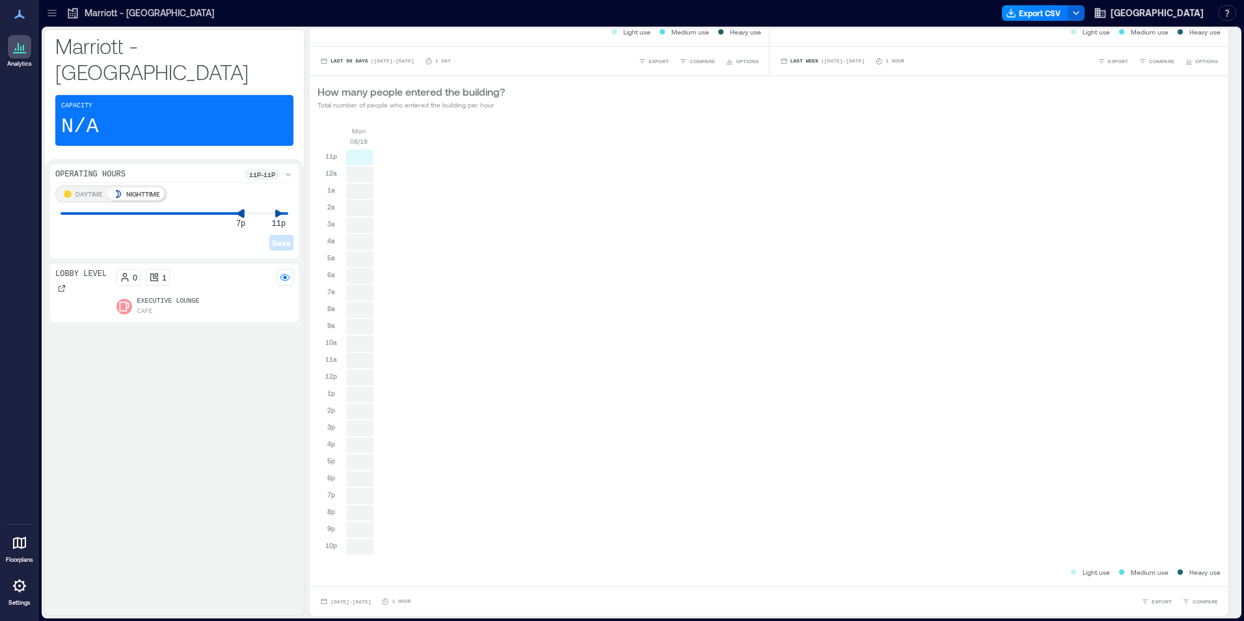
click at [235, 213] on div "7p 11p" at bounding box center [175, 213] width 228 height 1
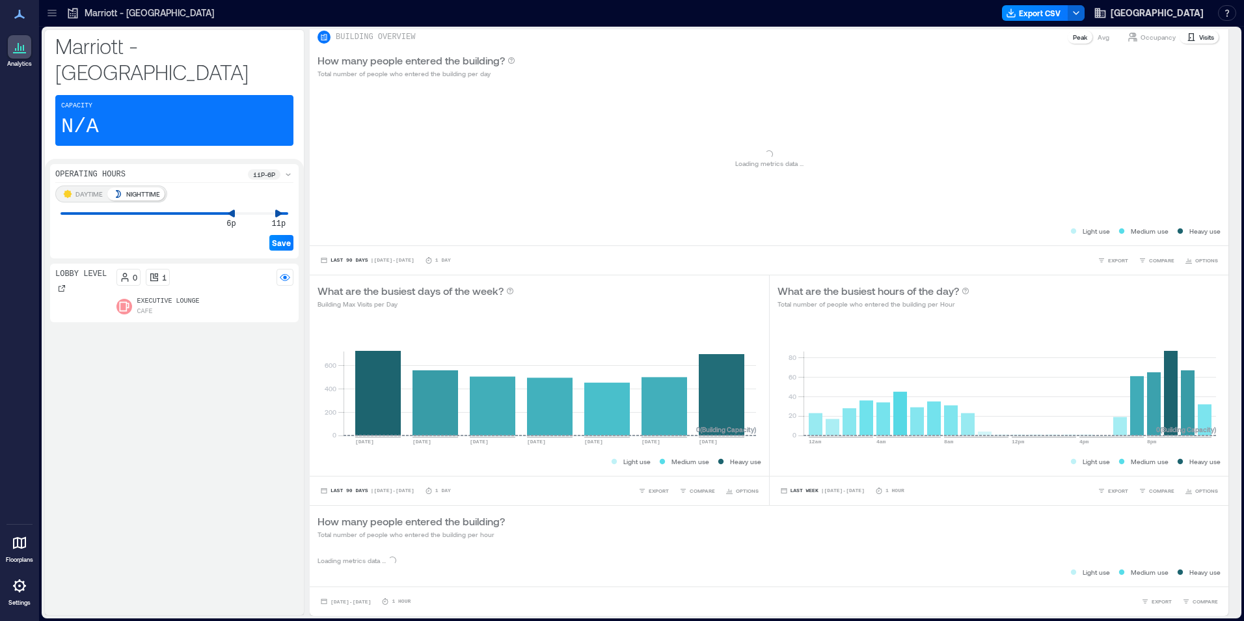
scroll to position [353, 0]
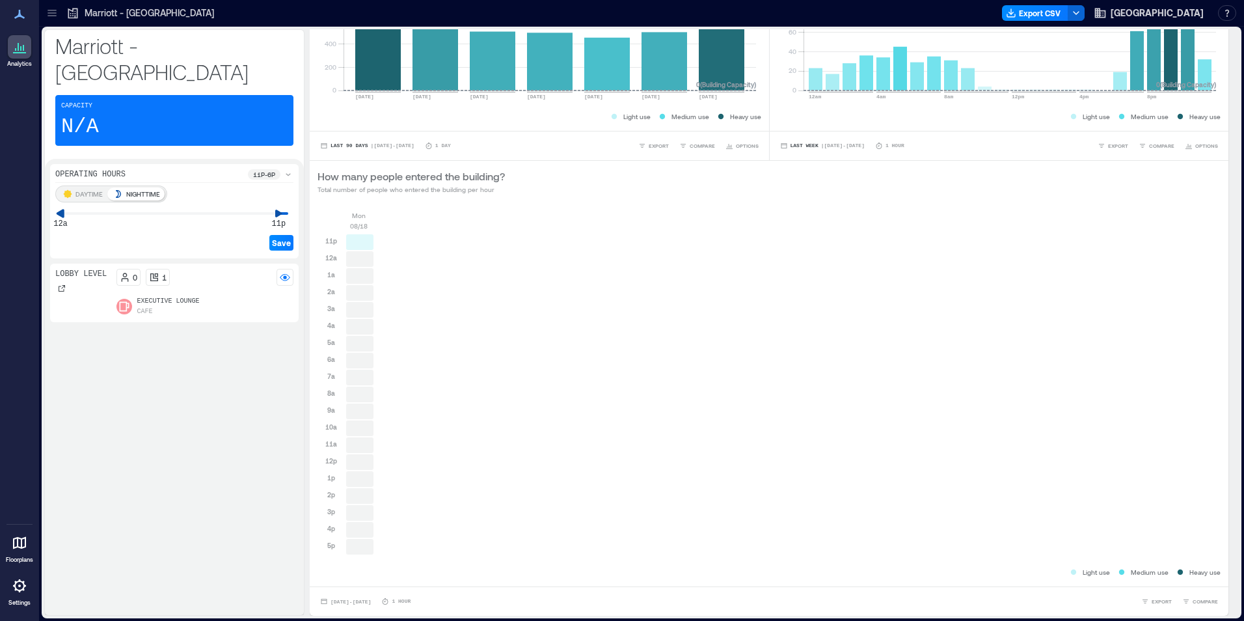
click at [53, 193] on div "Operating Hours 11p - 6p DAYTIME NIGHTTIME 12a 11p Save" at bounding box center [174, 211] width 249 height 94
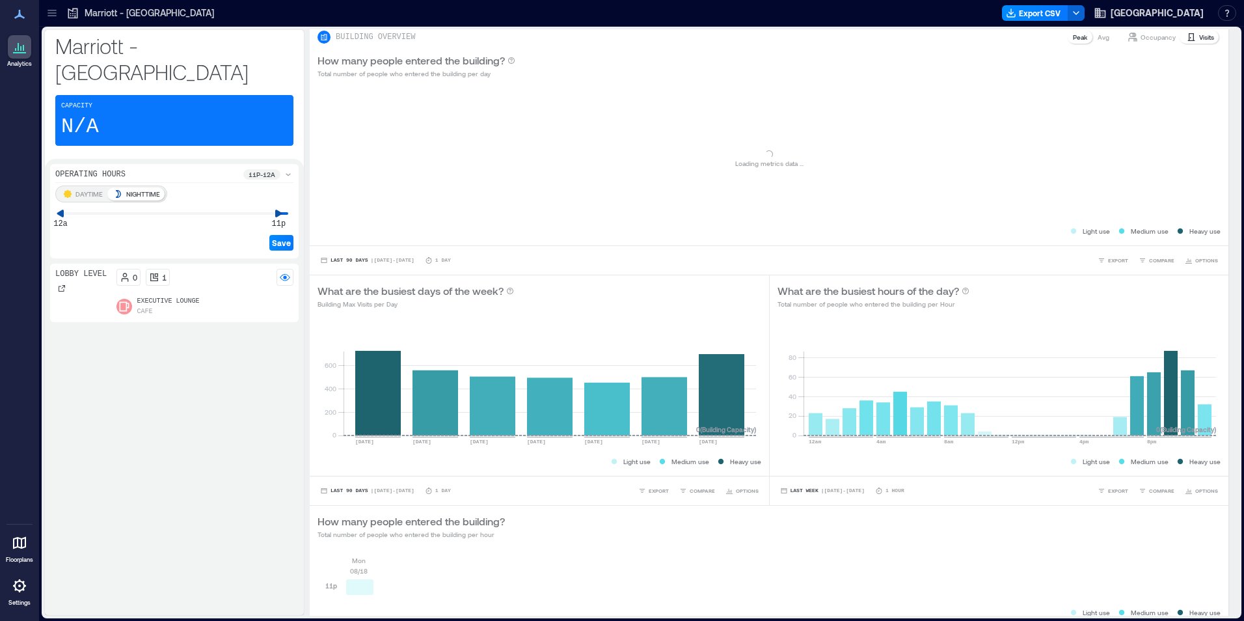
scroll to position [48, 0]
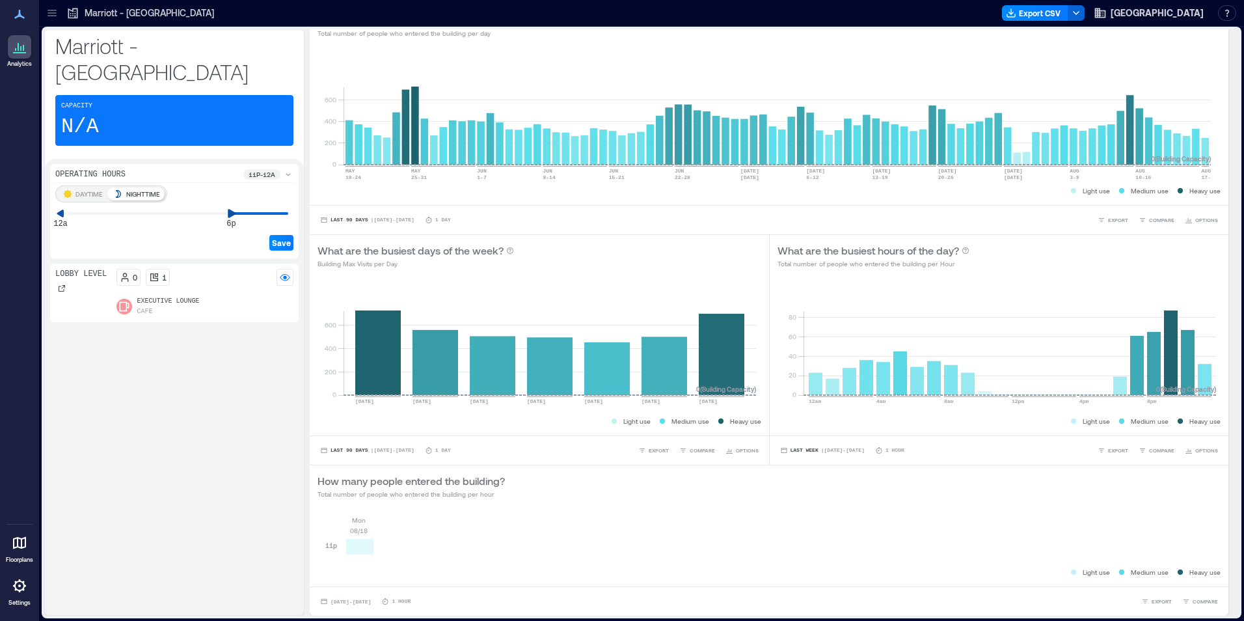
click at [234, 204] on div "DAYTIME NIGHTTIME 12a 6p Save" at bounding box center [174, 219] width 238 height 68
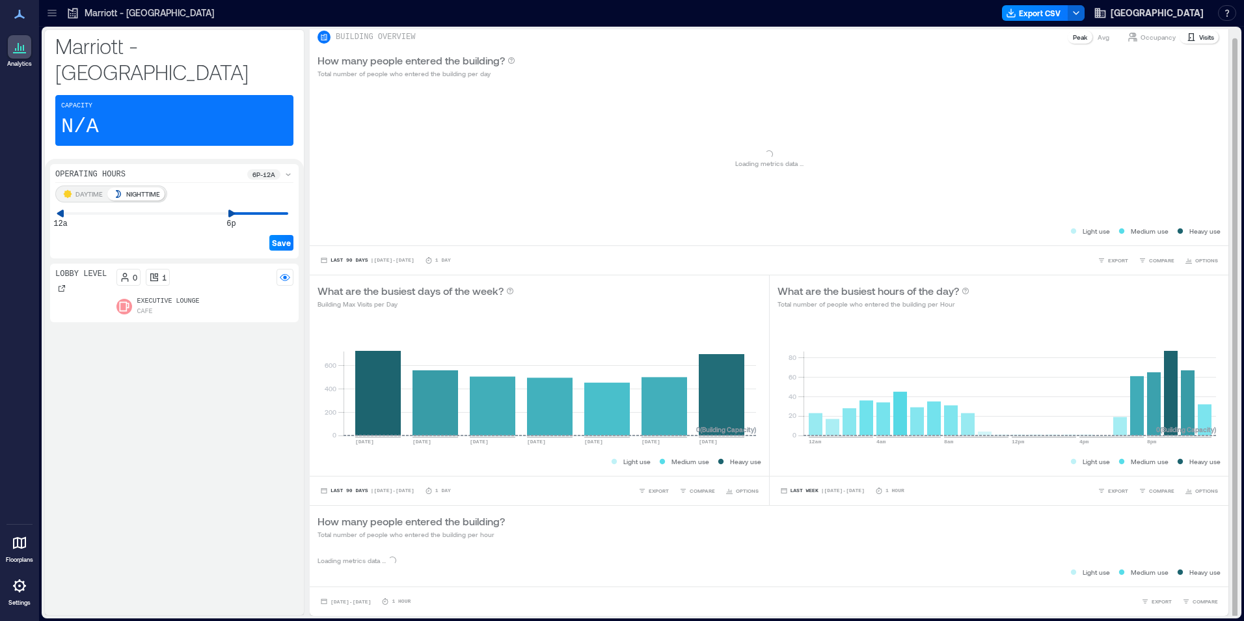
scroll to position [133, 0]
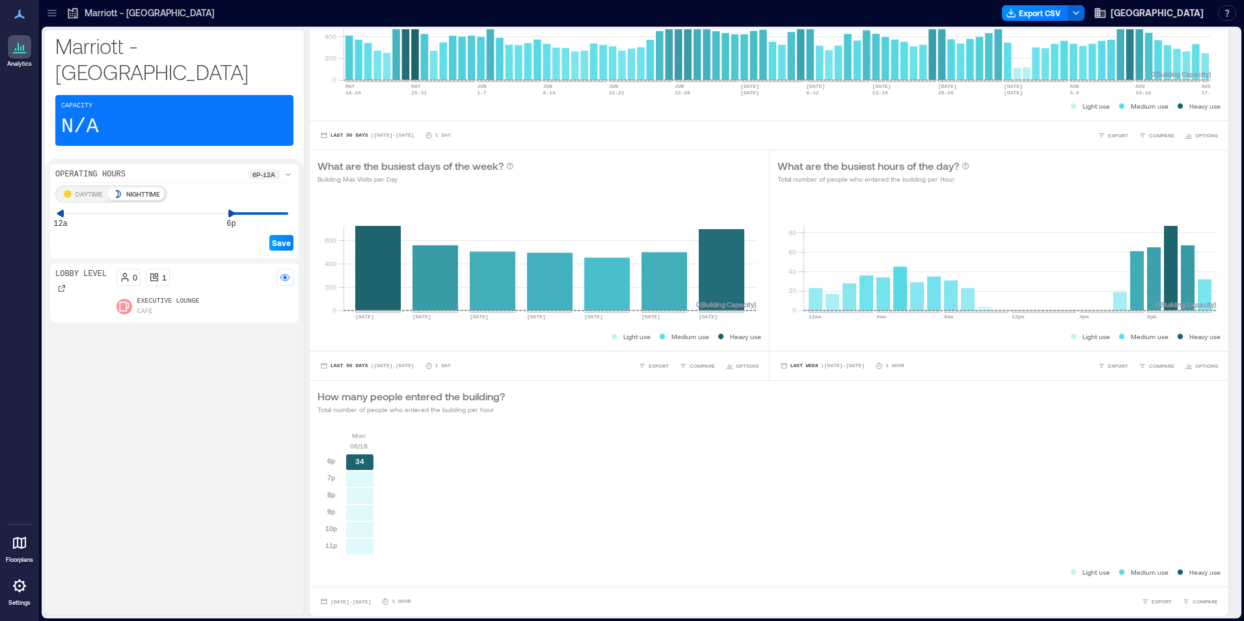
click at [285, 237] on span "Save" at bounding box center [281, 242] width 19 height 10
click at [85, 189] on p "DAYTIME" at bounding box center [88, 194] width 27 height 10
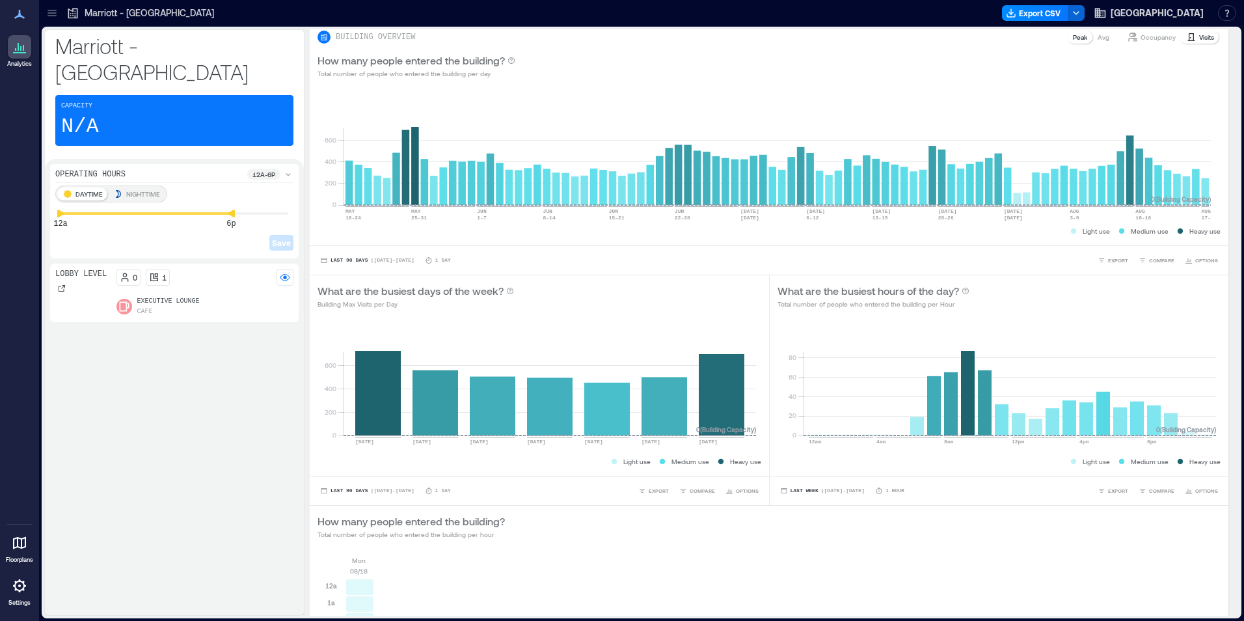
scroll to position [336, 0]
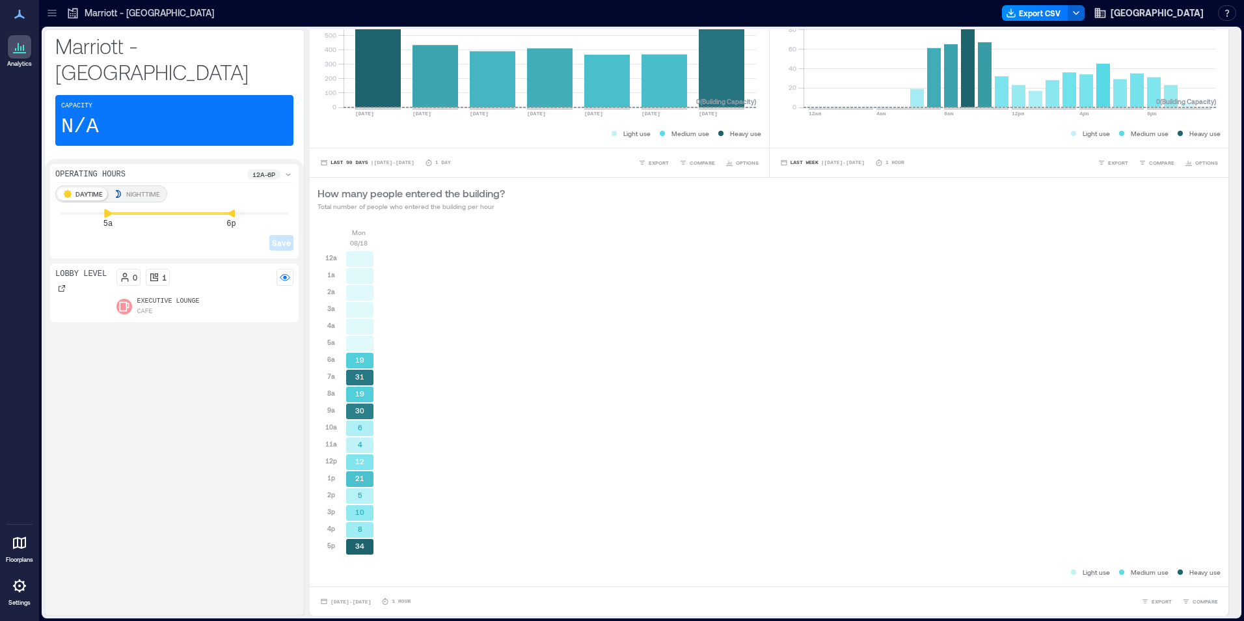
click at [108, 208] on div "DAYTIME NIGHTTIME 5a 6p Save" at bounding box center [174, 219] width 238 height 68
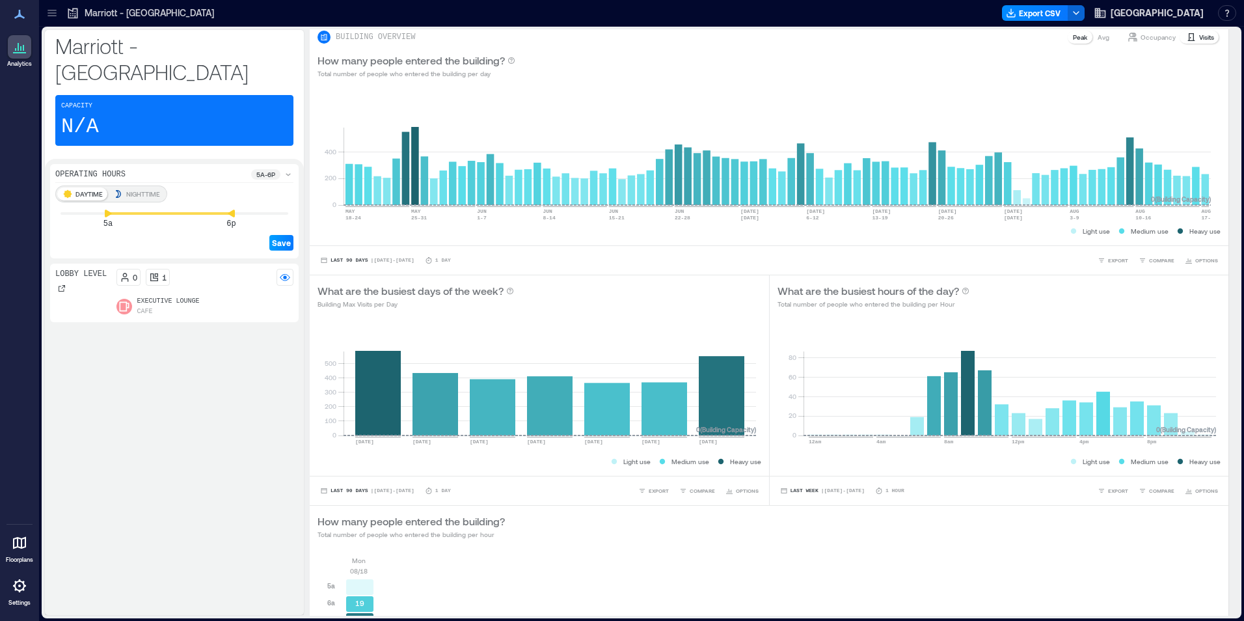
scroll to position [251, 0]
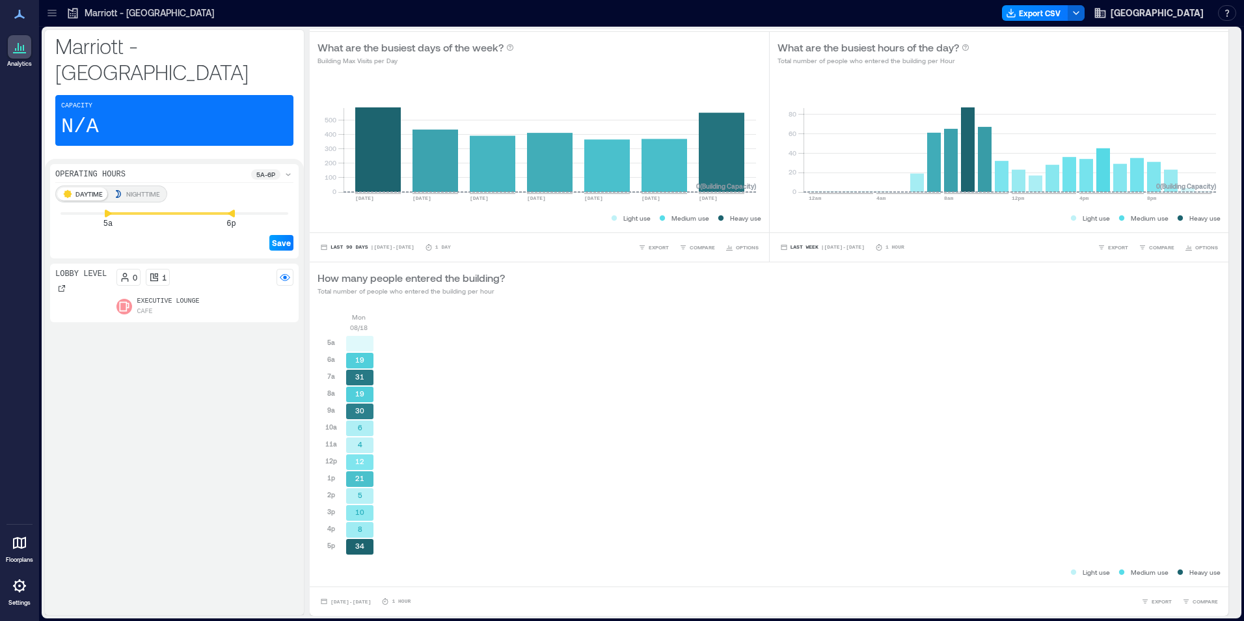
click at [280, 237] on span "Save" at bounding box center [281, 242] width 19 height 10
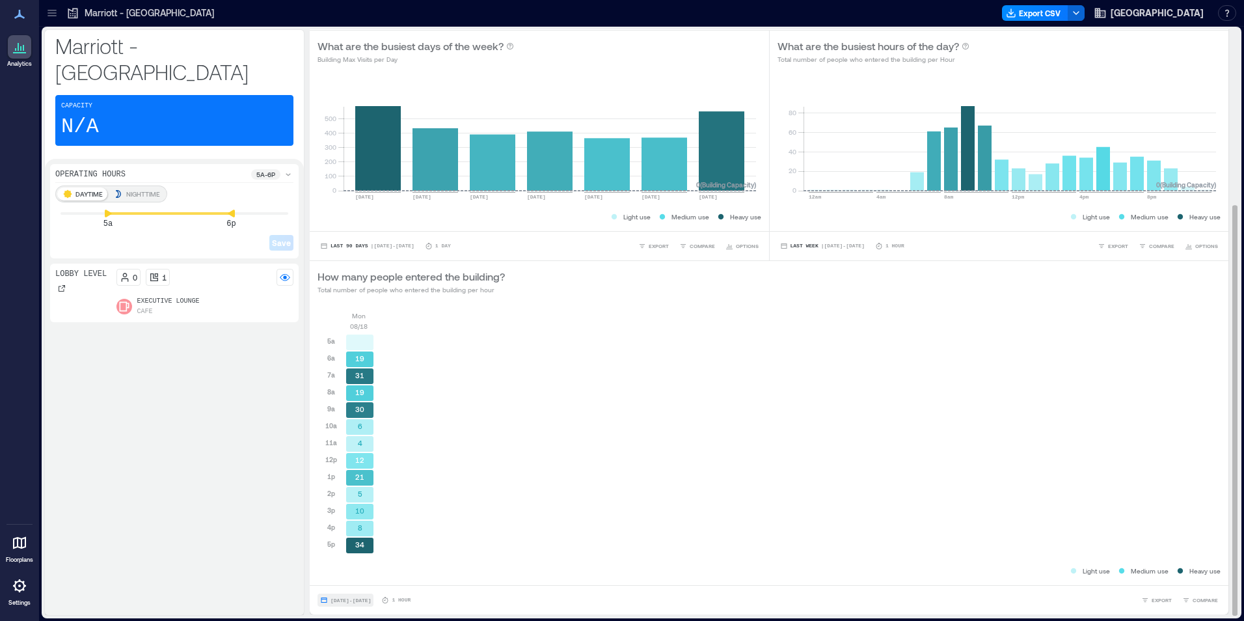
click at [345, 599] on span "[DATE] - [DATE]" at bounding box center [351, 600] width 40 height 6
click at [601, 507] on div "[DATE] 5a 6a 7a 8a 9a 10a 11a 12p 1p 2p 3p 4p 5p 19 31 19 30 6 4 12 21 5 10 8 34" at bounding box center [768, 437] width 903 height 254
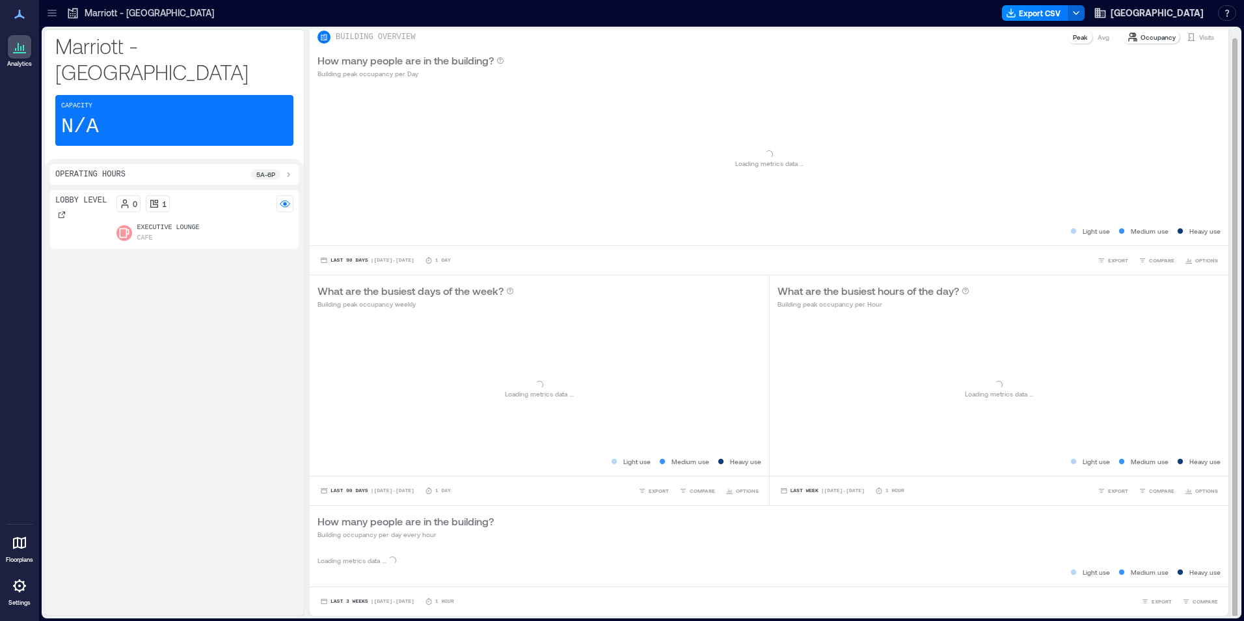
scroll to position [1, 0]
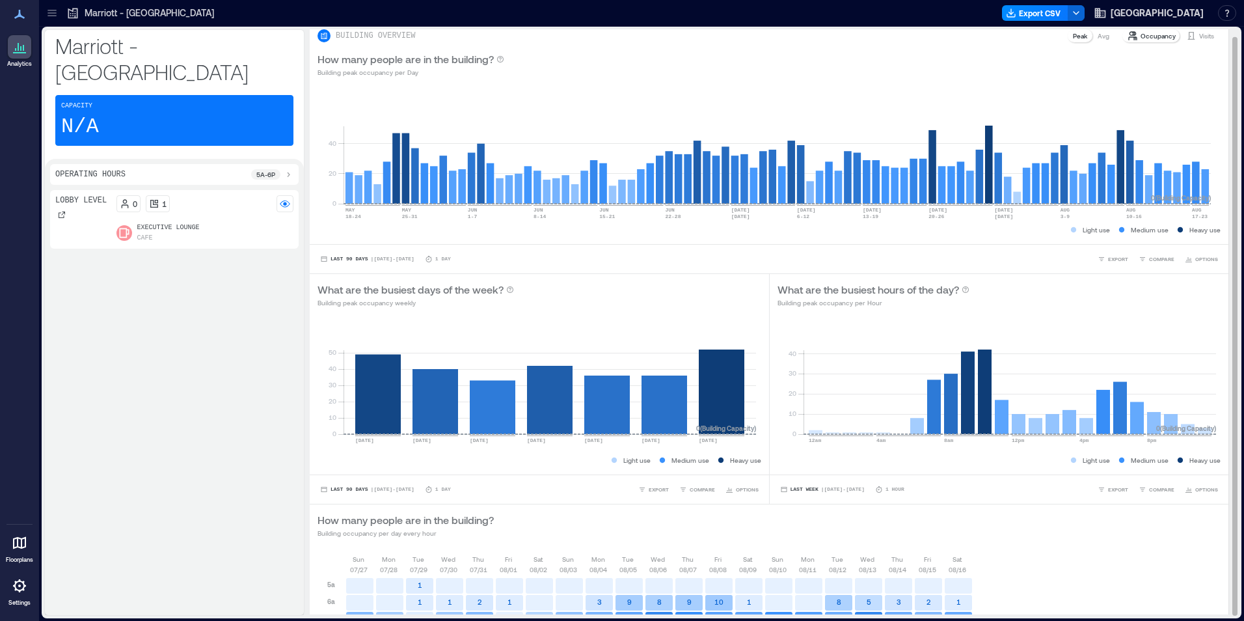
click at [1199, 33] on p "Visits" at bounding box center [1206, 36] width 15 height 10
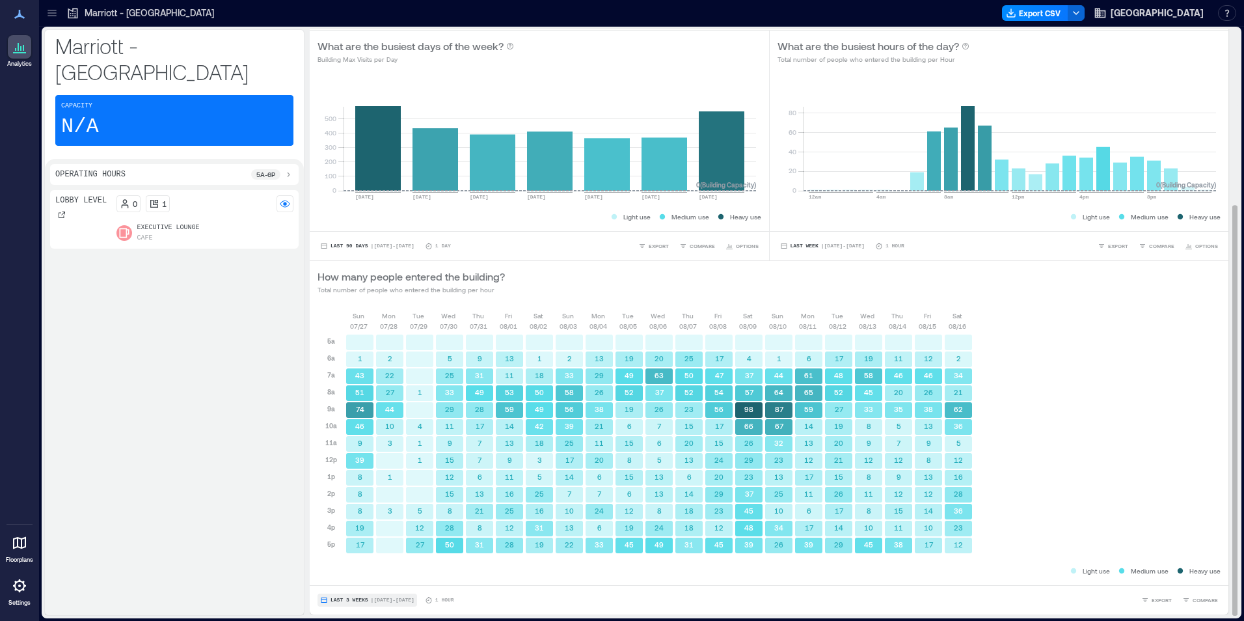
click at [371, 600] on span "| Jul 27 - Aug 16" at bounding box center [393, 600] width 44 height 0
click at [339, 576] on span "Custom" at bounding box center [344, 575] width 28 height 9
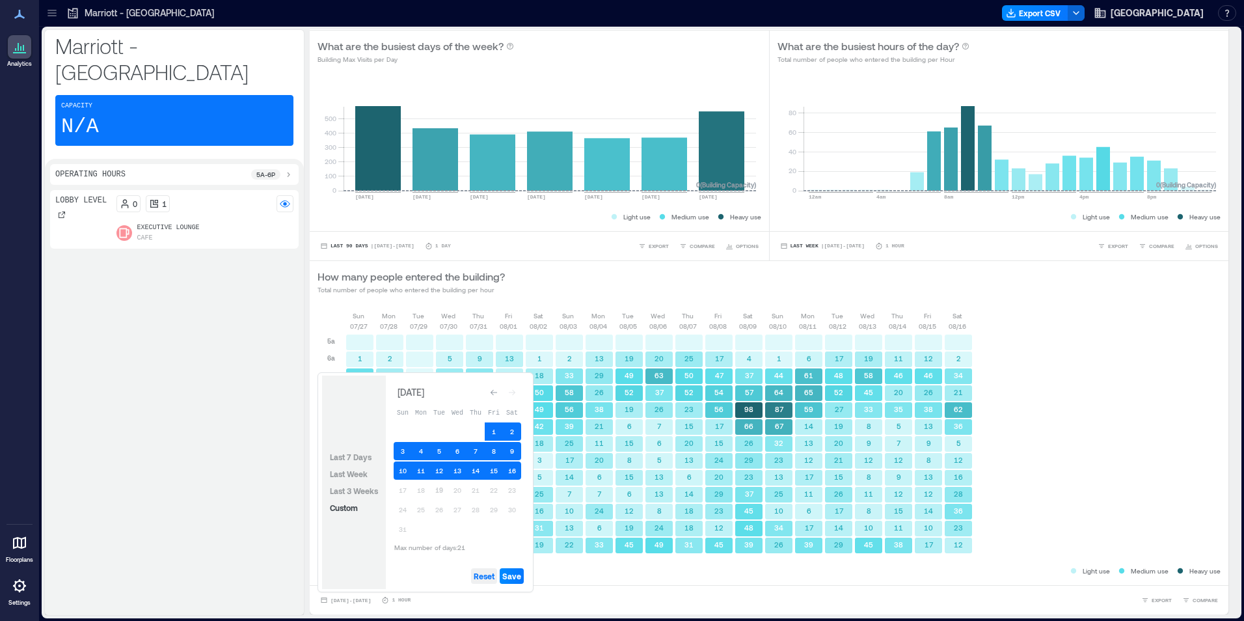
click at [485, 577] on span "Reset" at bounding box center [484, 576] width 21 height 10
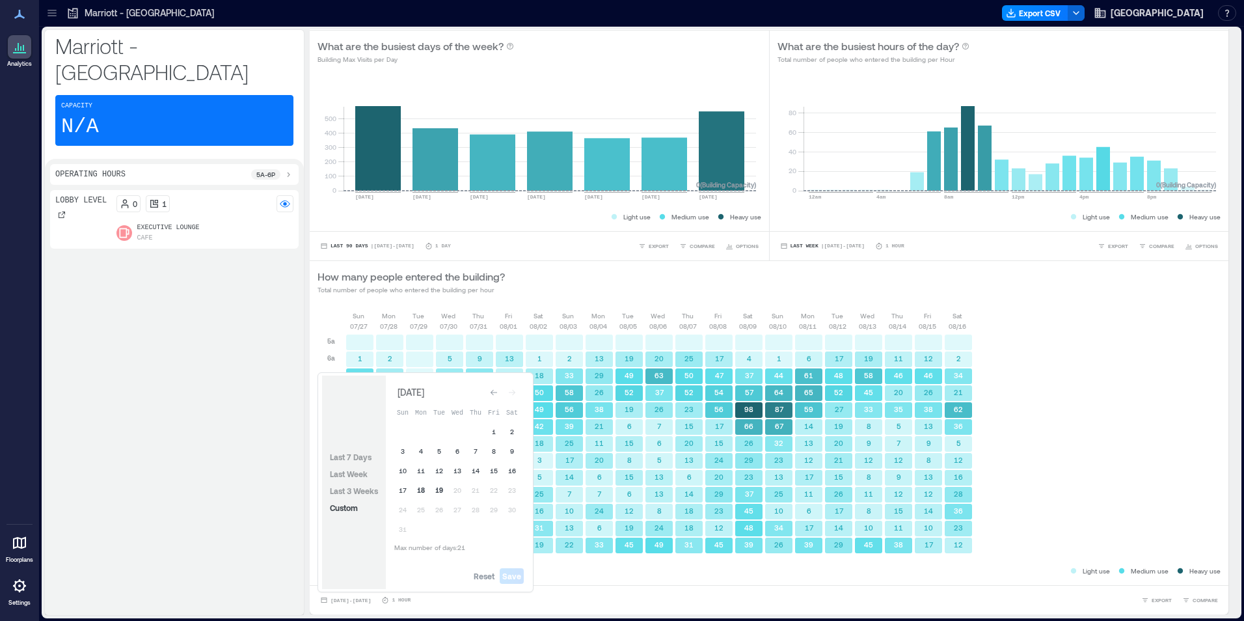
click at [425, 488] on button "18" at bounding box center [421, 490] width 18 height 18
click at [437, 488] on button "19" at bounding box center [439, 490] width 18 height 18
click at [512, 574] on span "Save" at bounding box center [511, 576] width 19 height 10
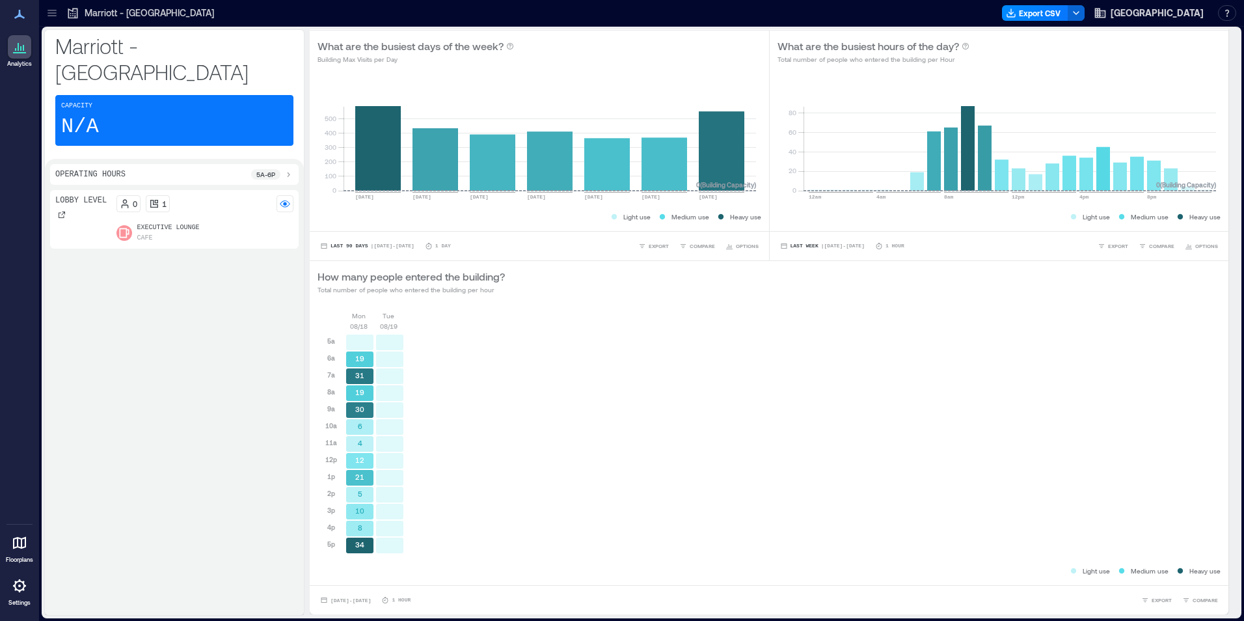
click at [275, 169] on p "5a - 6p" at bounding box center [265, 174] width 19 height 10
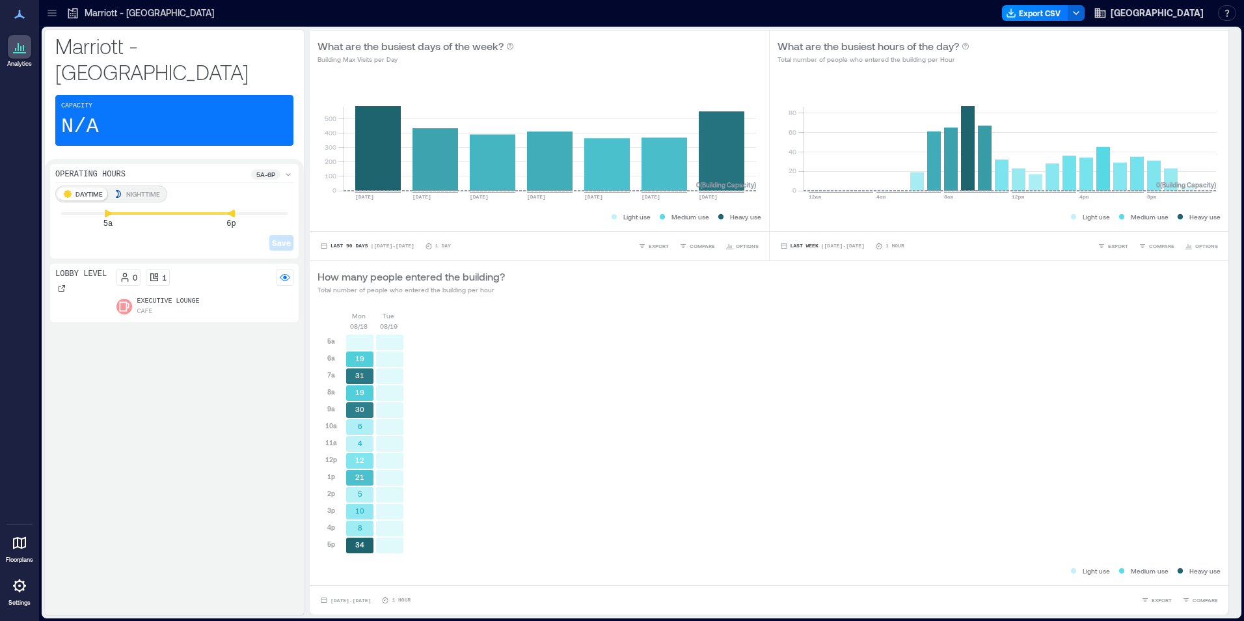
click at [139, 189] on p "NIGHTTIME" at bounding box center [143, 194] width 34 height 10
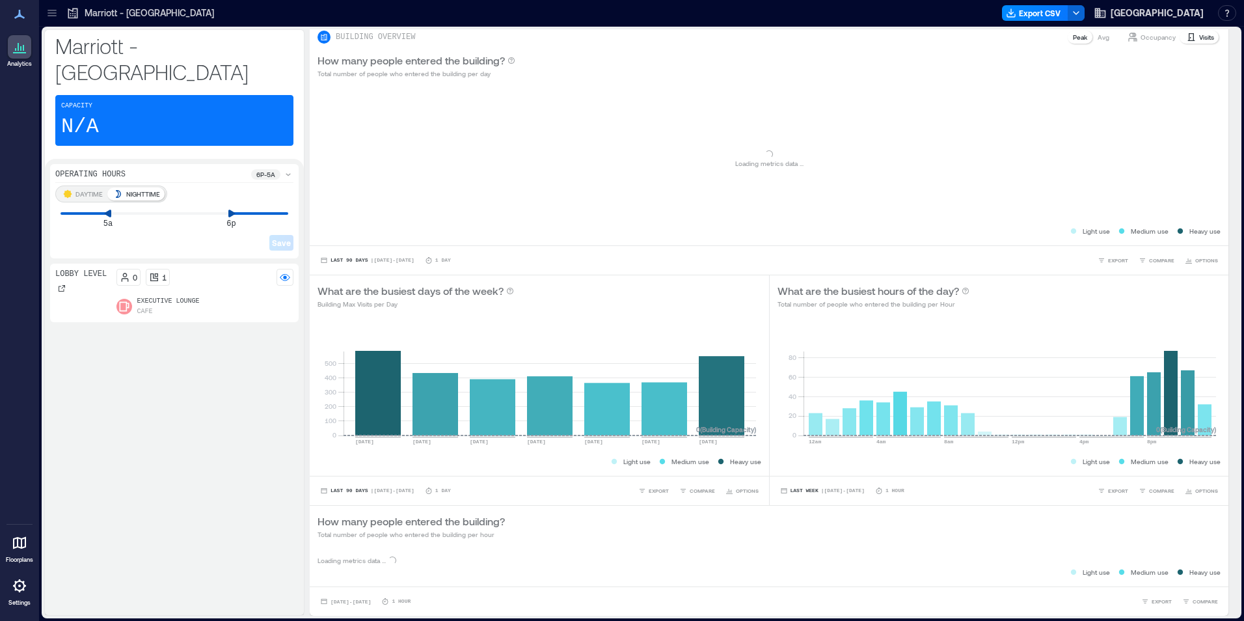
scroll to position [217, 0]
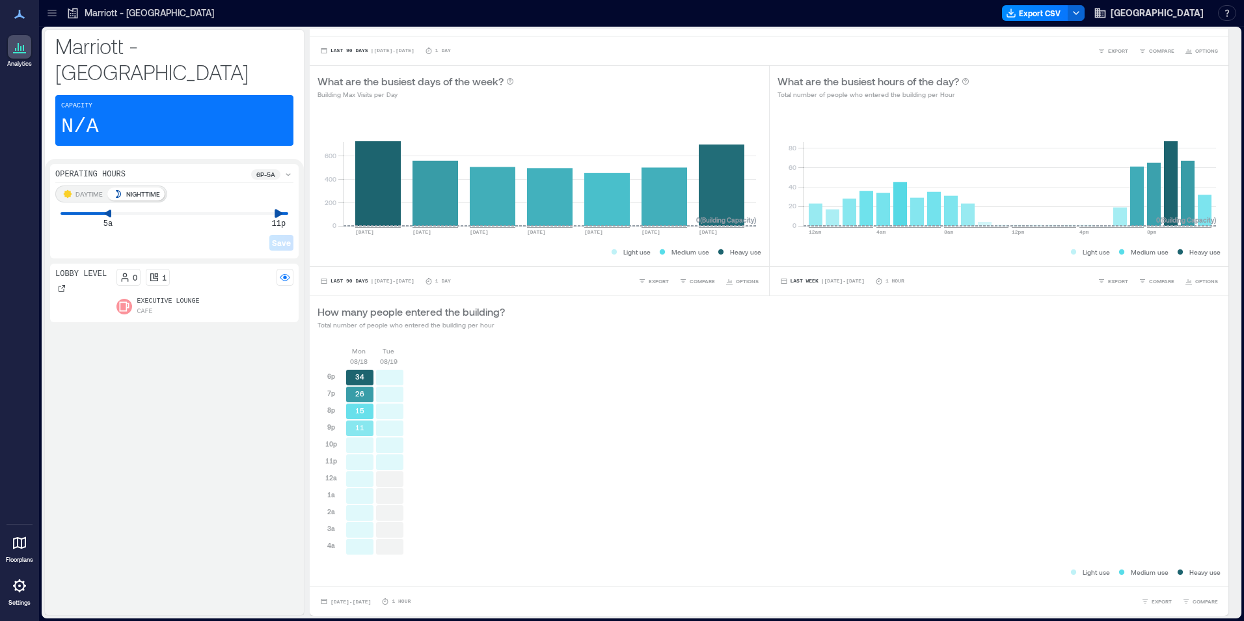
click at [281, 198] on div "DAYTIME NIGHTTIME 5a 11p Save" at bounding box center [174, 219] width 238 height 68
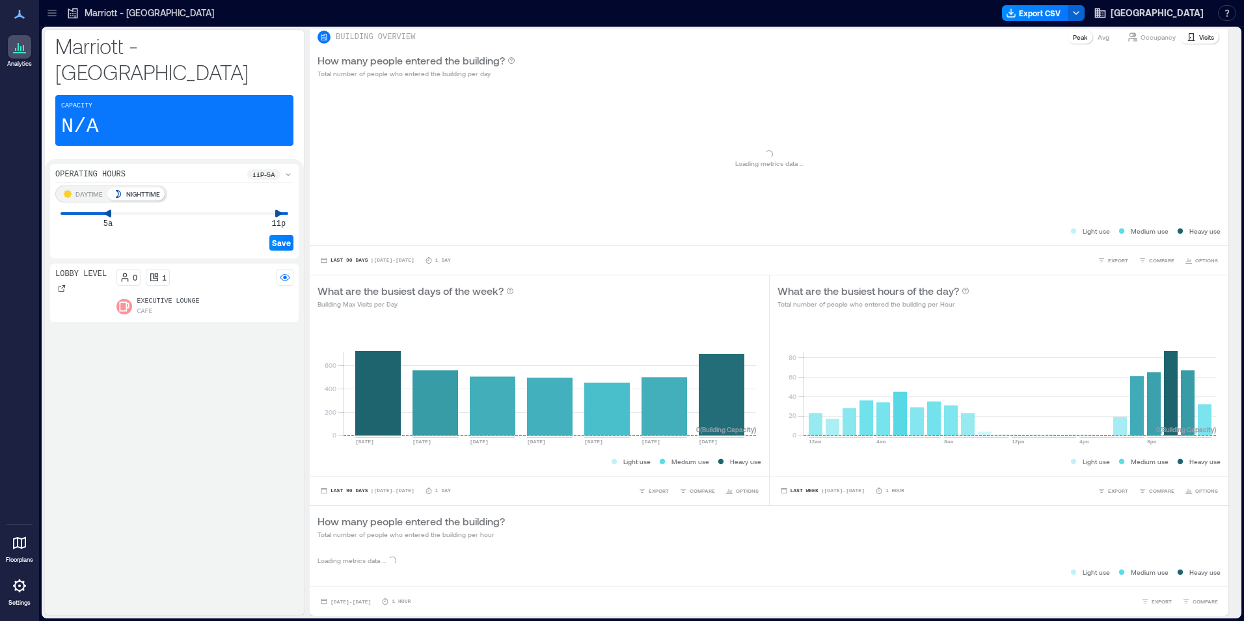
scroll to position [133, 0]
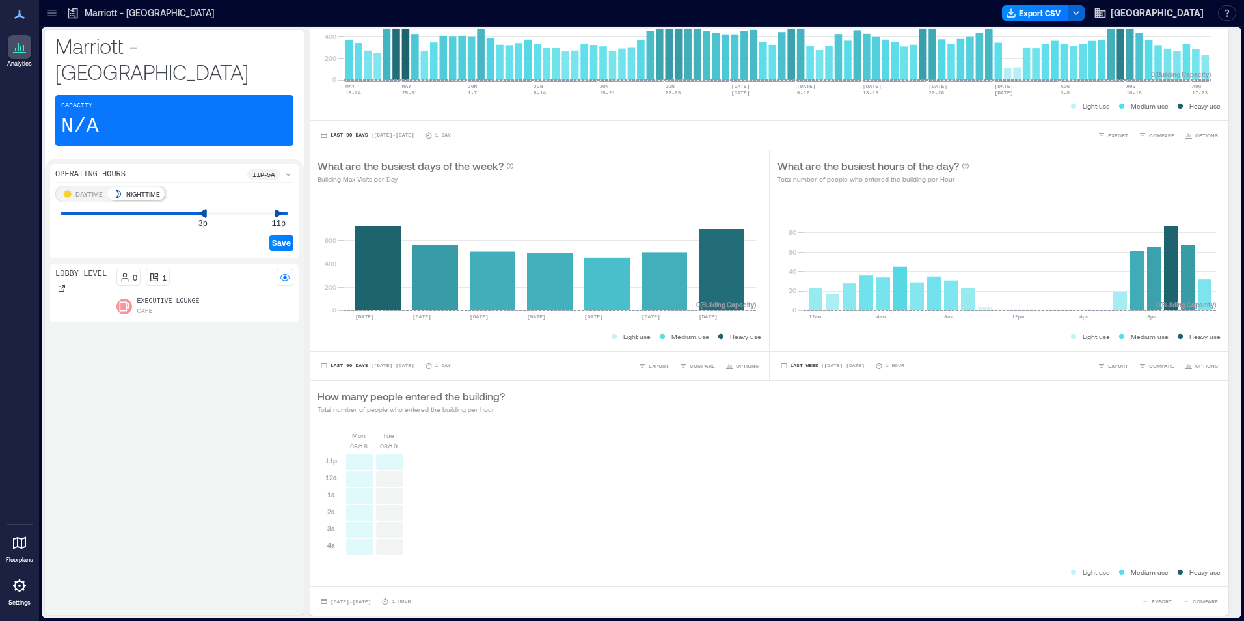
click at [202, 208] on div "DAYTIME NIGHTTIME 3p 11p Save" at bounding box center [174, 219] width 238 height 68
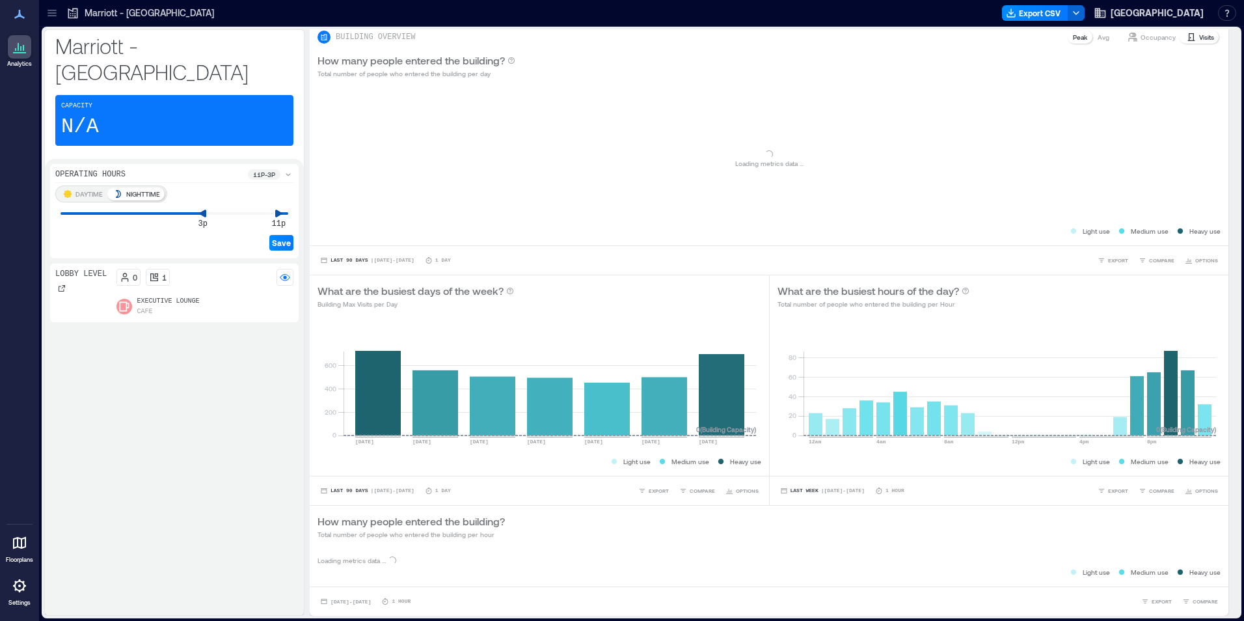
scroll to position [251, 0]
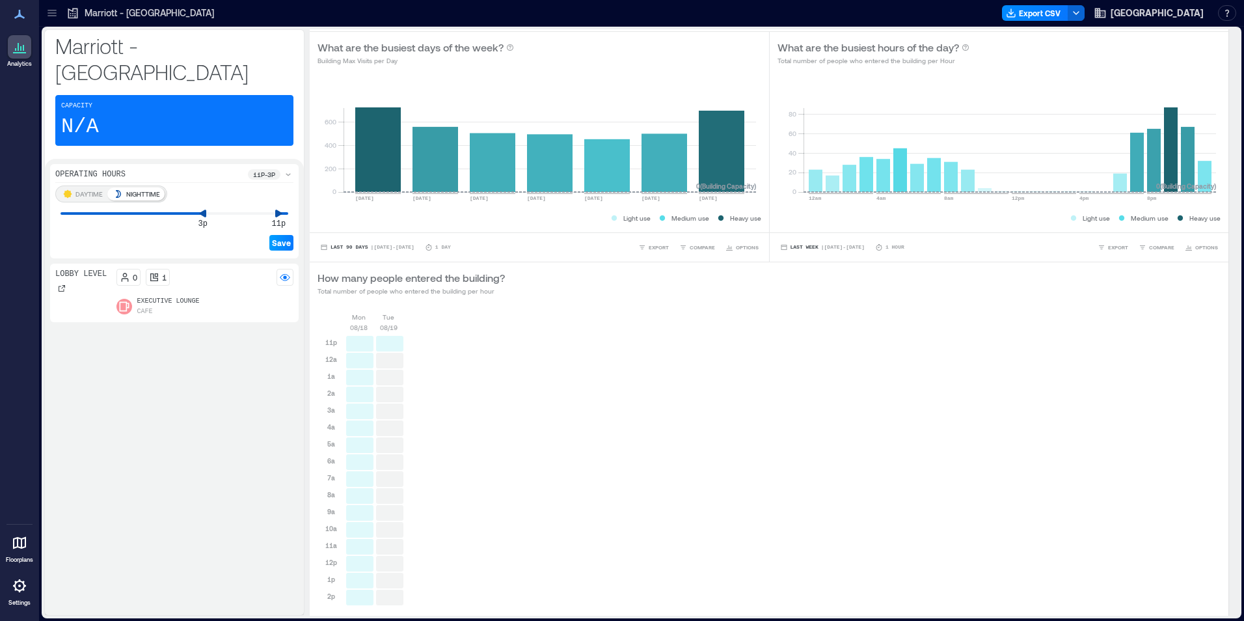
click at [280, 237] on span "Save" at bounding box center [281, 242] width 19 height 10
click at [284, 169] on icon at bounding box center [288, 174] width 10 height 10
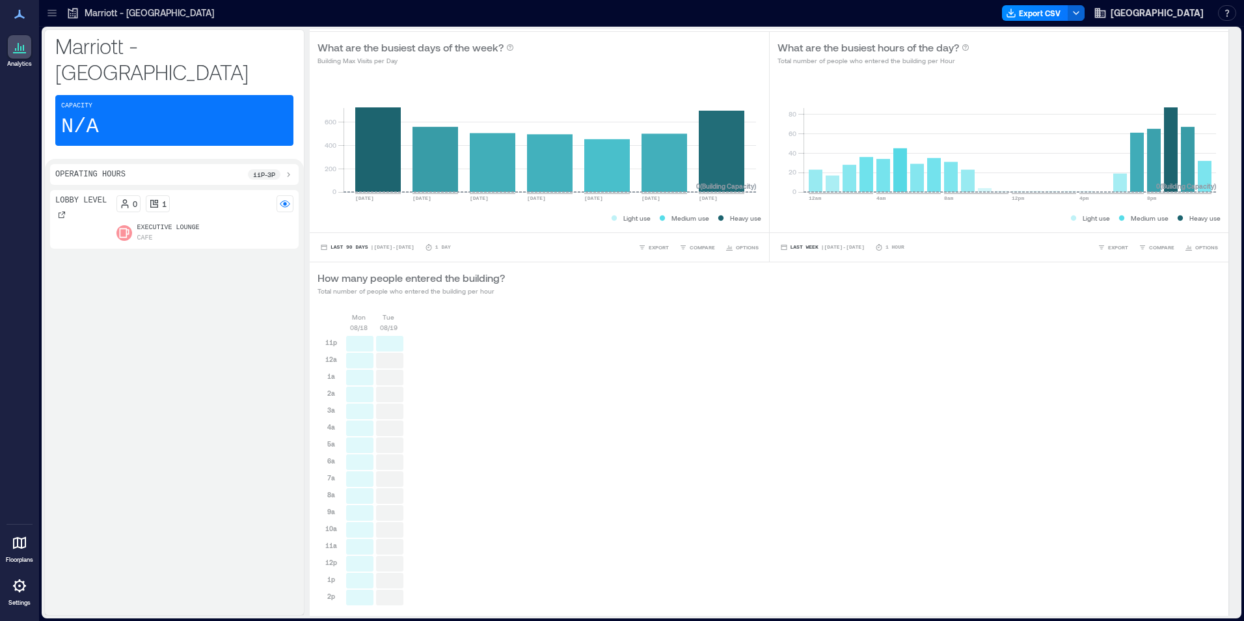
click at [284, 169] on icon at bounding box center [288, 174] width 10 height 10
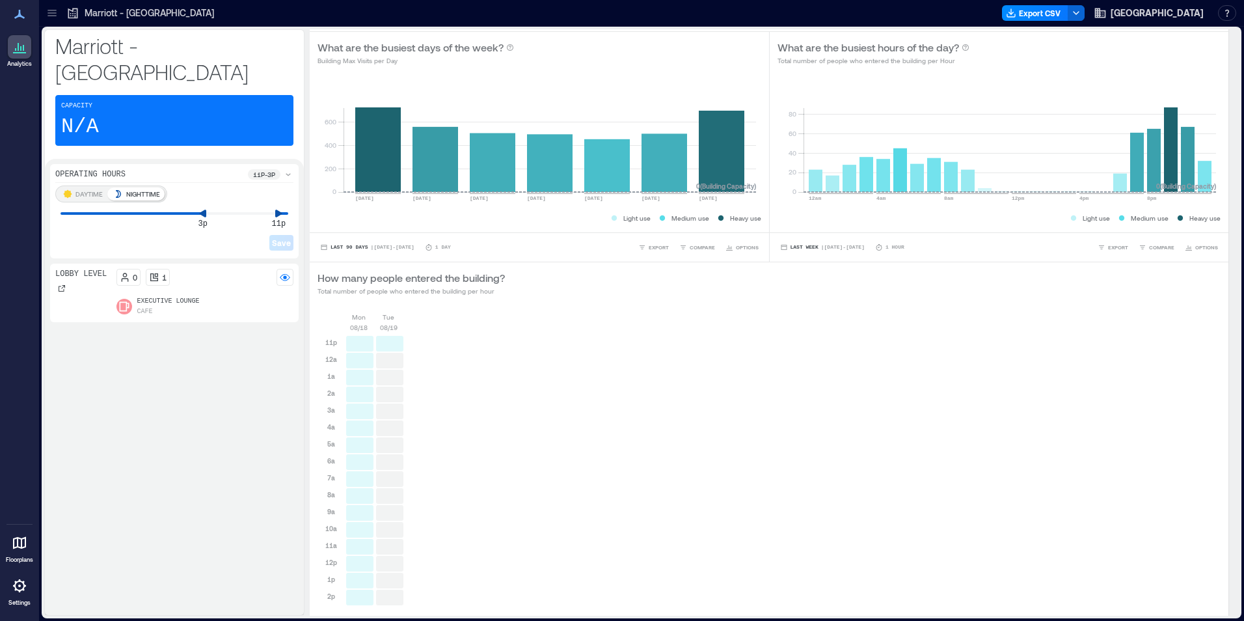
click at [87, 189] on p "DAYTIME" at bounding box center [88, 194] width 27 height 10
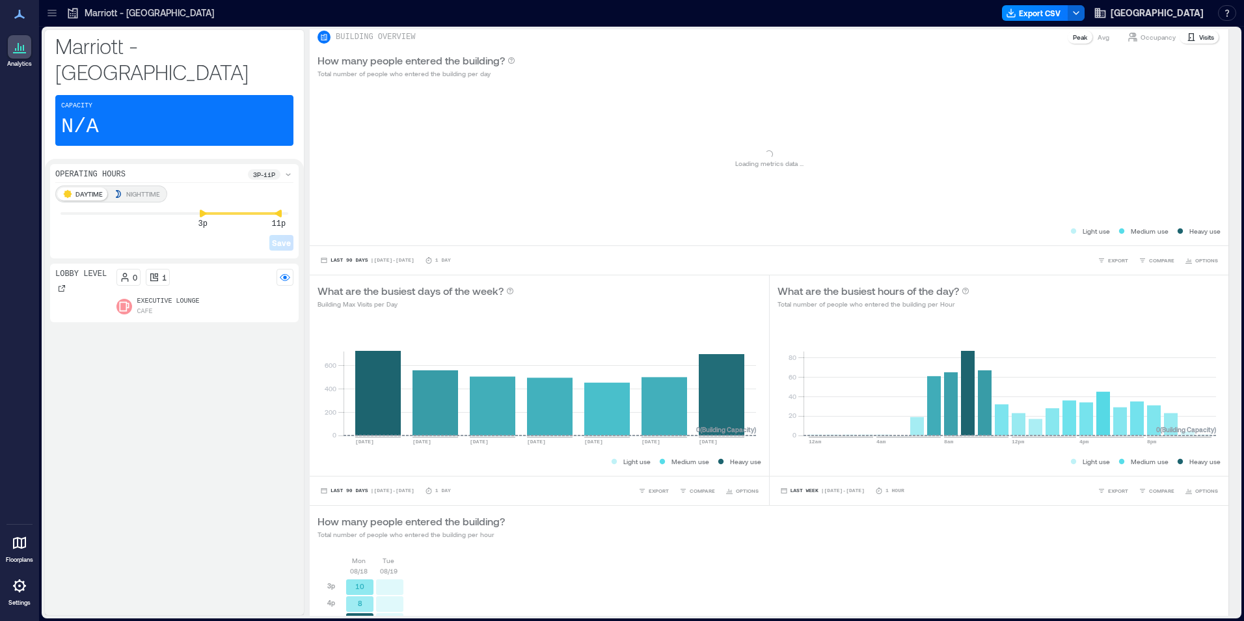
scroll to position [167, 0]
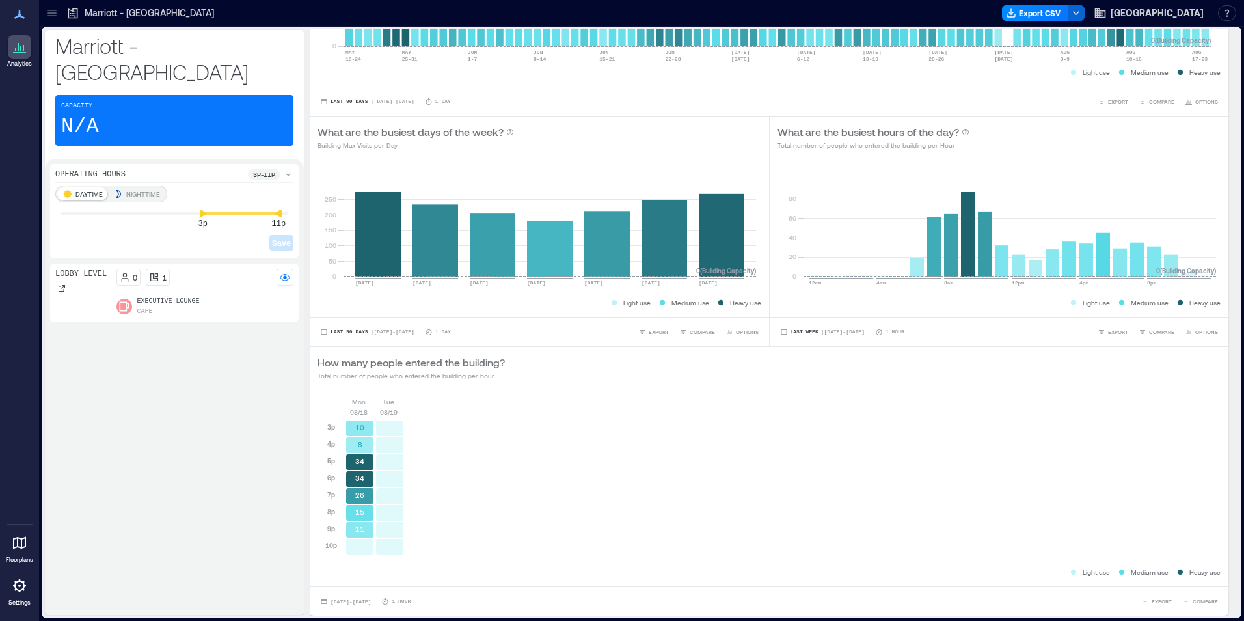
click at [135, 189] on p "NIGHTTIME" at bounding box center [143, 194] width 34 height 10
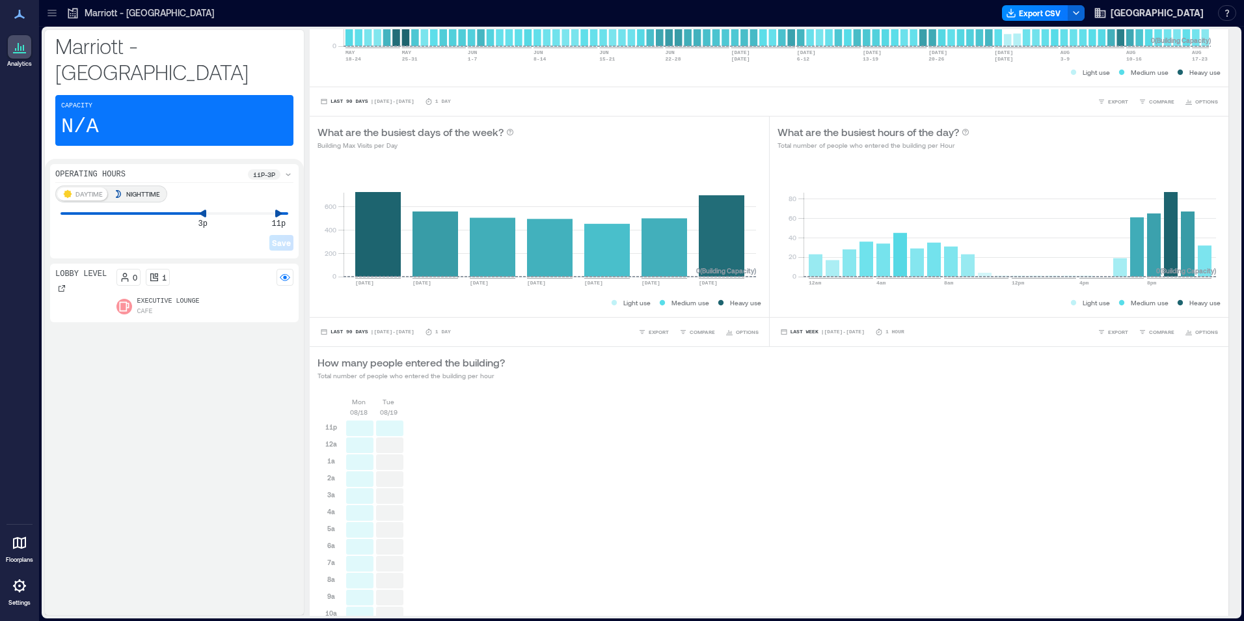
scroll to position [251, 0]
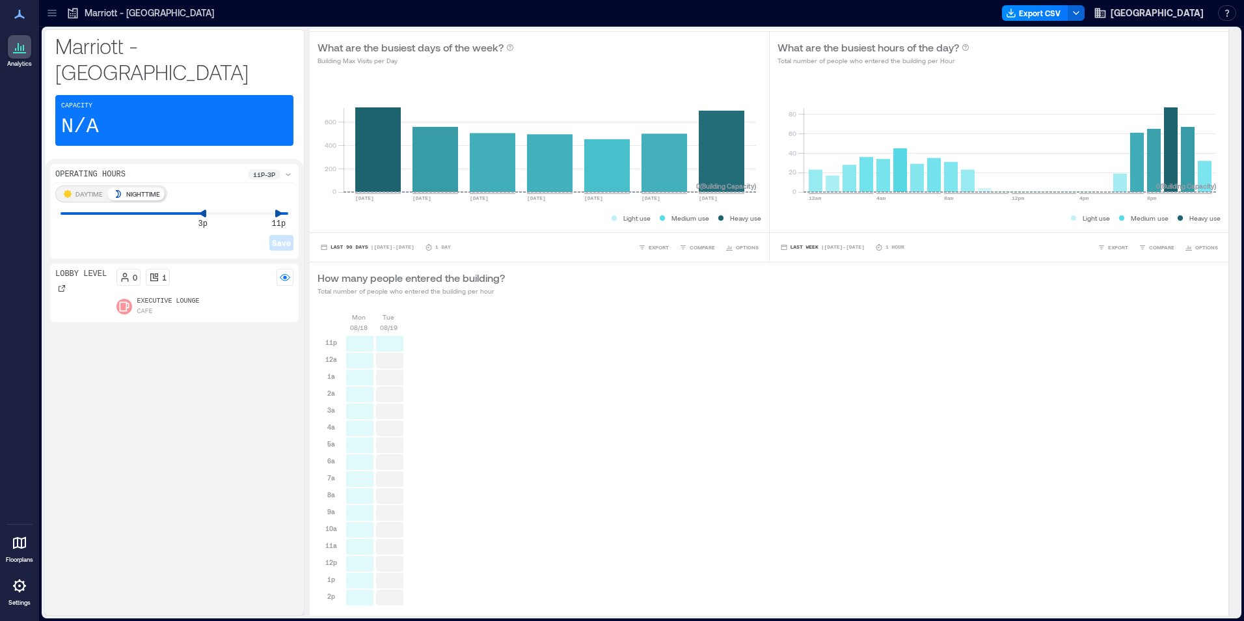
click at [88, 185] on div "DAYTIME NIGHTTIME" at bounding box center [111, 193] width 112 height 17
click at [87, 189] on p "DAYTIME" at bounding box center [88, 194] width 27 height 10
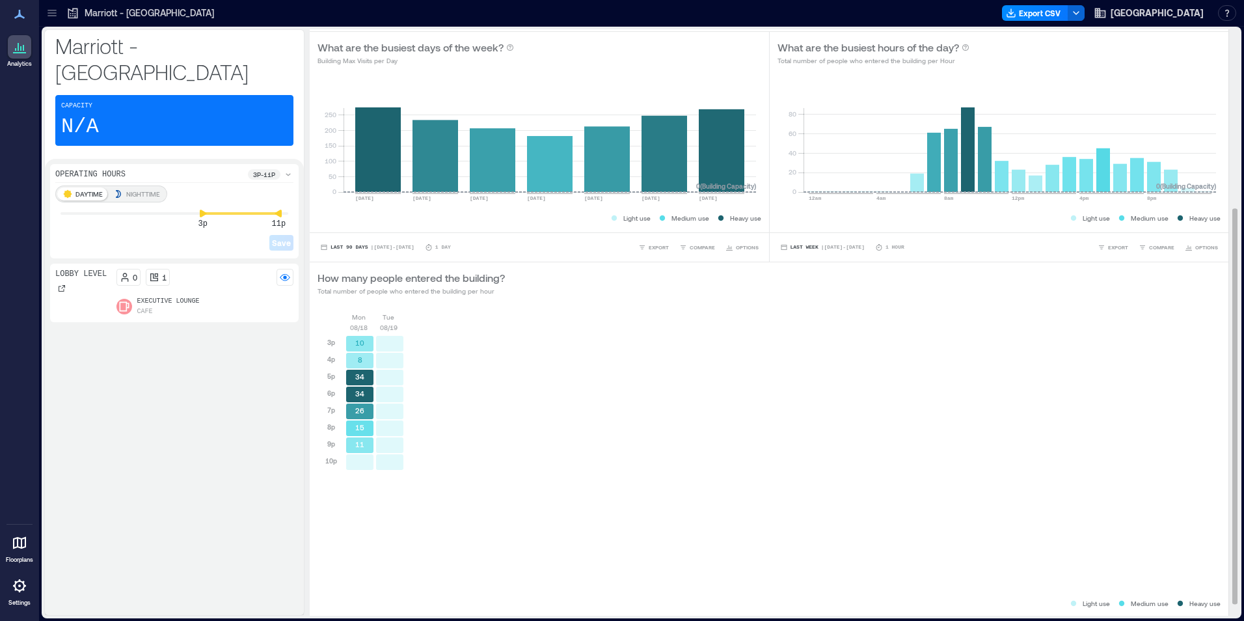
scroll to position [282, 0]
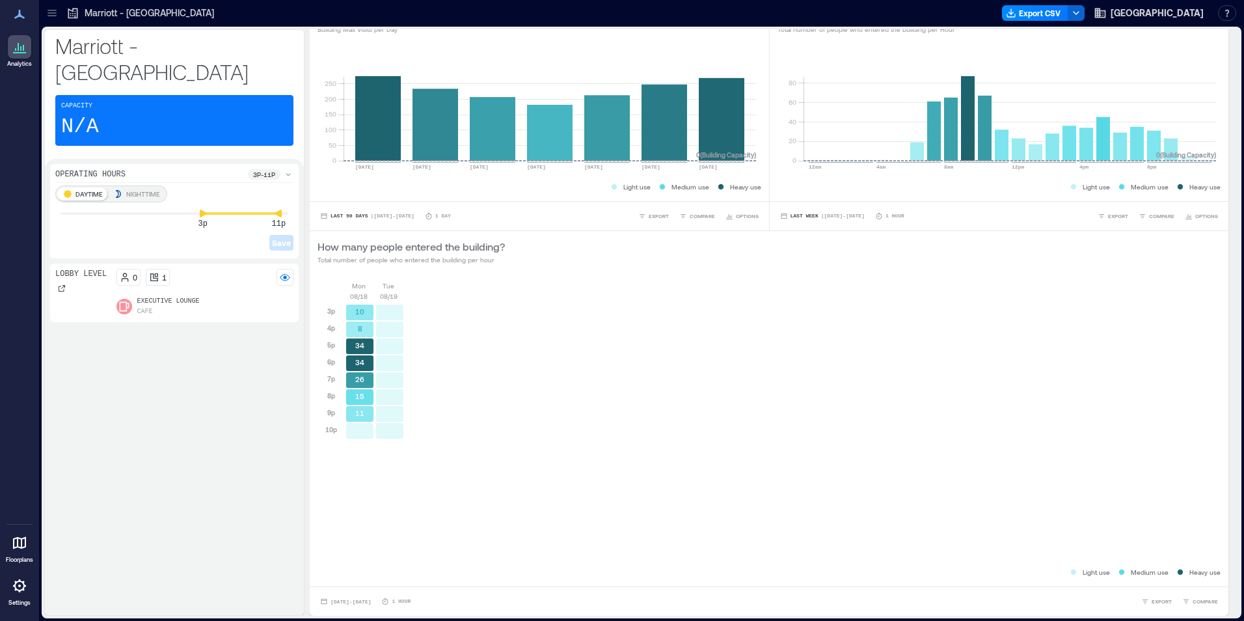
click at [131, 189] on p "NIGHTTIME" at bounding box center [143, 194] width 34 height 10
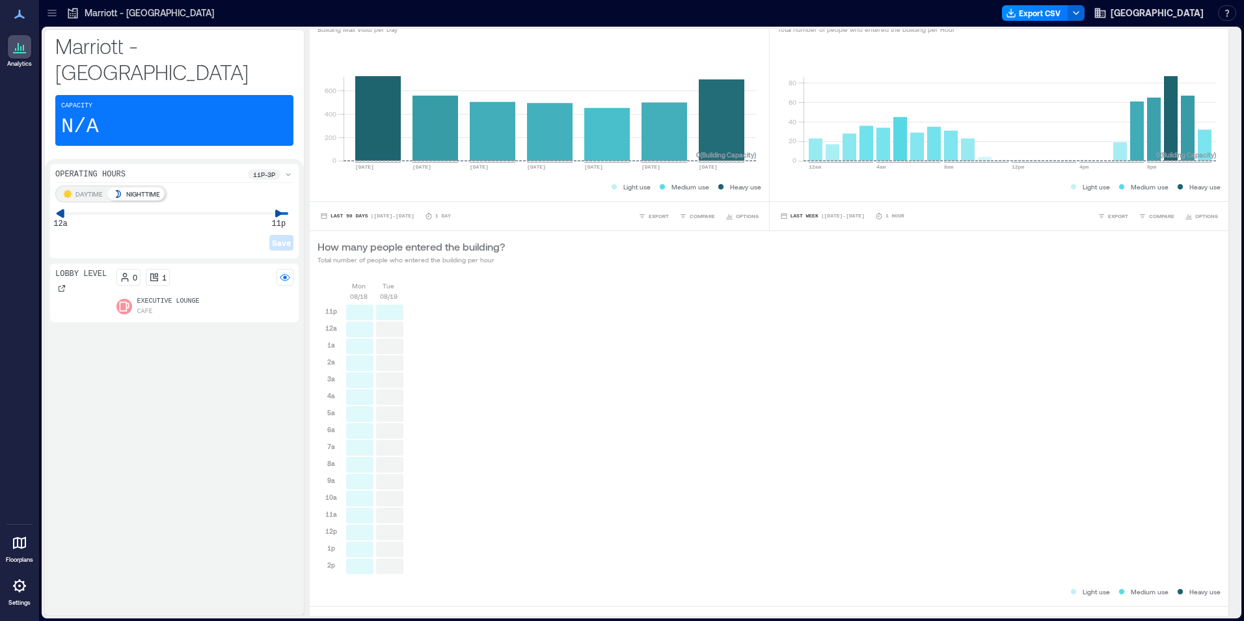
click at [38, 196] on div "Analytics Floorplans Settings My Spaces Marriott - New Orleans 1 Floor Building…" at bounding box center [622, 310] width 1244 height 621
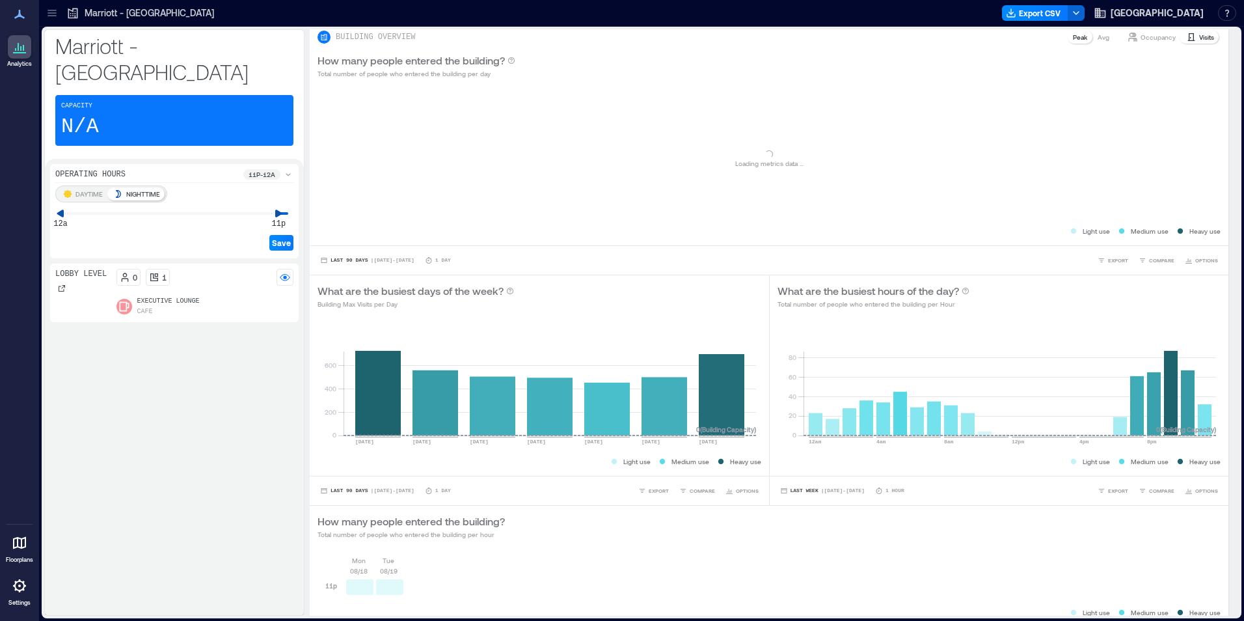
scroll to position [48, 0]
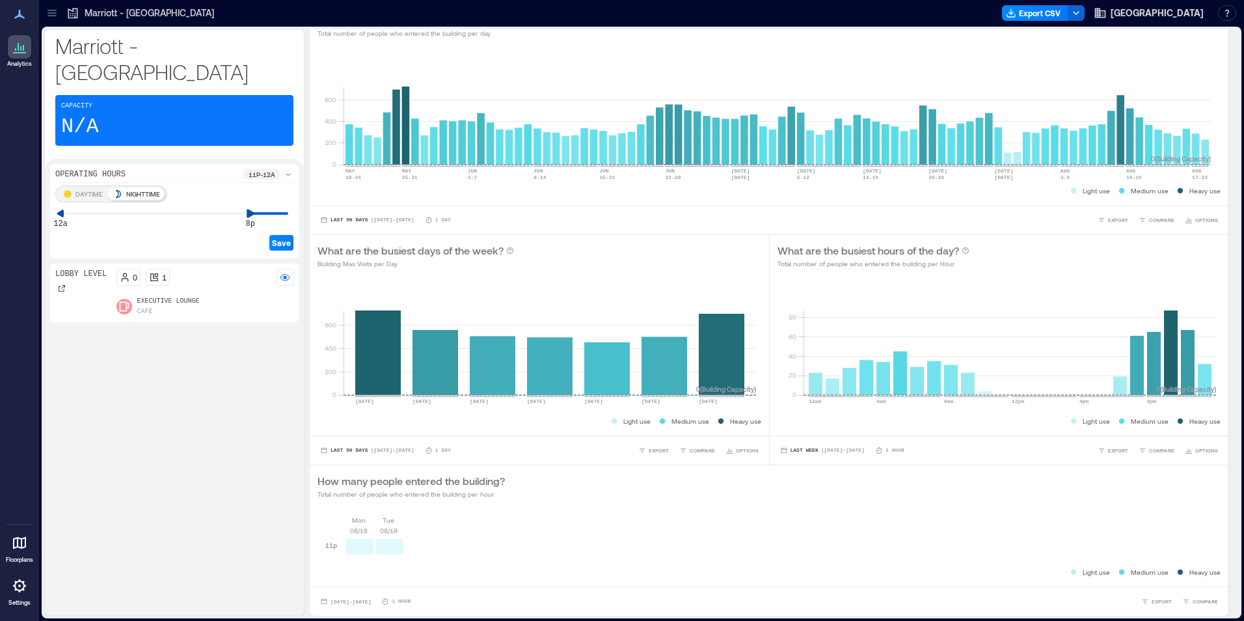
click at [246, 209] on icon at bounding box center [250, 213] width 9 height 9
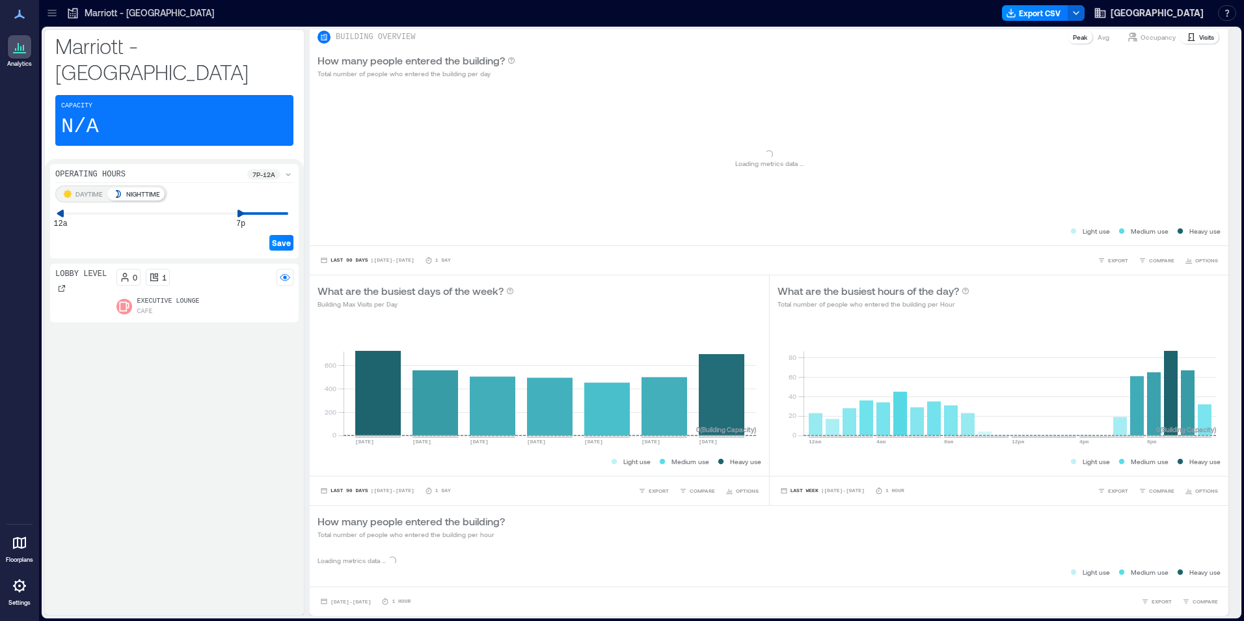
scroll to position [116, 0]
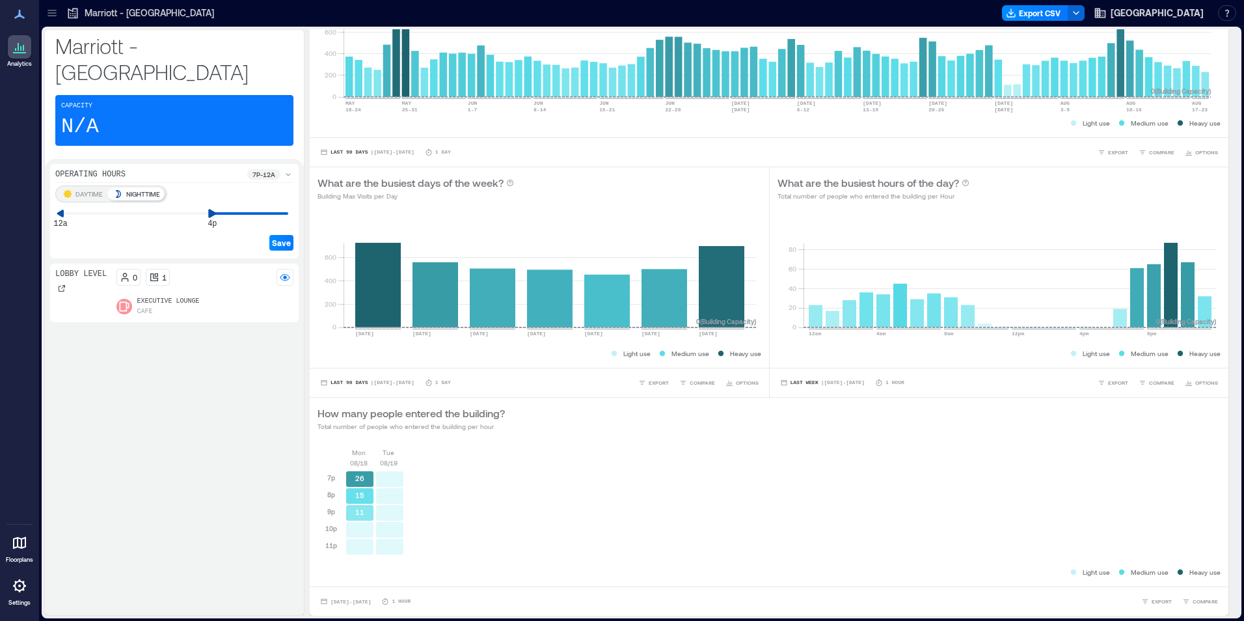
click at [209, 209] on icon at bounding box center [212, 213] width 9 height 9
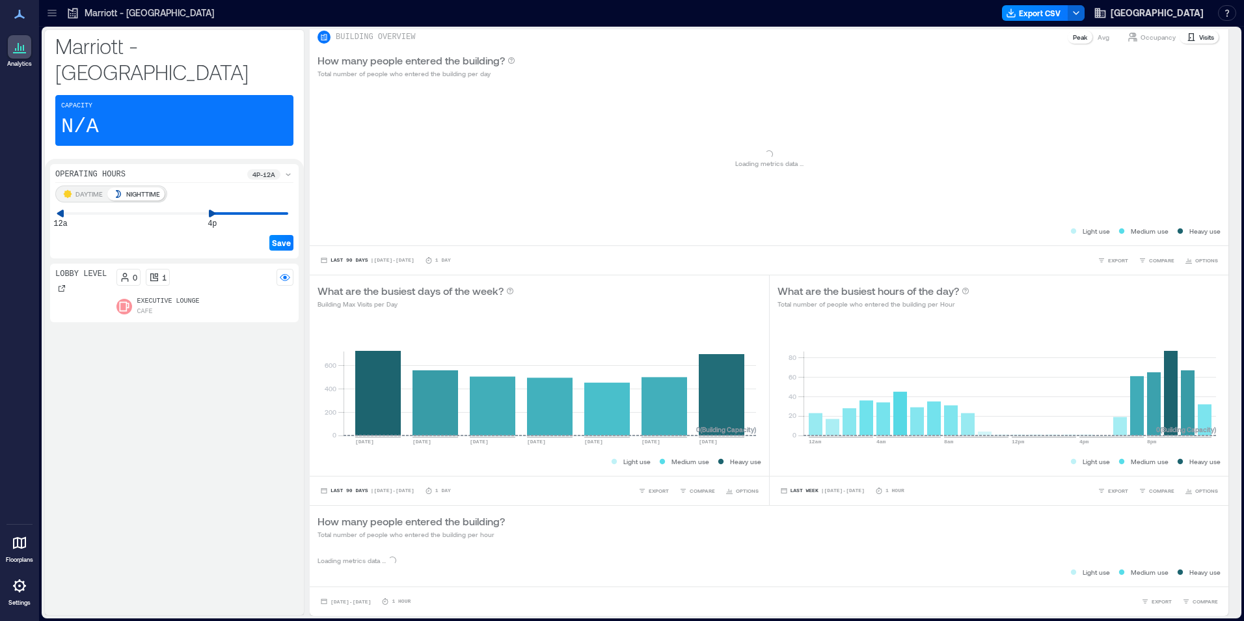
scroll to position [167, 0]
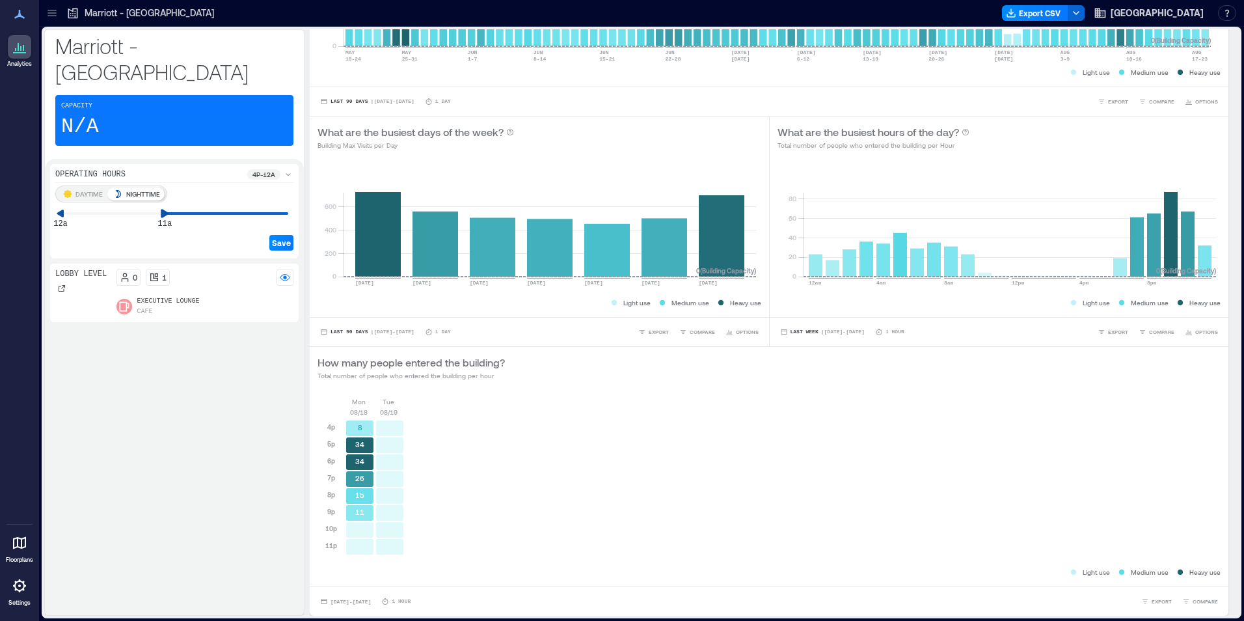
click at [167, 209] on icon at bounding box center [165, 213] width 9 height 9
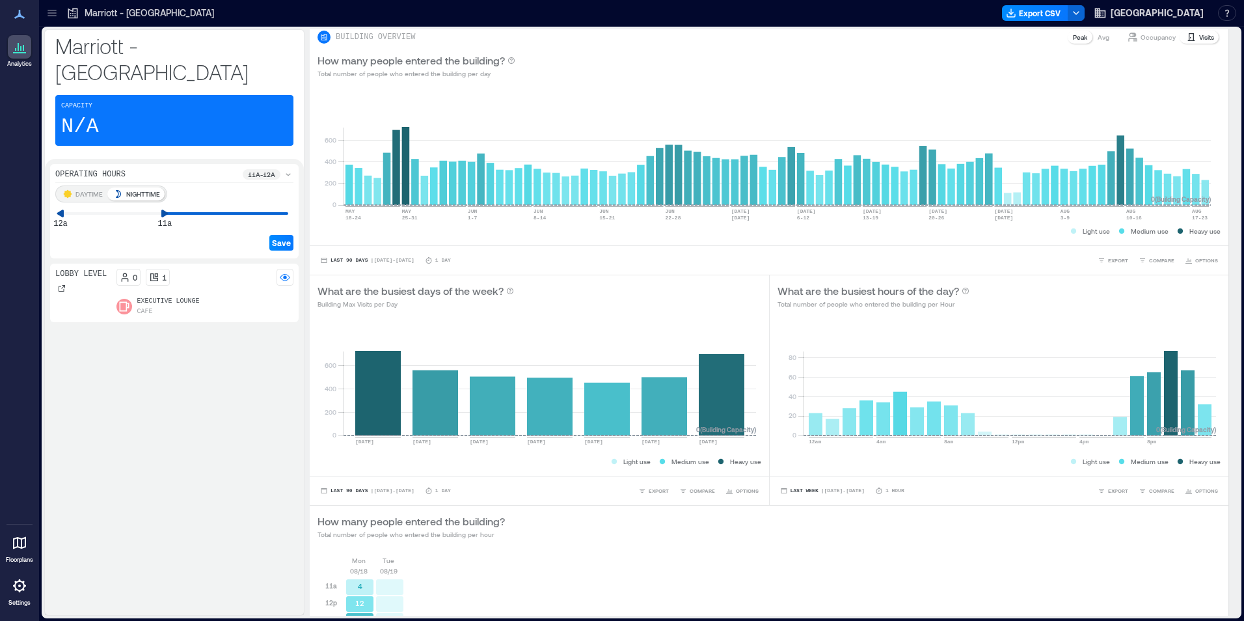
scroll to position [251, 0]
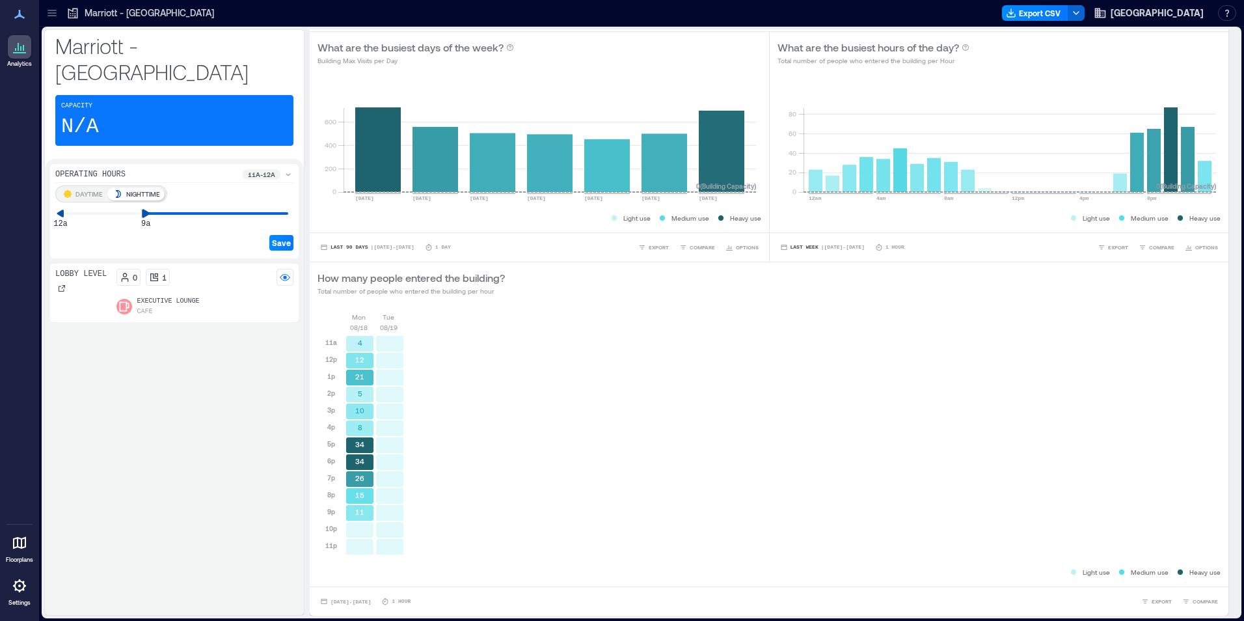
click at [146, 209] on icon at bounding box center [146, 213] width 8 height 8
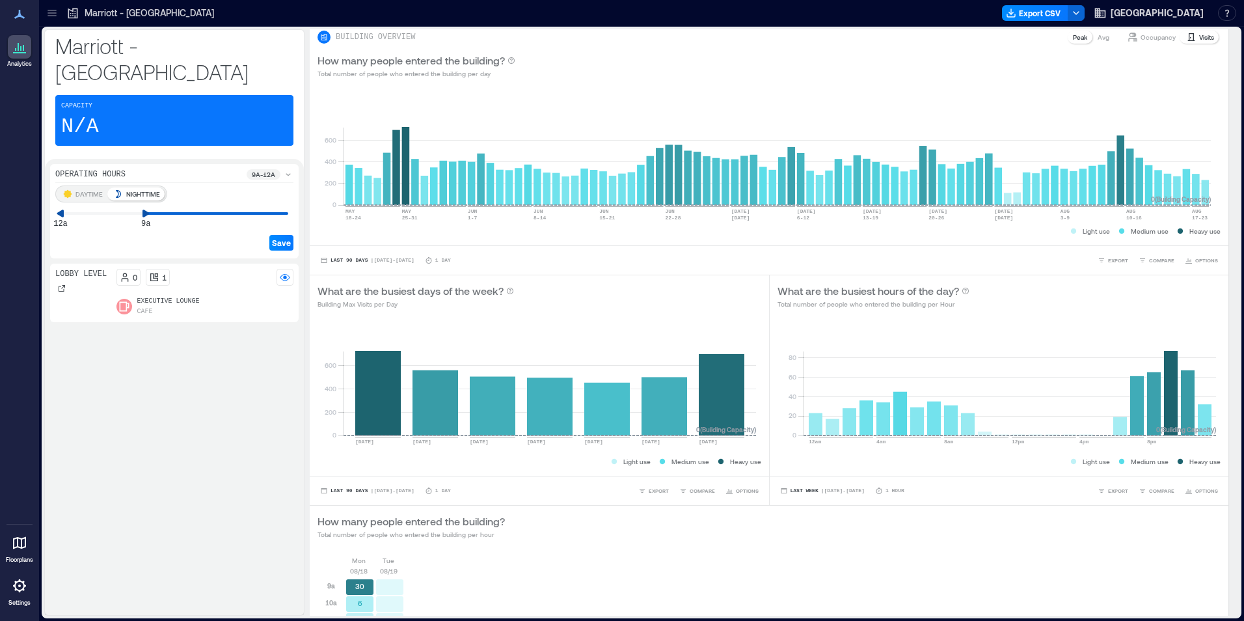
scroll to position [282, 0]
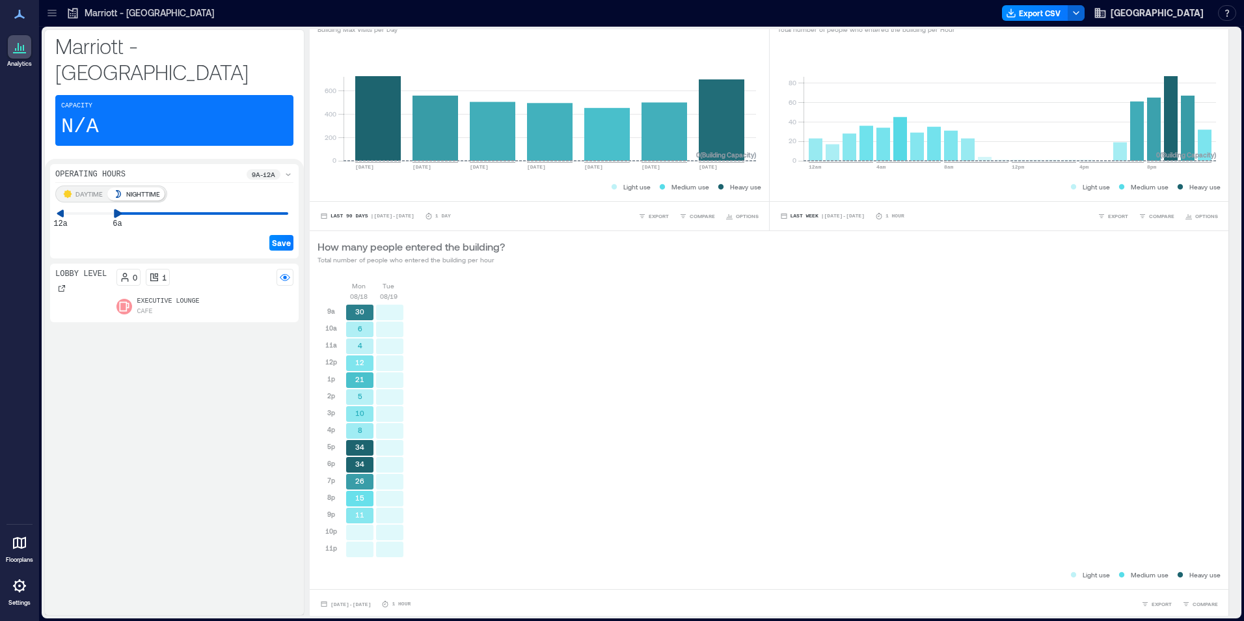
click at [114, 209] on icon at bounding box center [117, 213] width 9 height 9
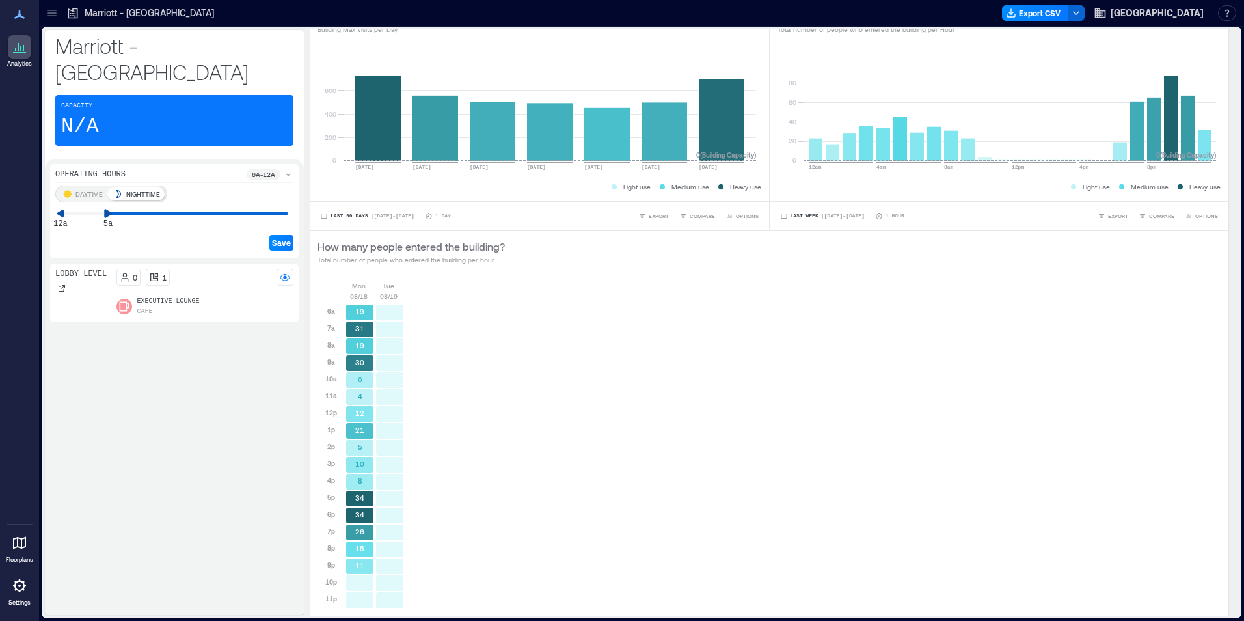
click at [104, 209] on icon at bounding box center [107, 213] width 9 height 9
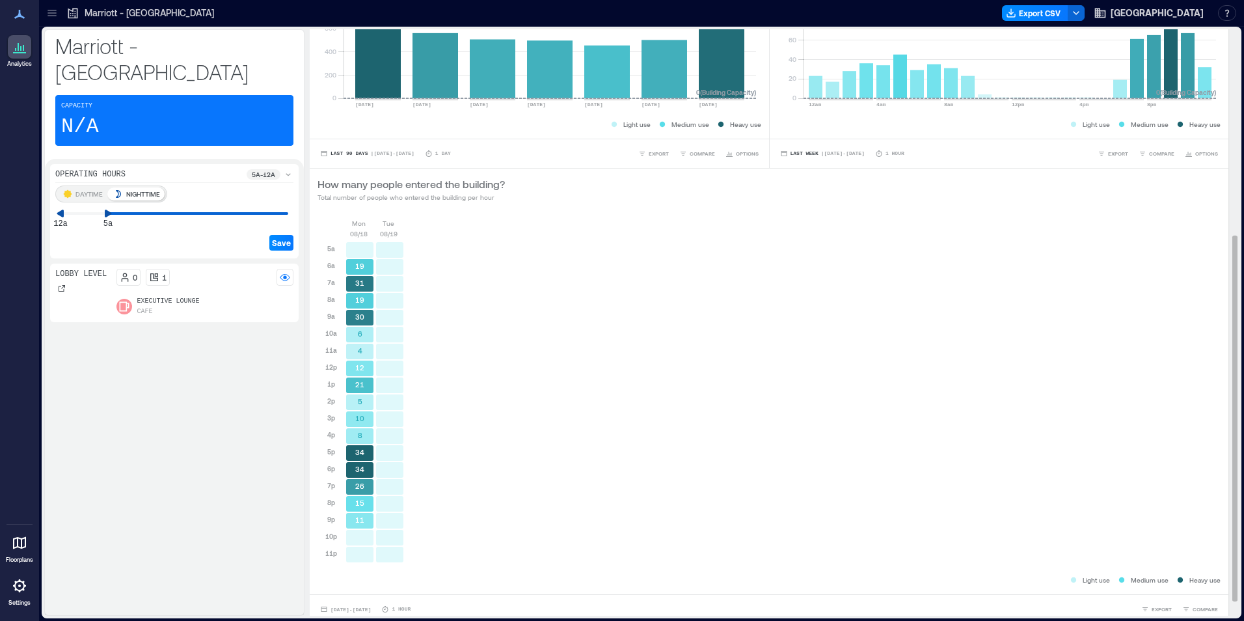
scroll to position [353, 0]
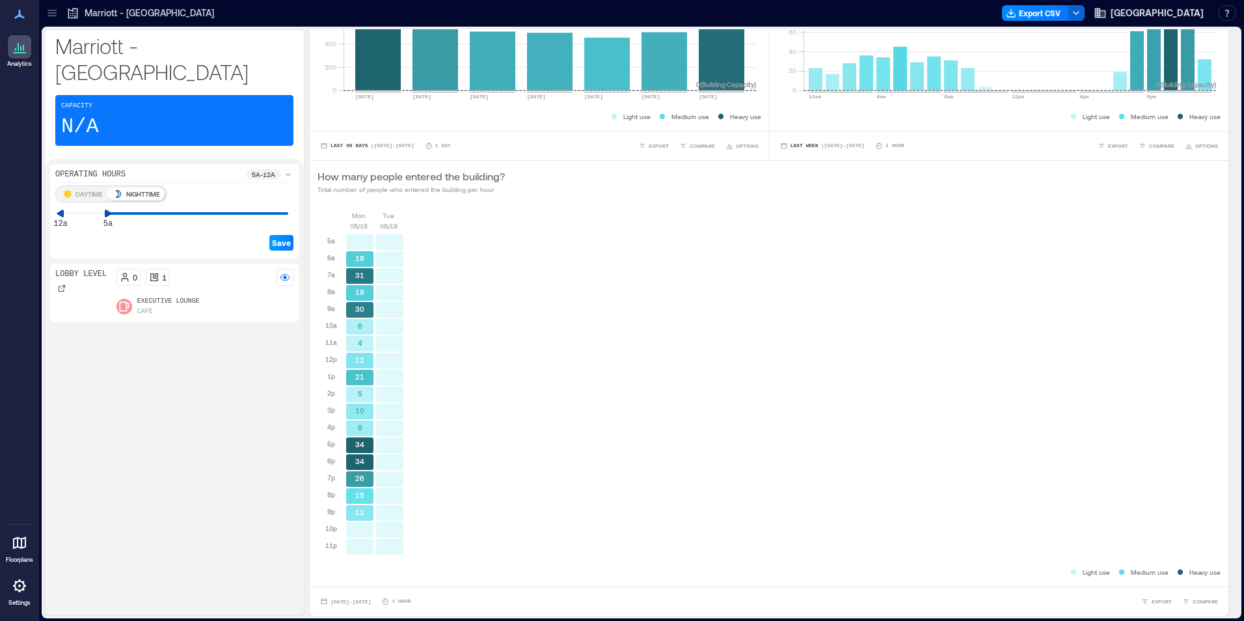
click at [280, 237] on span "Save" at bounding box center [281, 242] width 19 height 10
